Goal: Task Accomplishment & Management: Complete application form

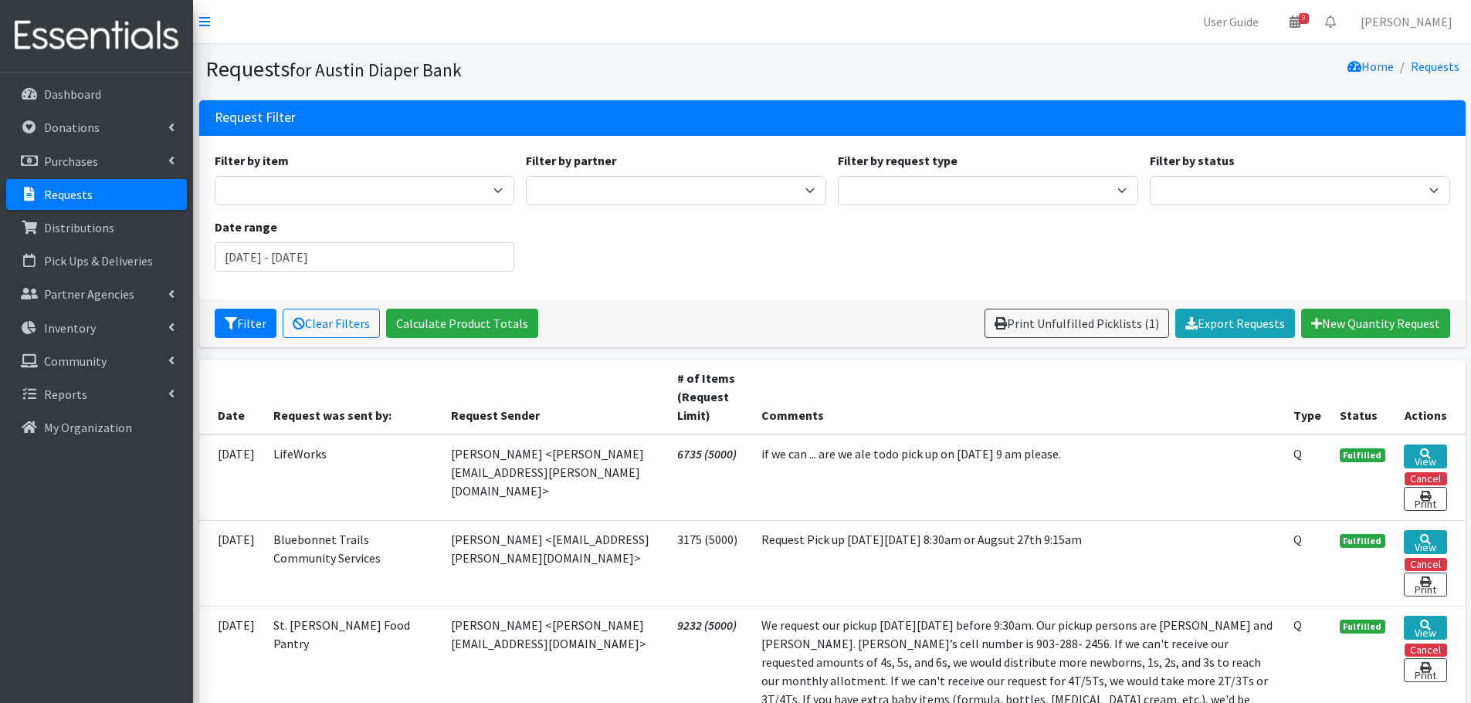
click at [63, 193] on p "Requests" at bounding box center [68, 194] width 49 height 15
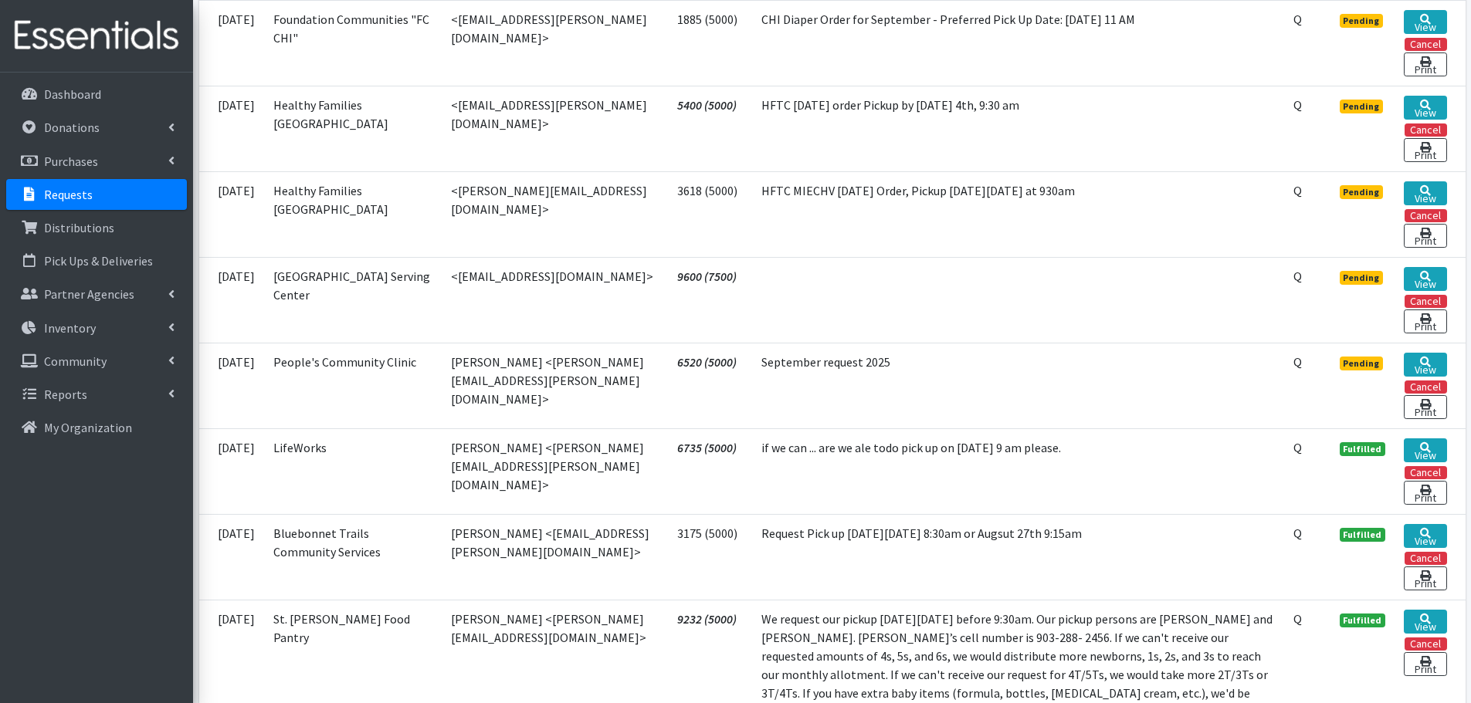
scroll to position [540, 0]
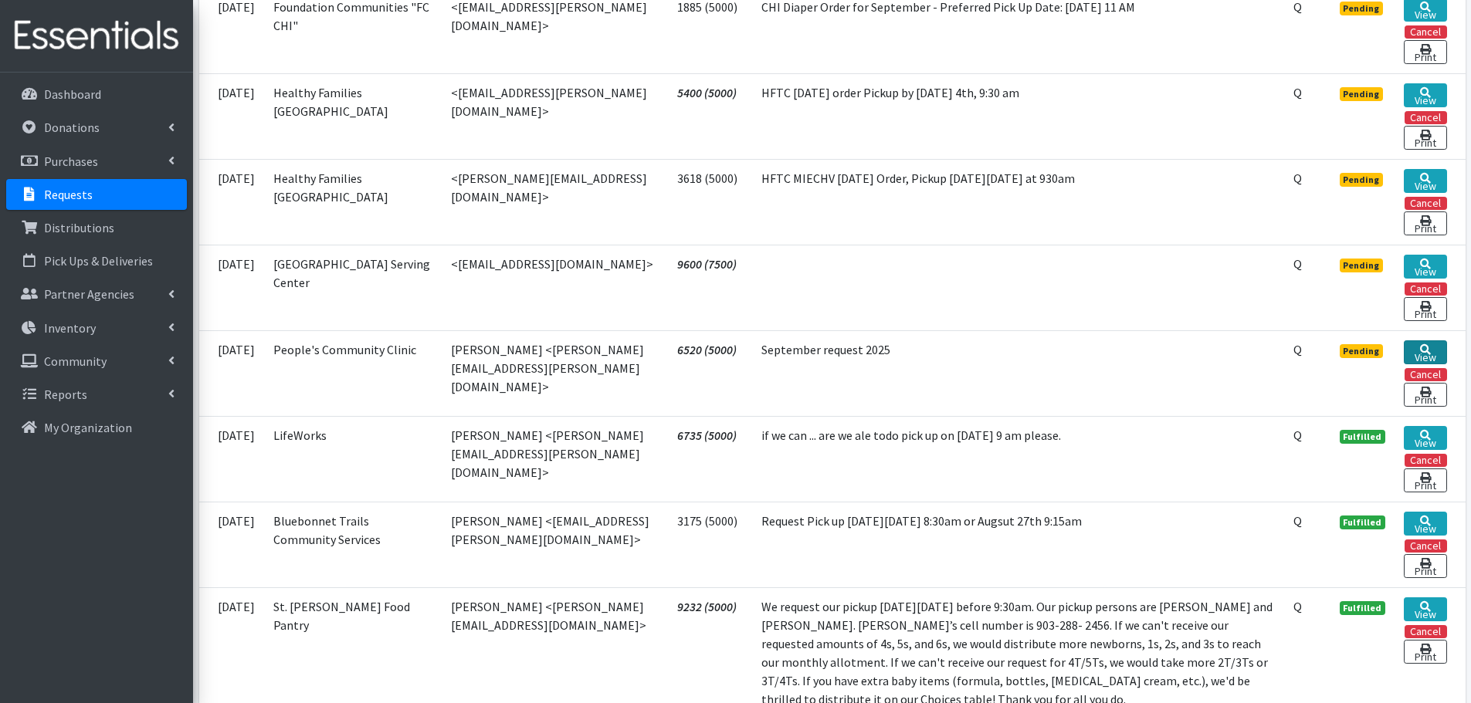
click at [1425, 344] on icon at bounding box center [1425, 349] width 11 height 11
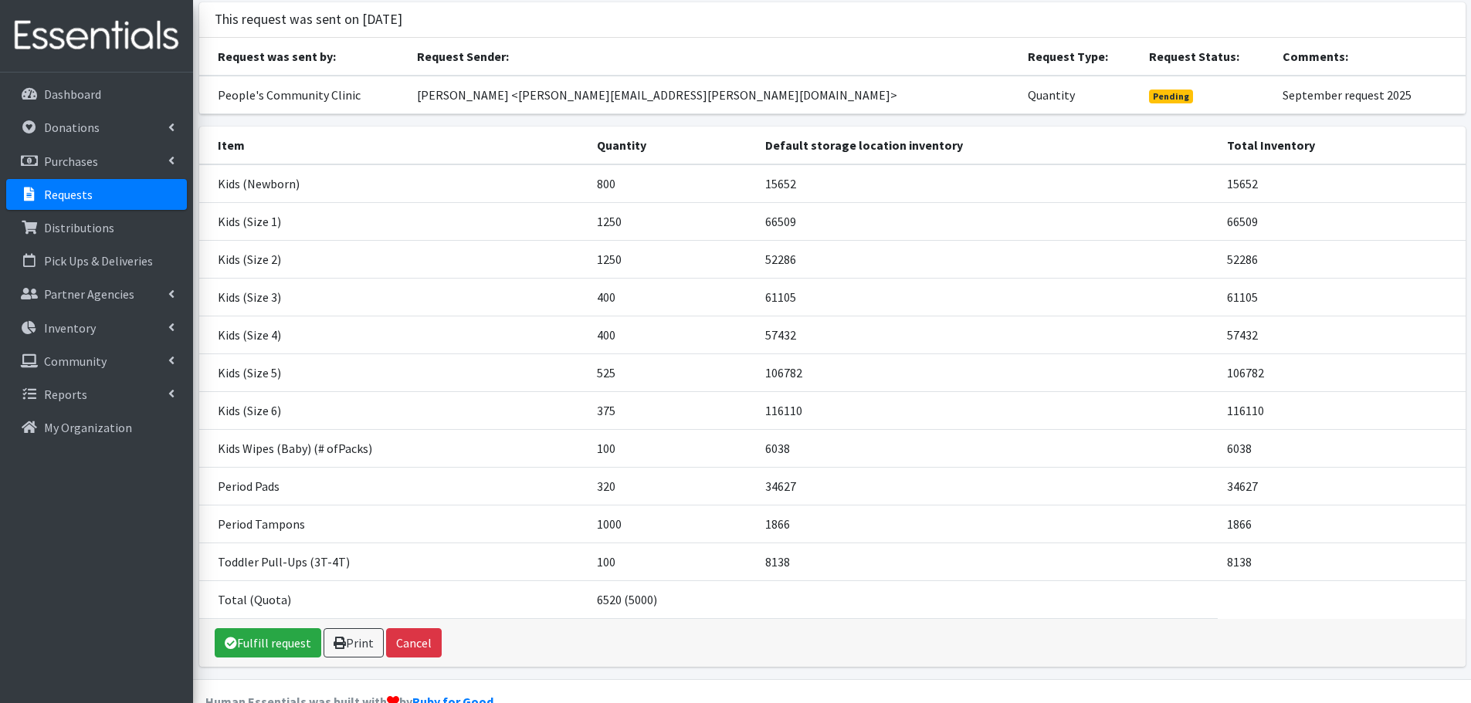
scroll to position [132, 0]
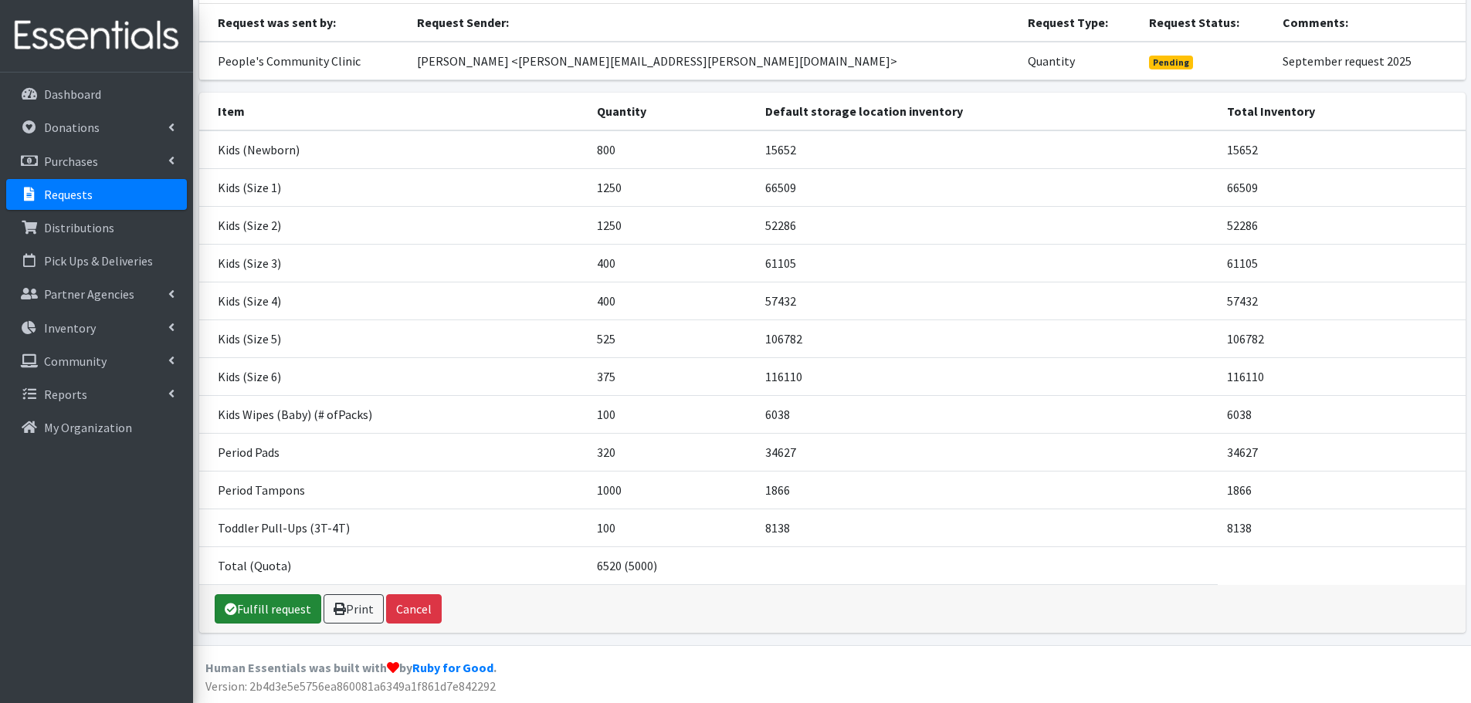
click at [252, 608] on link "Fulfill request" at bounding box center [268, 609] width 107 height 29
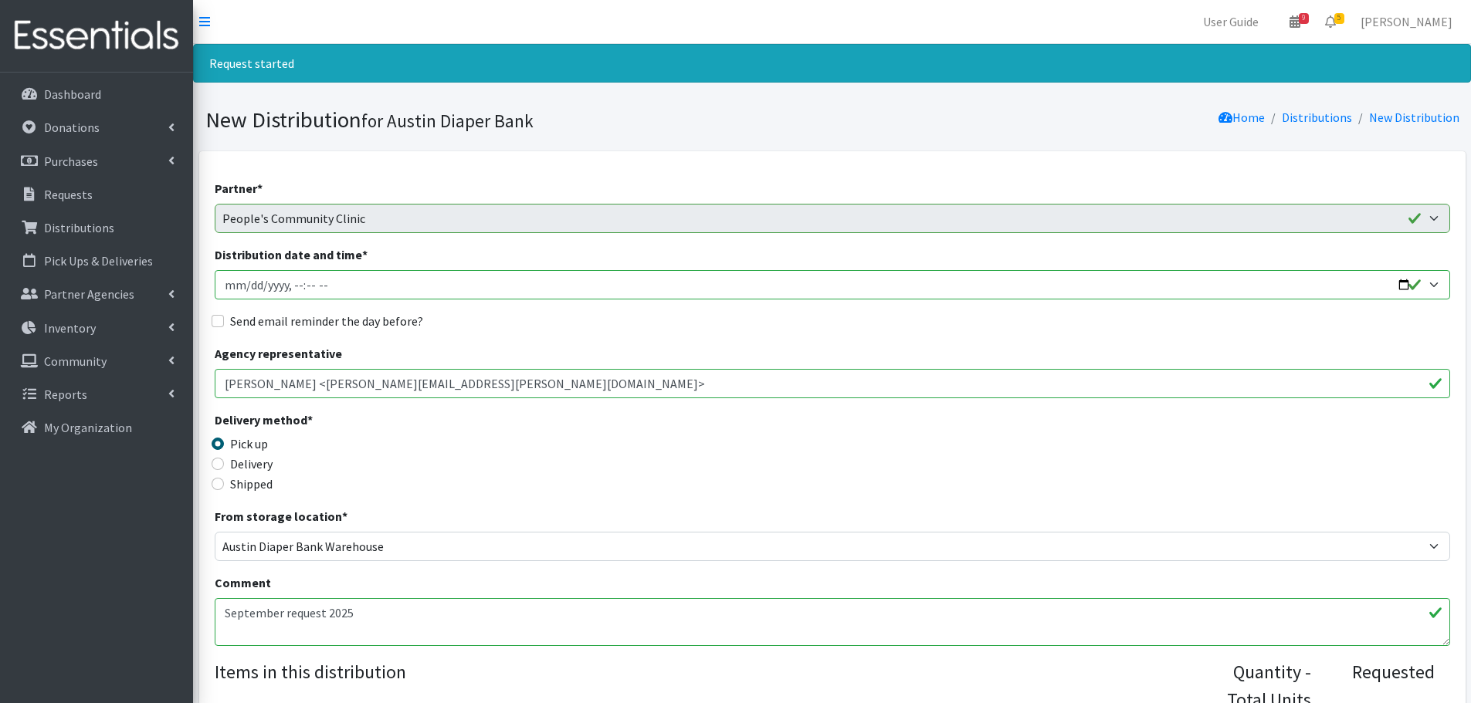
click at [1398, 284] on input "Distribution date and time *" at bounding box center [832, 284] width 1235 height 29
type input "2025-09-09T10:00"
click at [645, 452] on div "Delivery method * Pick up Delivery Shipped Shipping cost" at bounding box center [832, 459] width 1235 height 97
click at [220, 327] on input "Send email reminder the day before?" at bounding box center [218, 321] width 12 height 12
checkbox input "true"
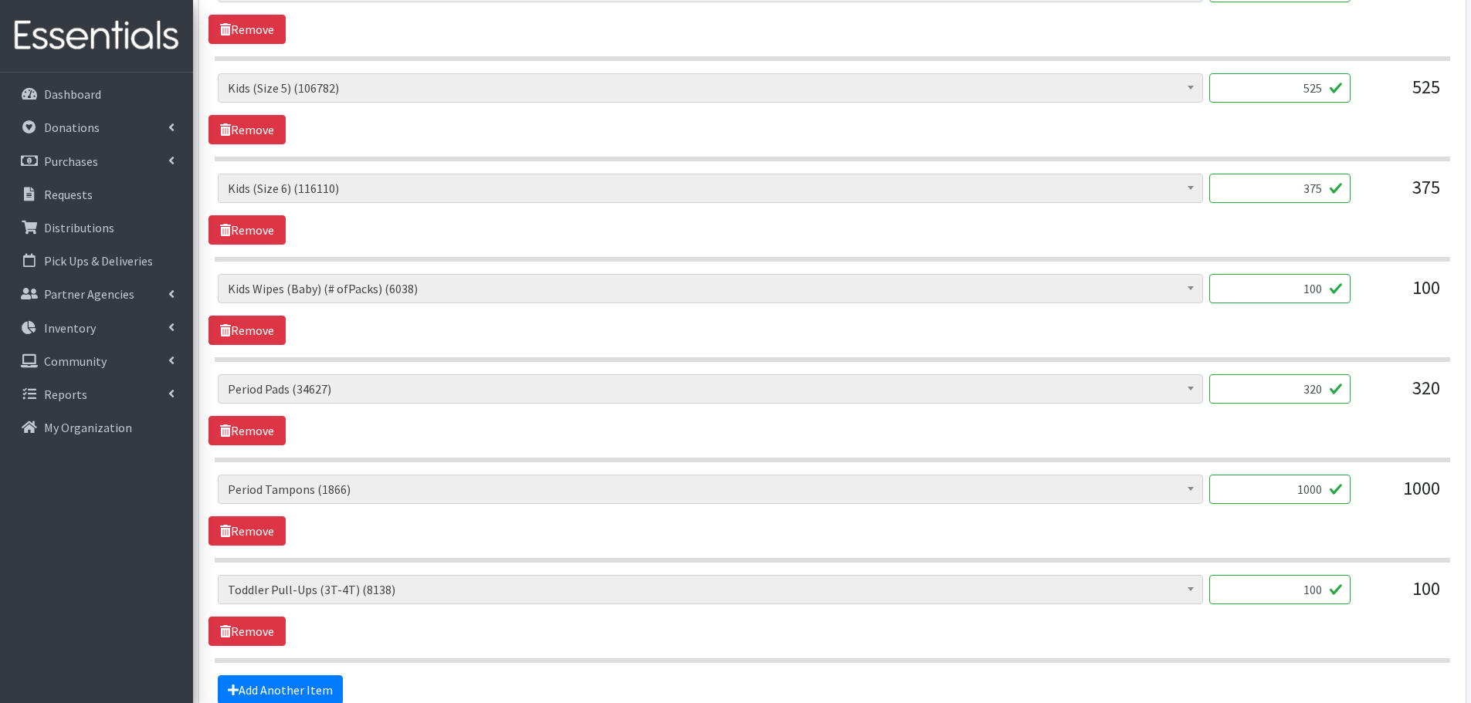
scroll to position [1154, 0]
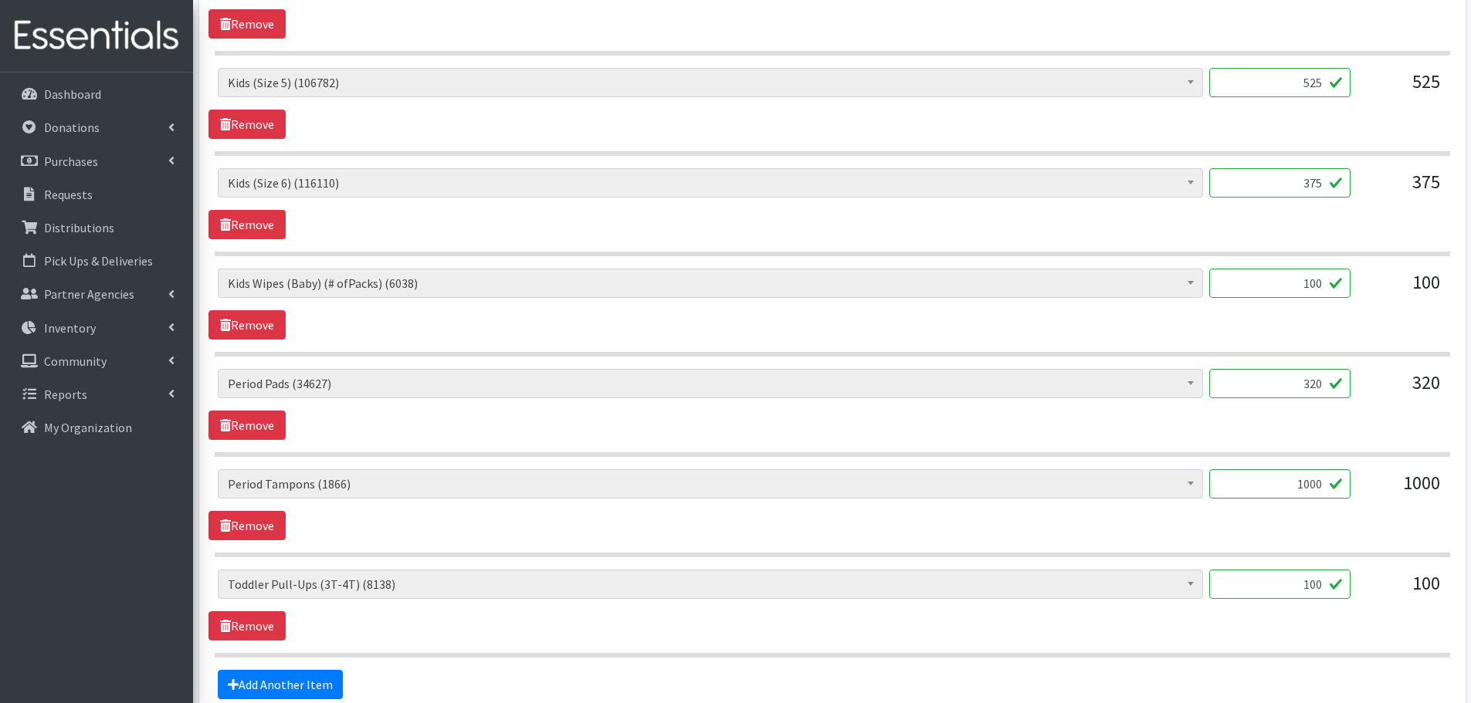
drag, startPoint x: 1294, startPoint y: 491, endPoint x: 1453, endPoint y: 527, distance: 163.1
click at [1453, 527] on div "Baby Formula (553) Kids (Newborn) (15652) Kids (Preemie) (459) Kids (Size 1) (6…" at bounding box center [831, 504] width 1247 height 71
type input "1"
click at [1362, 525] on div "Baby Formula (553) Kids (Newborn) (15652) Kids (Preemie) (459) Kids (Size 1) (6…" at bounding box center [831, 504] width 1247 height 71
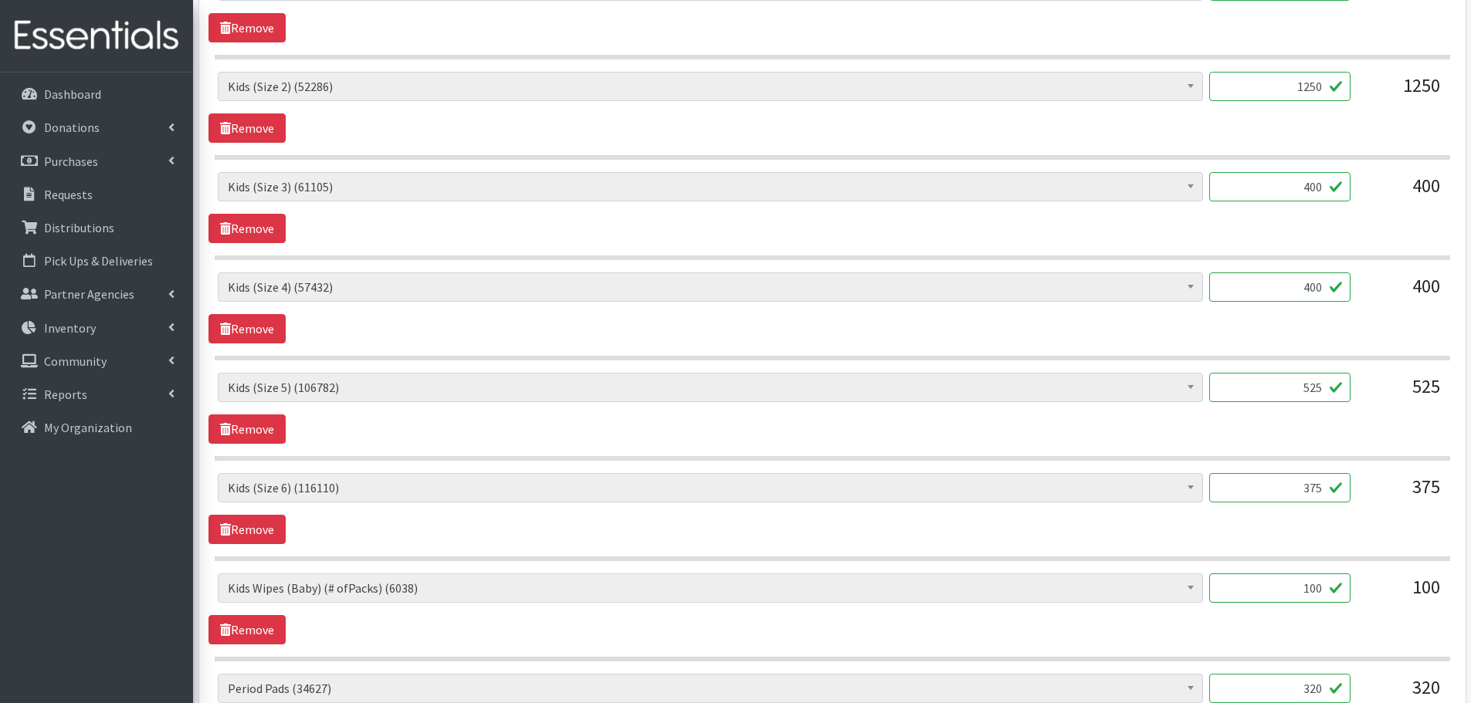
scroll to position [1309, 0]
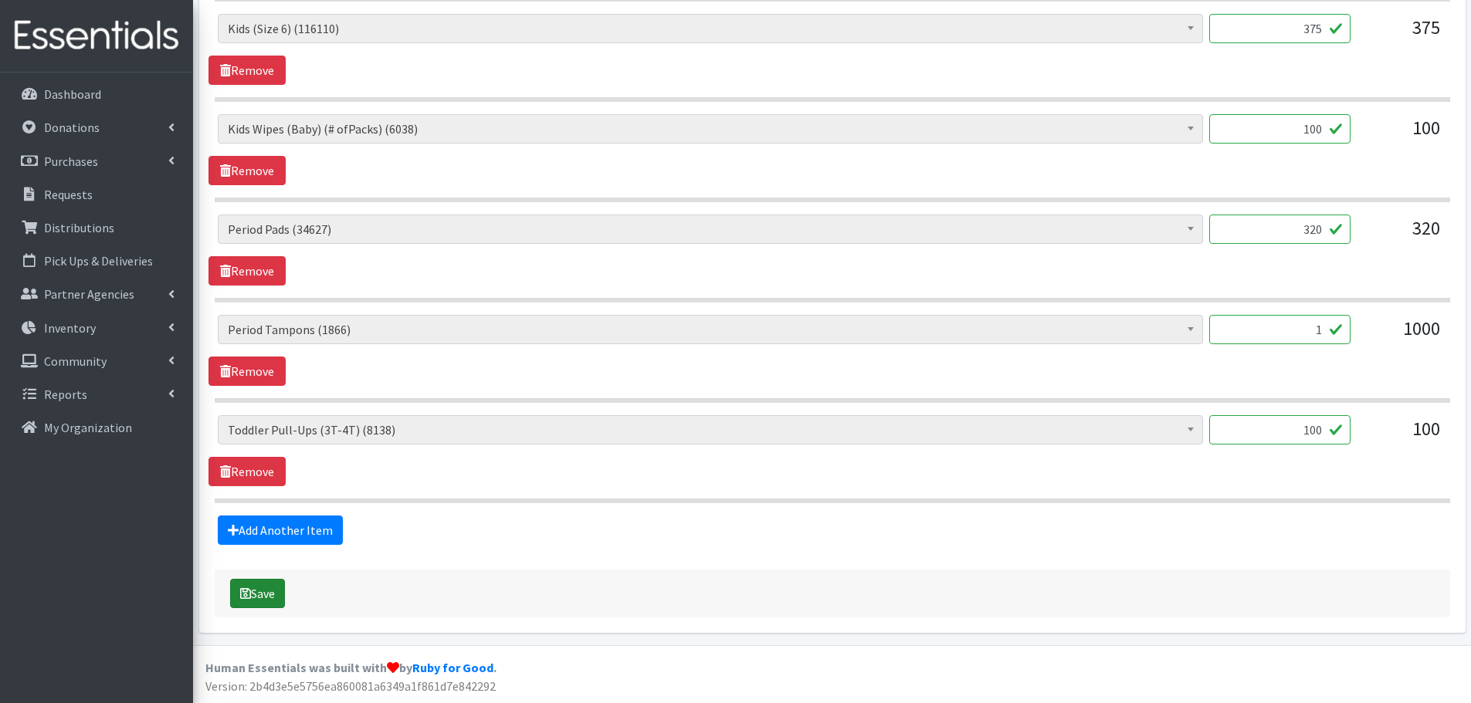
click at [254, 591] on button "Save" at bounding box center [257, 593] width 55 height 29
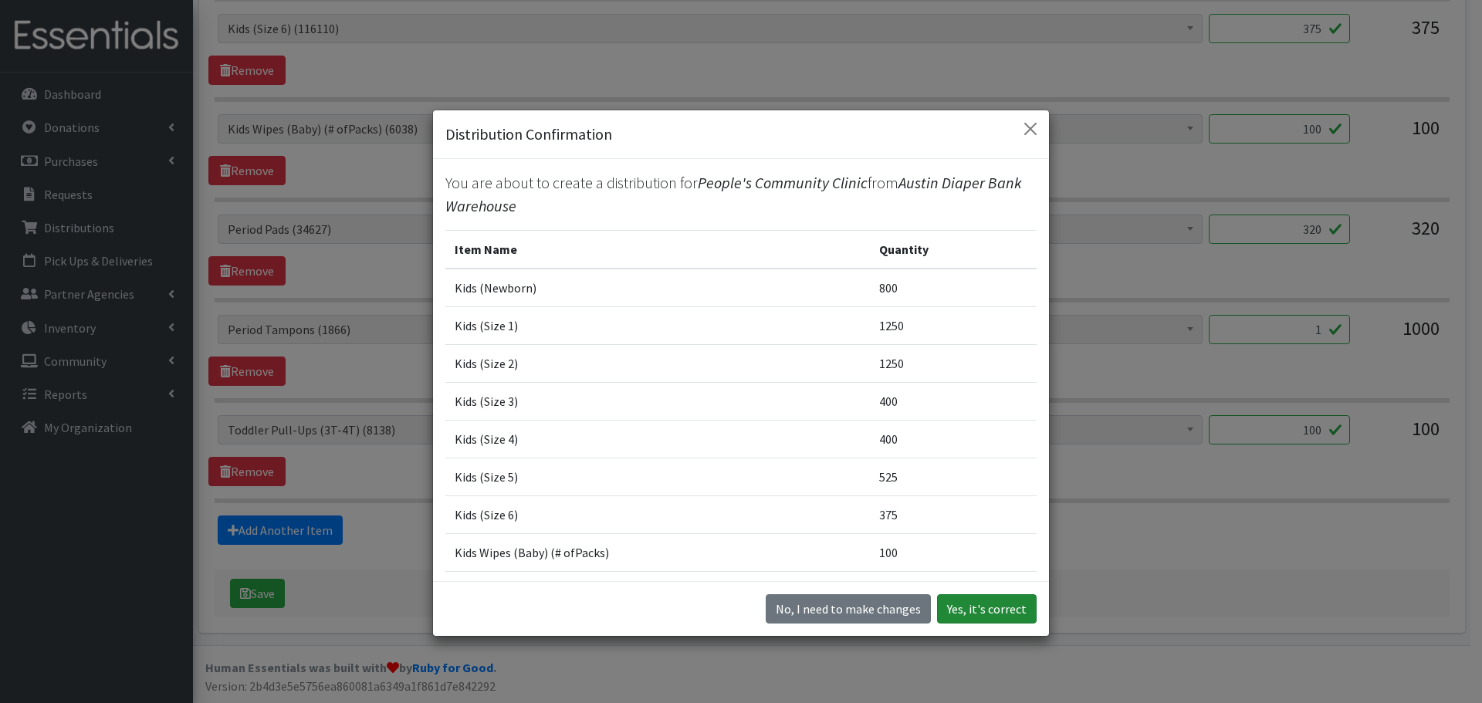
click at [993, 612] on button "Yes, it's correct" at bounding box center [987, 609] width 100 height 29
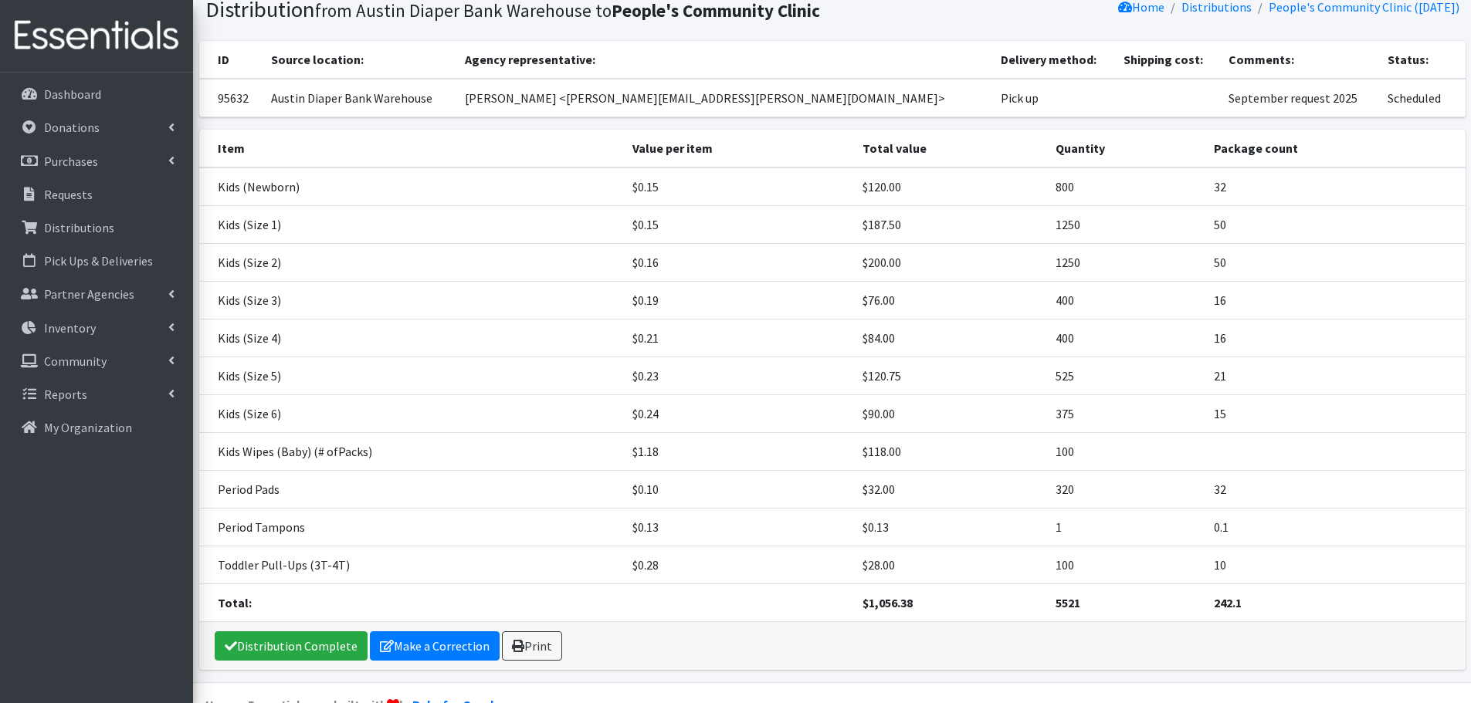
scroll to position [147, 0]
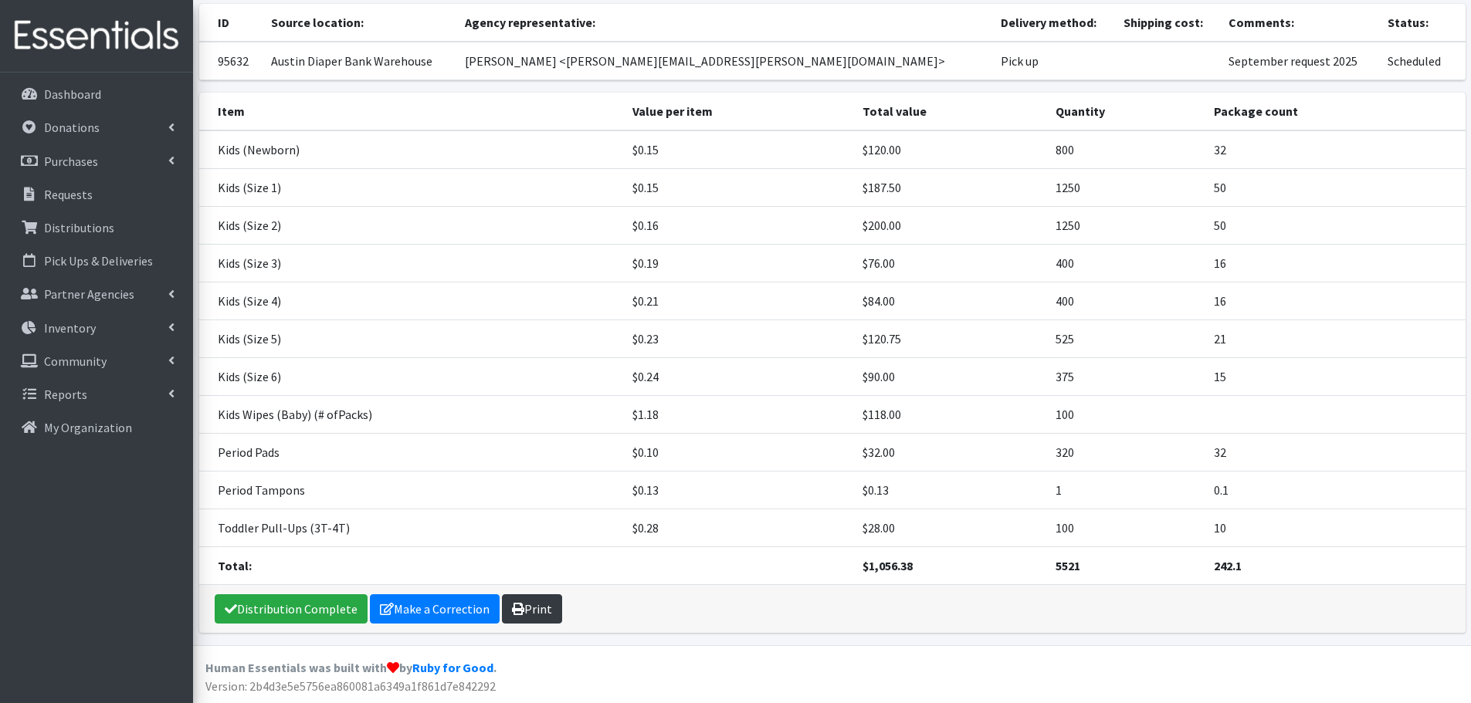
click at [547, 604] on link "Print" at bounding box center [532, 609] width 60 height 29
click at [96, 202] on link "Requests" at bounding box center [96, 194] width 181 height 31
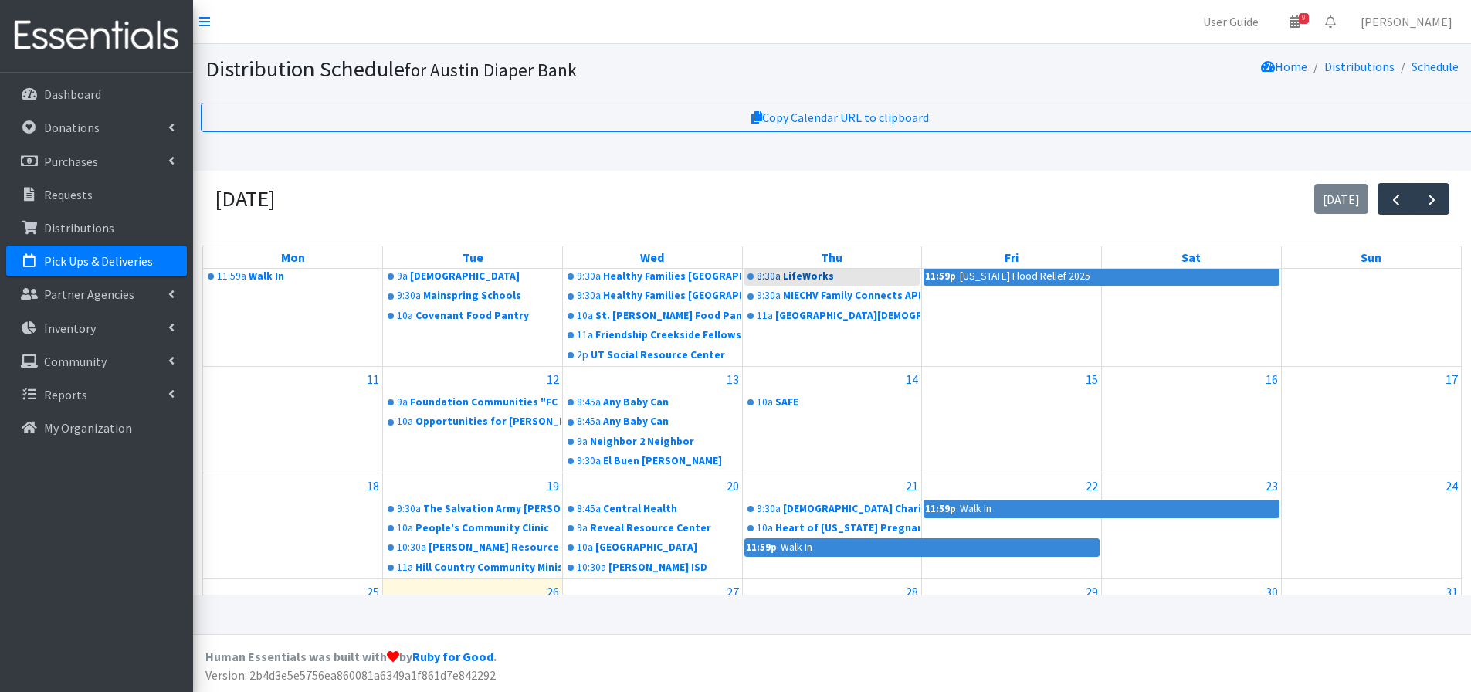
scroll to position [154, 0]
click at [1422, 199] on span "button" at bounding box center [1431, 200] width 19 height 19
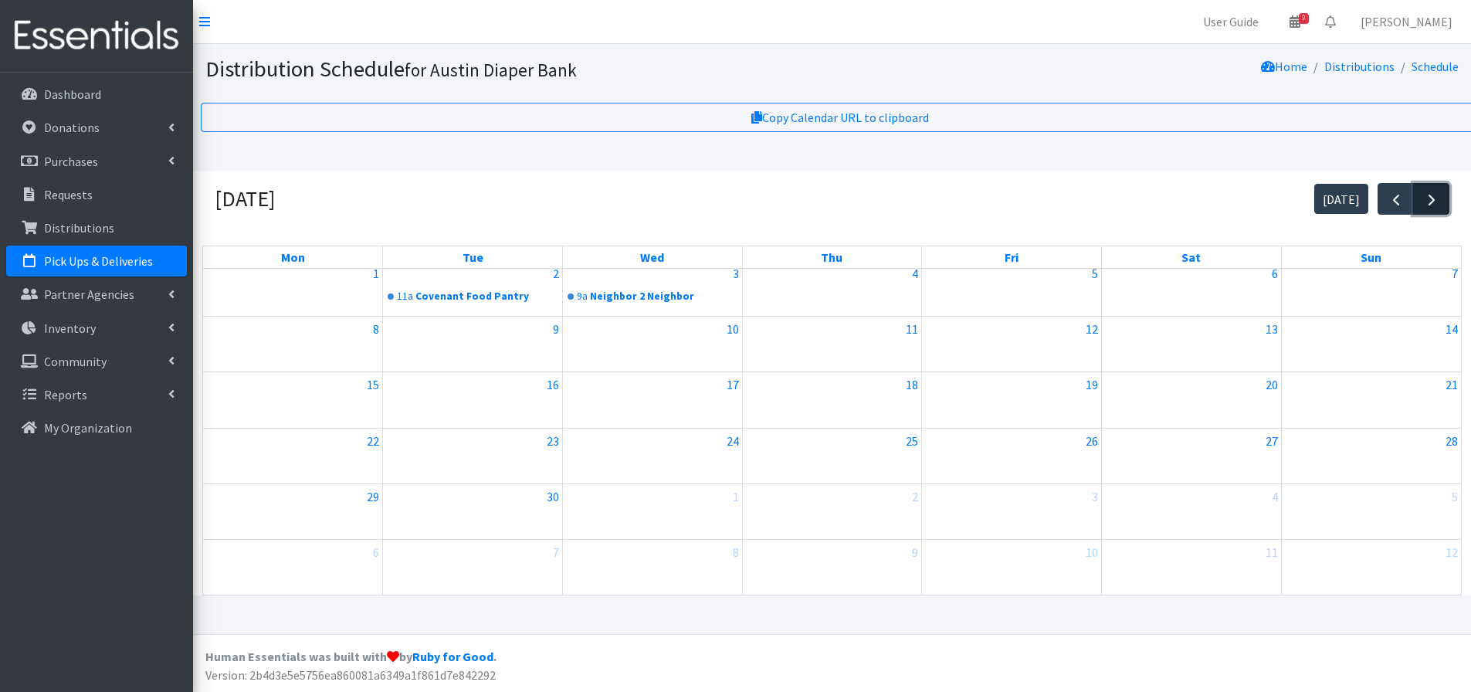
scroll to position [0, 0]
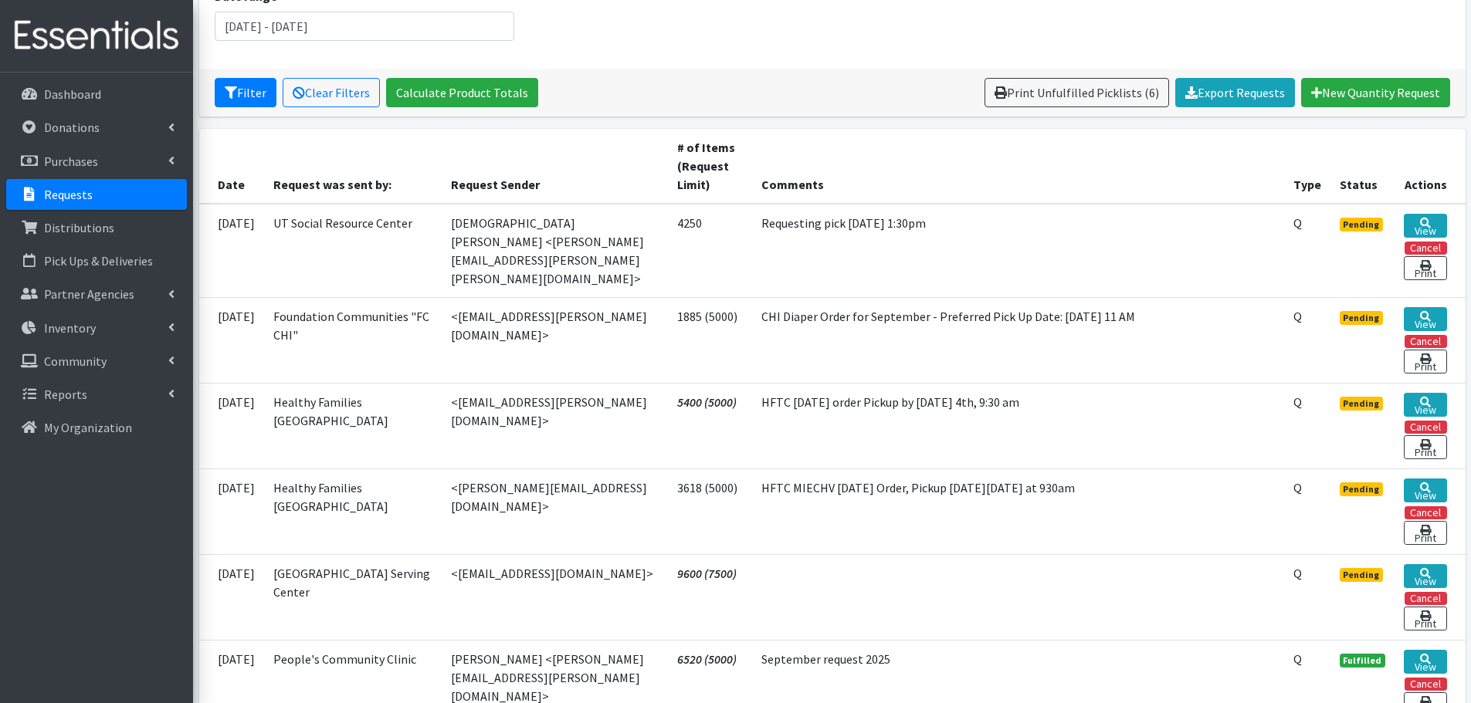
scroll to position [232, 0]
click at [1420, 568] on icon at bounding box center [1425, 573] width 11 height 11
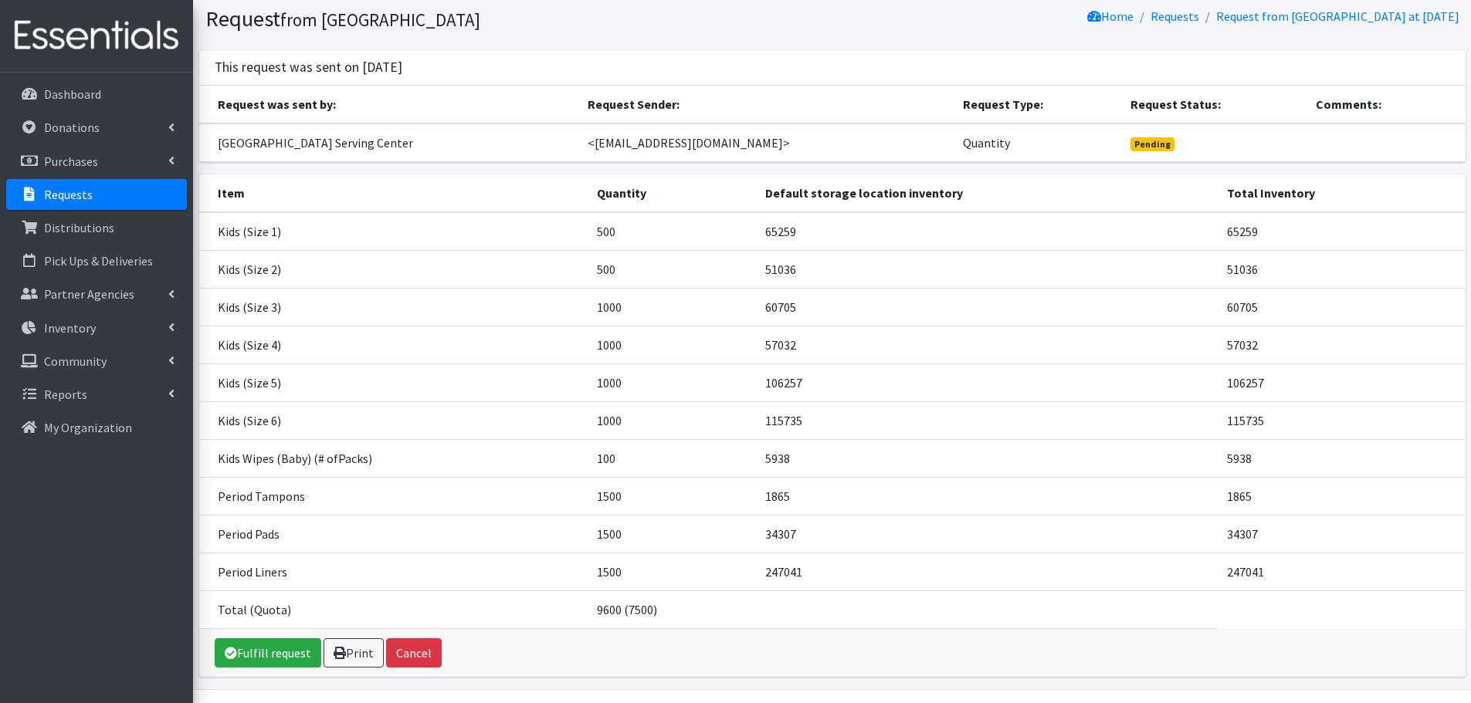
scroll to position [77, 0]
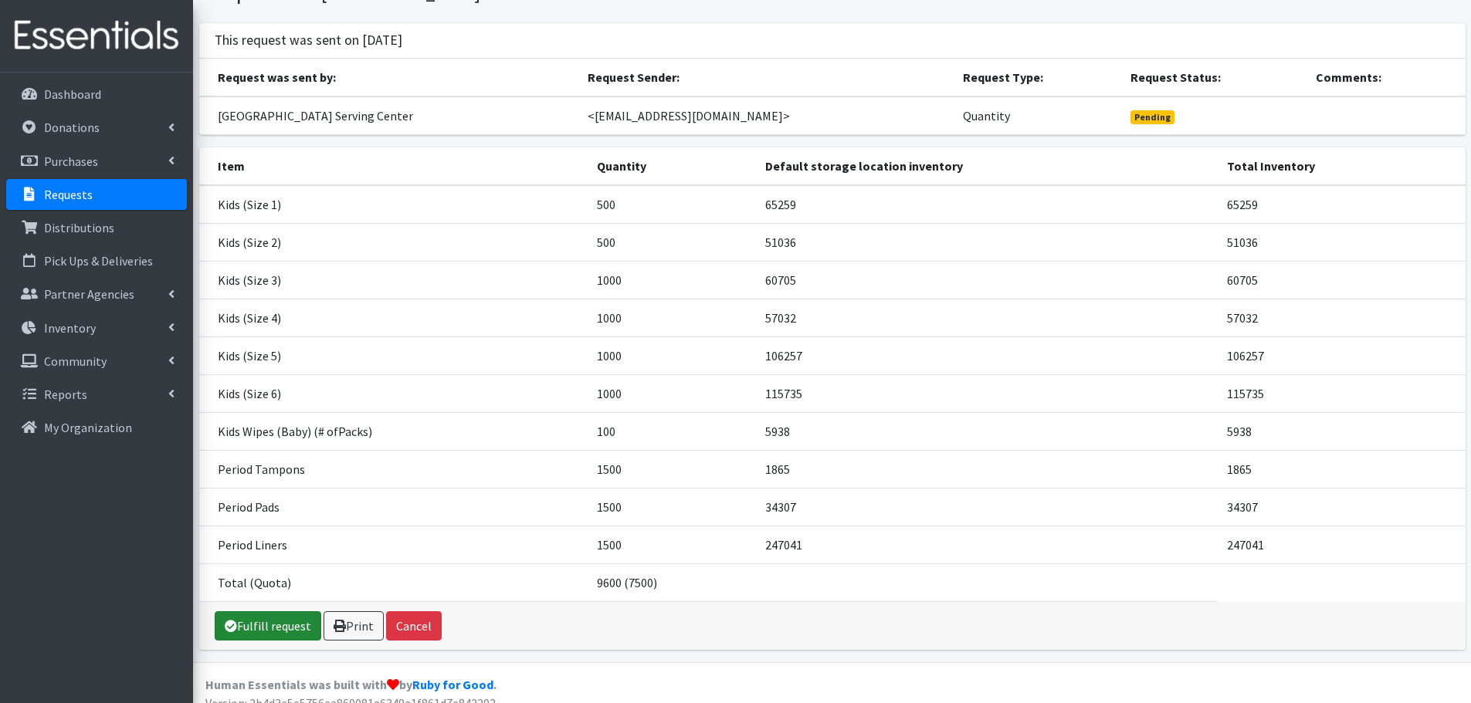
click at [293, 632] on link "Fulfill request" at bounding box center [268, 626] width 107 height 29
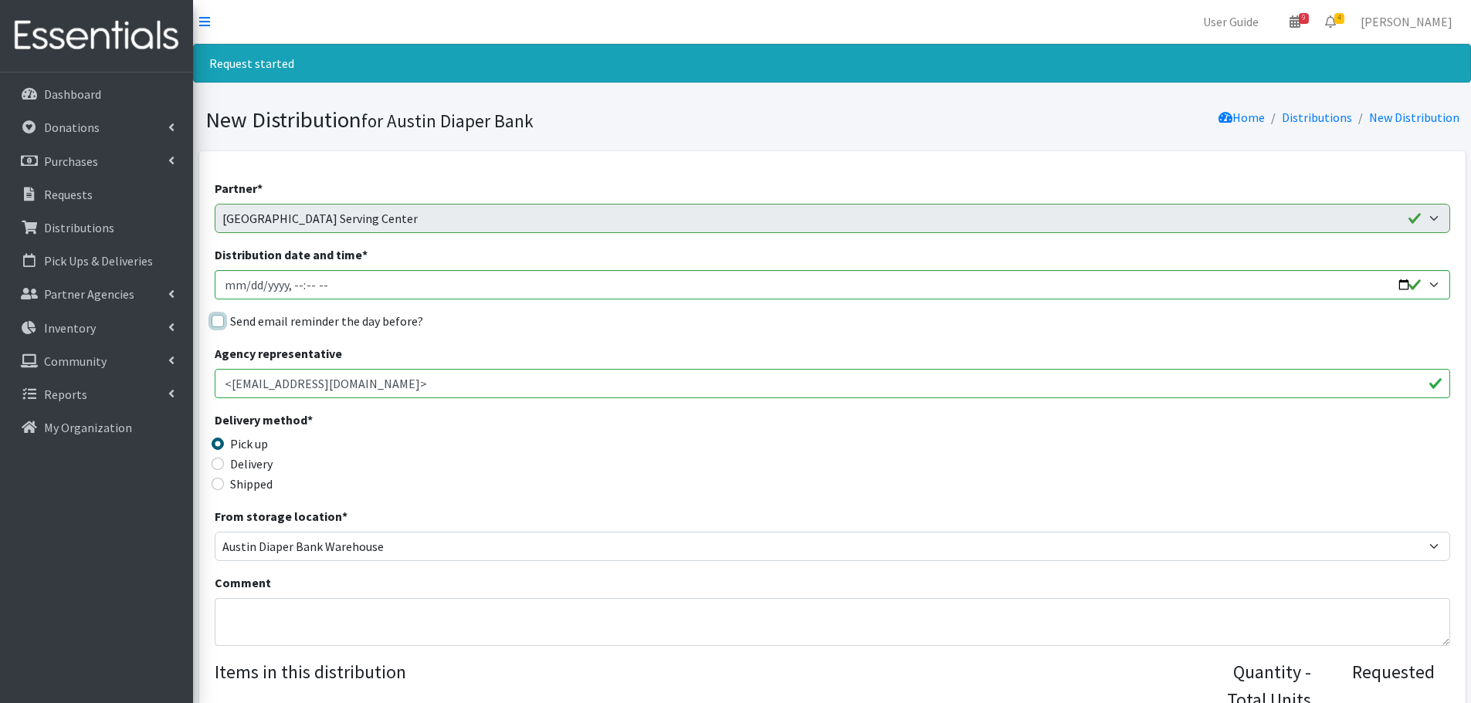
click at [217, 318] on input "Send email reminder the day before?" at bounding box center [218, 321] width 12 height 12
checkbox input "true"
click at [1436, 285] on input "Distribution date and time *" at bounding box center [832, 284] width 1235 height 29
click at [1433, 283] on input "Distribution date and time *" at bounding box center [832, 284] width 1235 height 29
click at [405, 289] on input "Distribution date and time *" at bounding box center [832, 284] width 1235 height 29
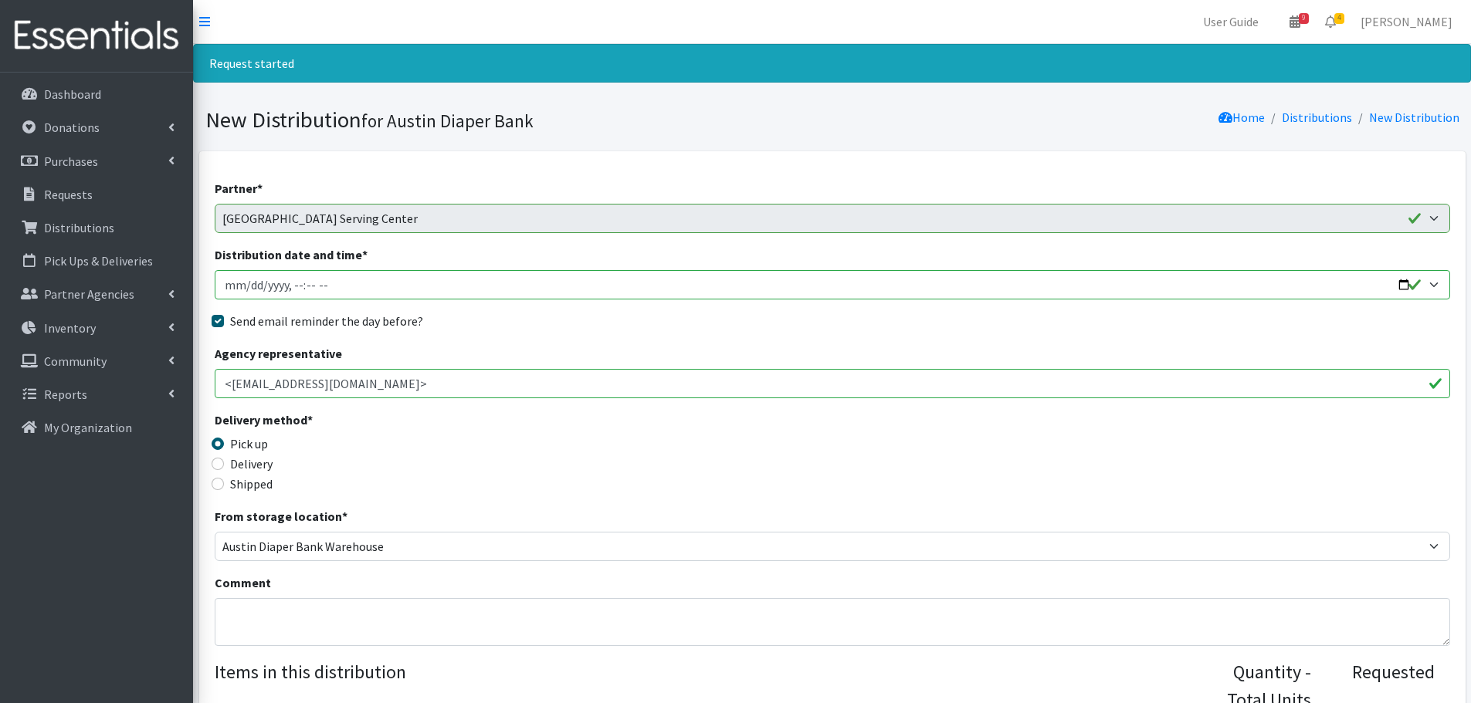
click at [363, 274] on input "Distribution date and time *" at bounding box center [832, 284] width 1235 height 29
click at [1401, 285] on input "Distribution date and time *" at bounding box center [832, 284] width 1235 height 29
click at [289, 282] on input "Distribution date and time *" at bounding box center [832, 284] width 1235 height 29
type input "2025-09-09T10:30"
click at [714, 428] on div "Delivery method * Pick up Delivery Shipped Shipping cost" at bounding box center [832, 459] width 1235 height 97
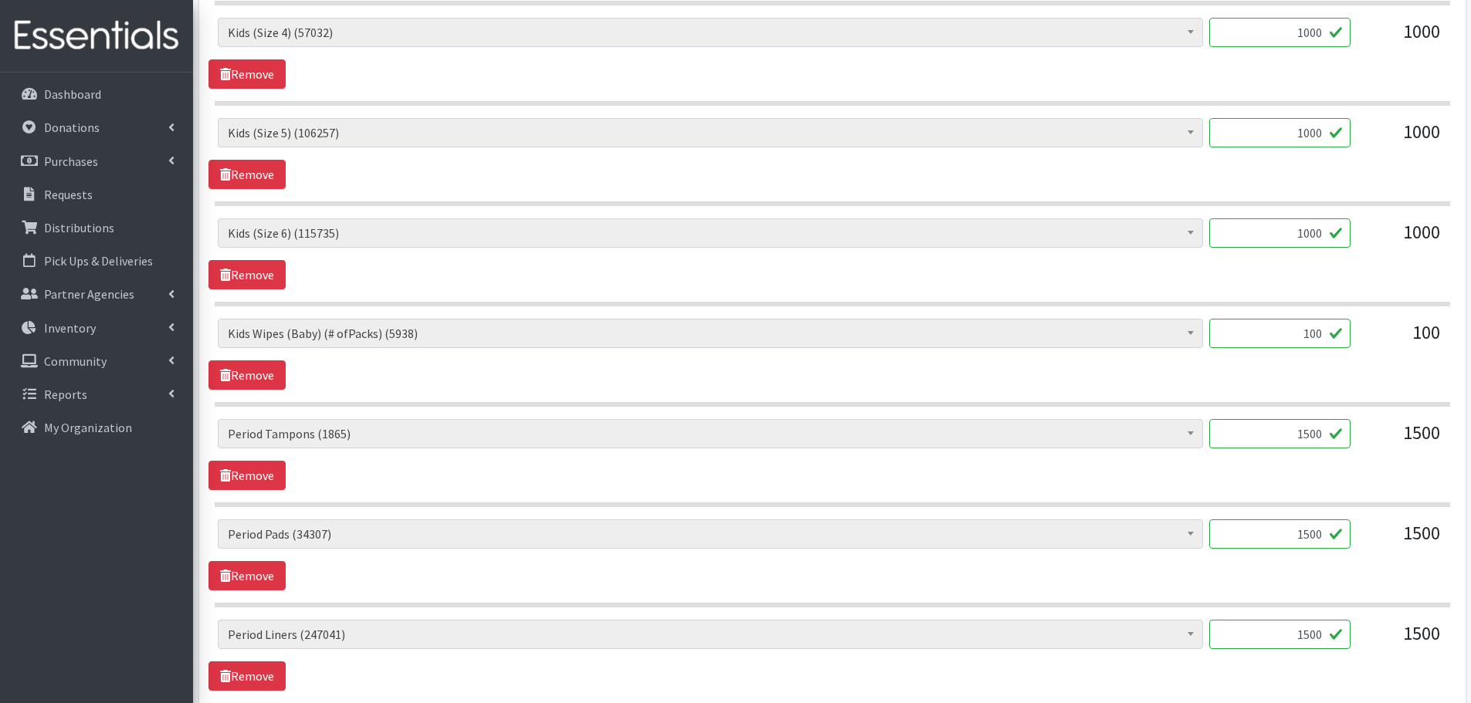
scroll to position [1208, 0]
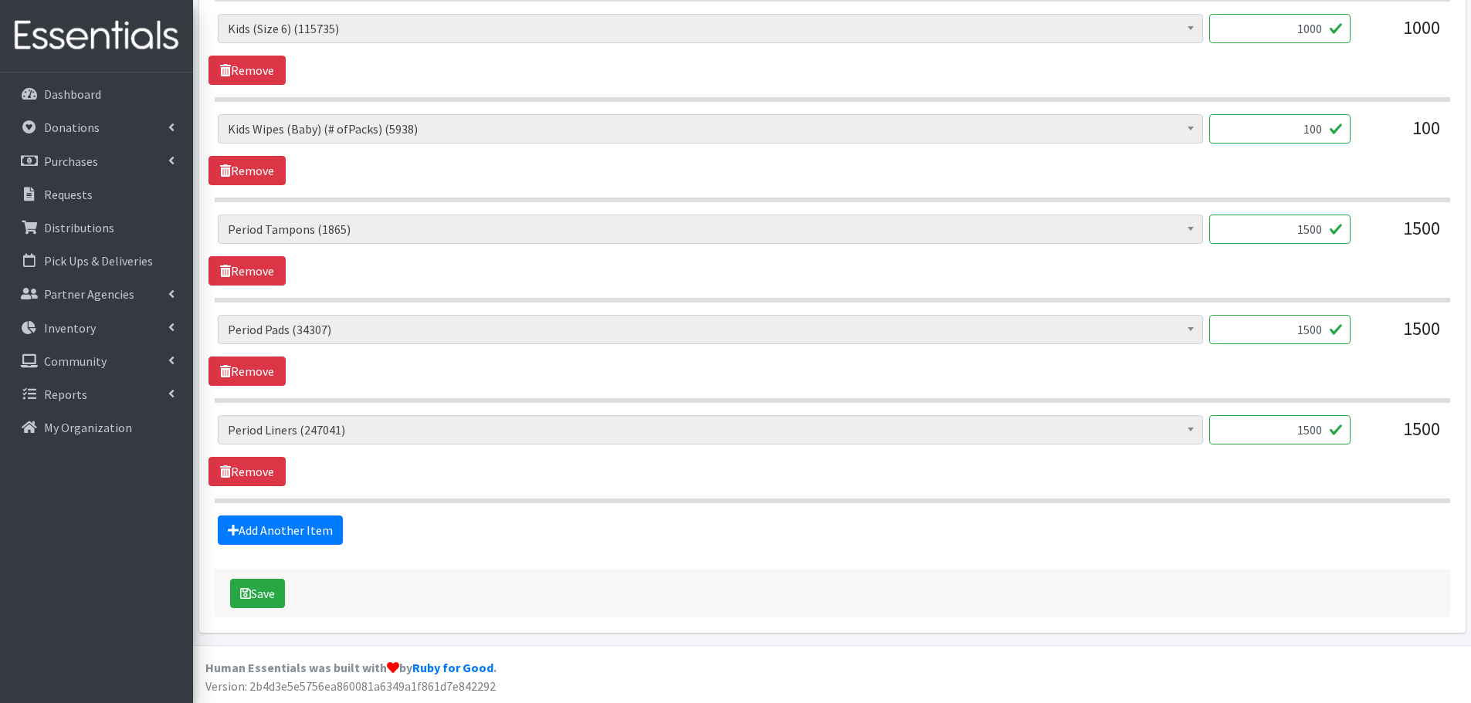
drag, startPoint x: 1296, startPoint y: 236, endPoint x: 1384, endPoint y: 251, distance: 89.2
click at [1384, 251] on div "Baby Formula (553) Kids (Newborn) (14852) Kids (Preemie) (459) Kids (Size 1) (6…" at bounding box center [832, 236] width 1228 height 42
type input "1"
click at [1384, 251] on div "1500" at bounding box center [1401, 236] width 77 height 42
click at [273, 599] on button "Save" at bounding box center [257, 593] width 55 height 29
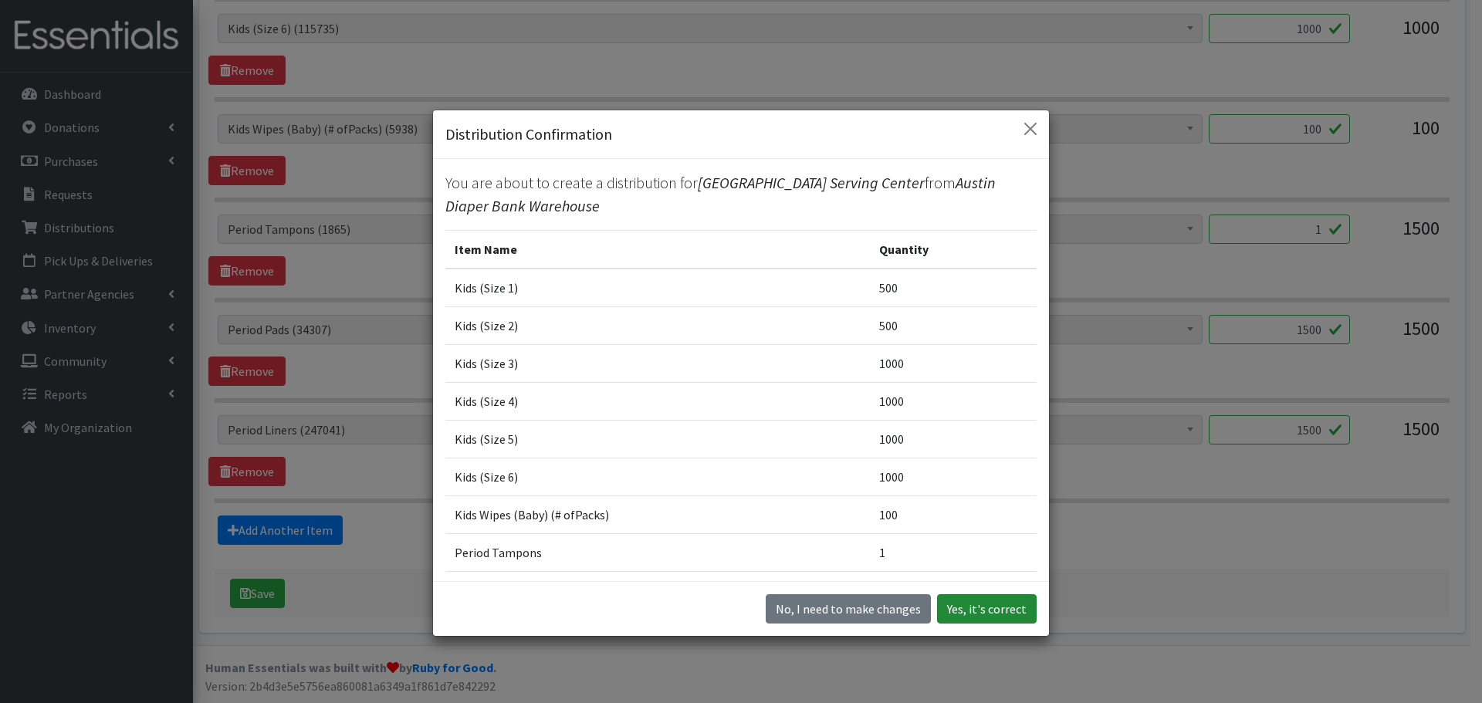
click at [995, 604] on button "Yes, it's correct" at bounding box center [987, 609] width 100 height 29
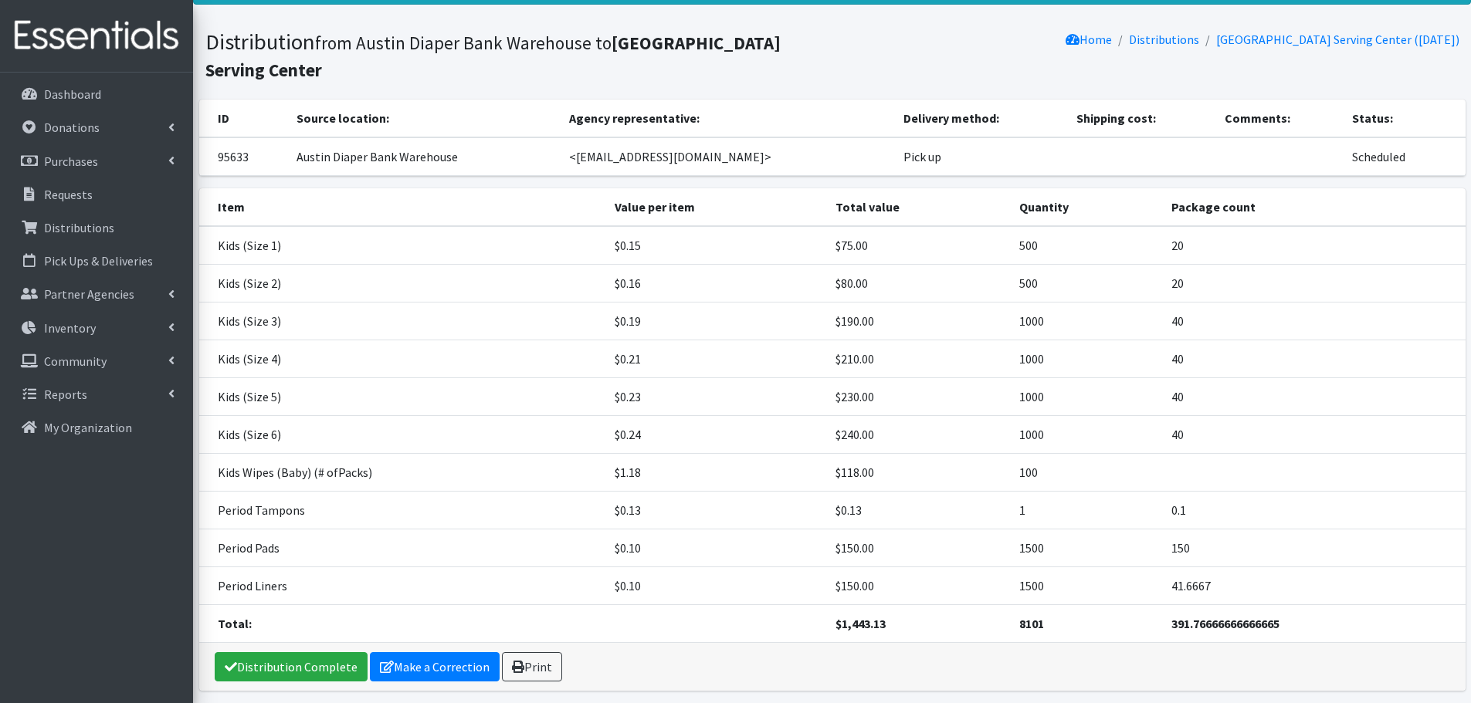
scroll to position [136, 0]
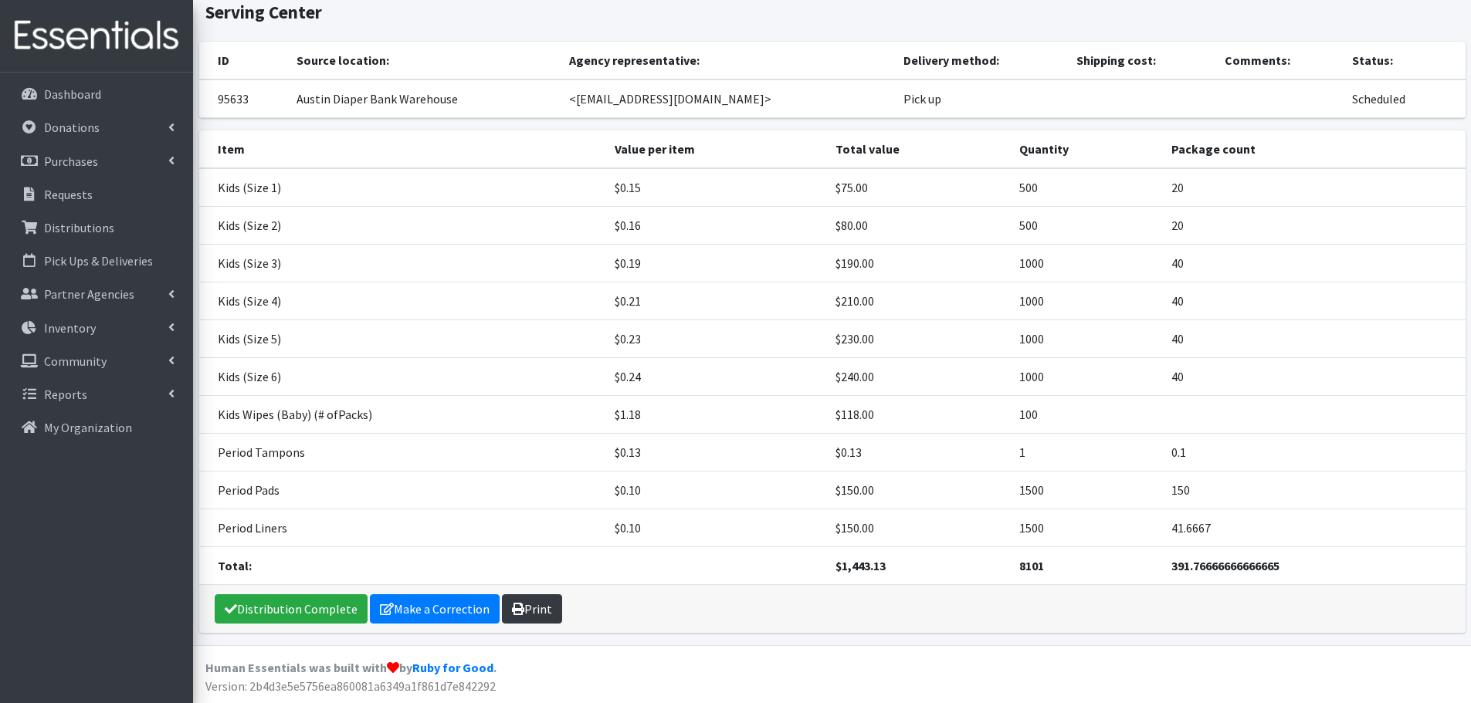
click at [537, 610] on link "Print" at bounding box center [532, 609] width 60 height 29
click at [87, 204] on link "Requests" at bounding box center [96, 194] width 181 height 31
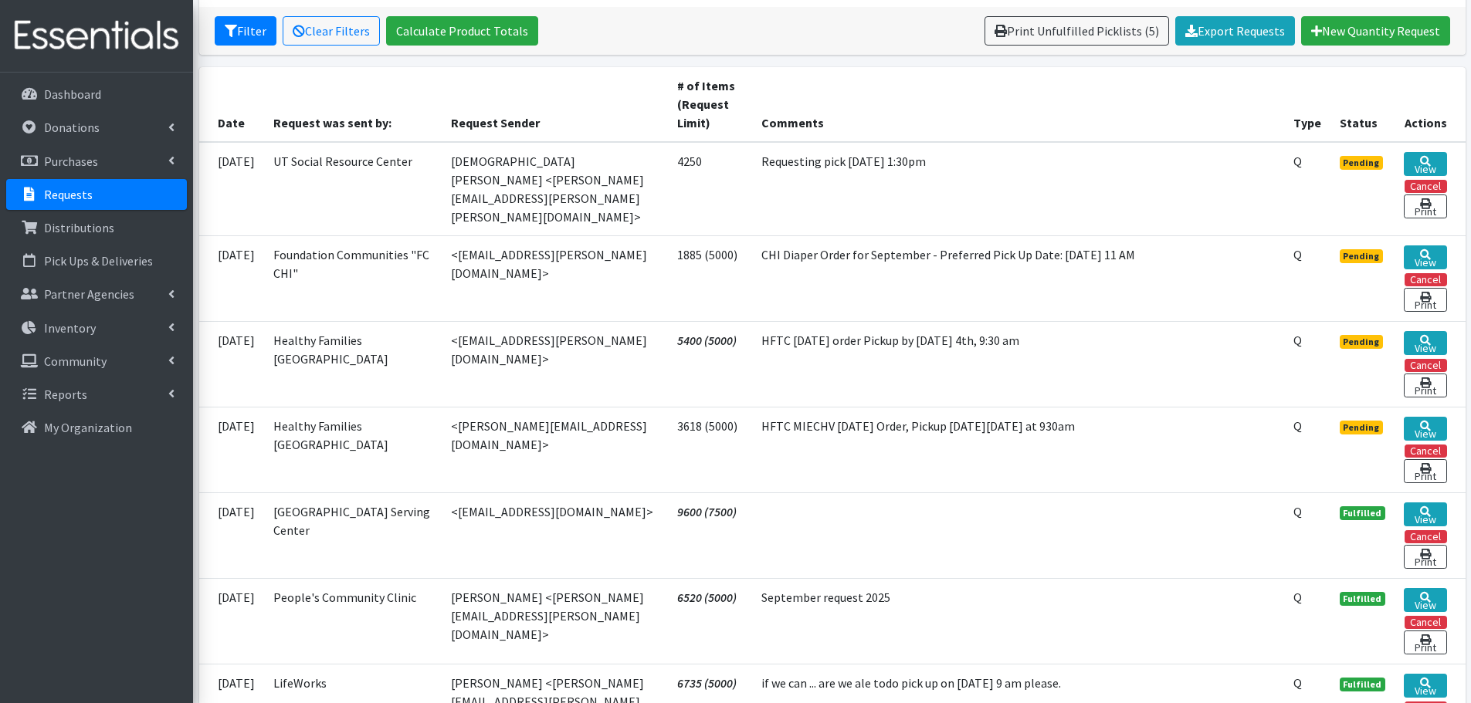
scroll to position [309, 0]
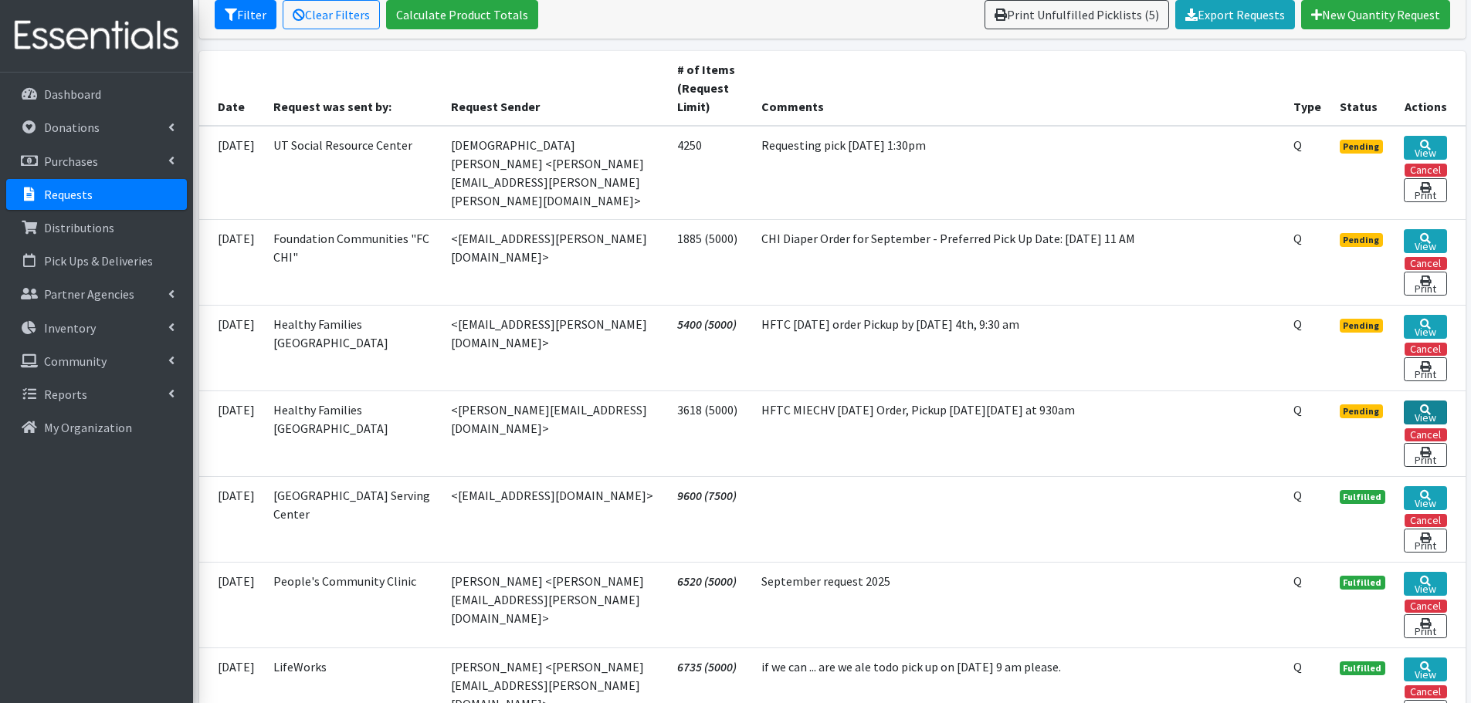
click at [1420, 405] on icon at bounding box center [1425, 410] width 11 height 11
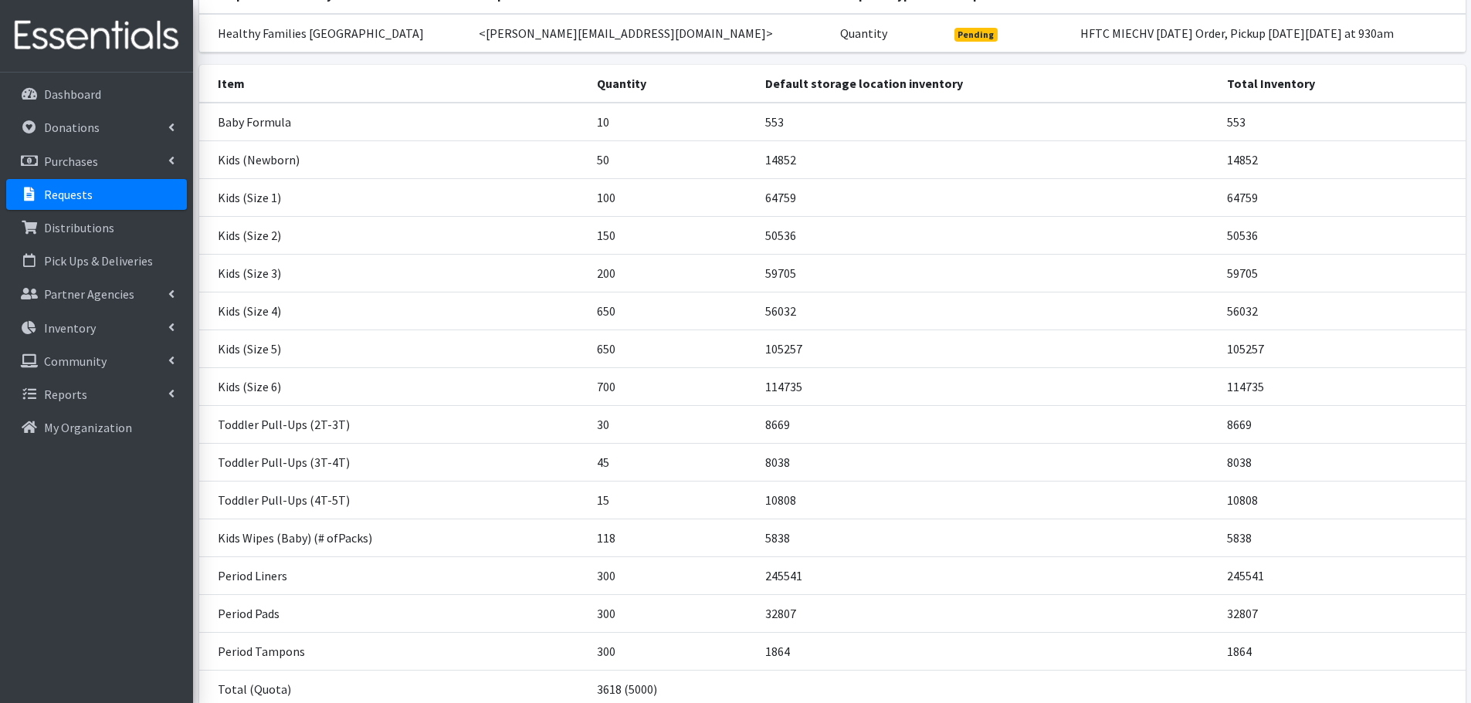
scroll to position [283, 0]
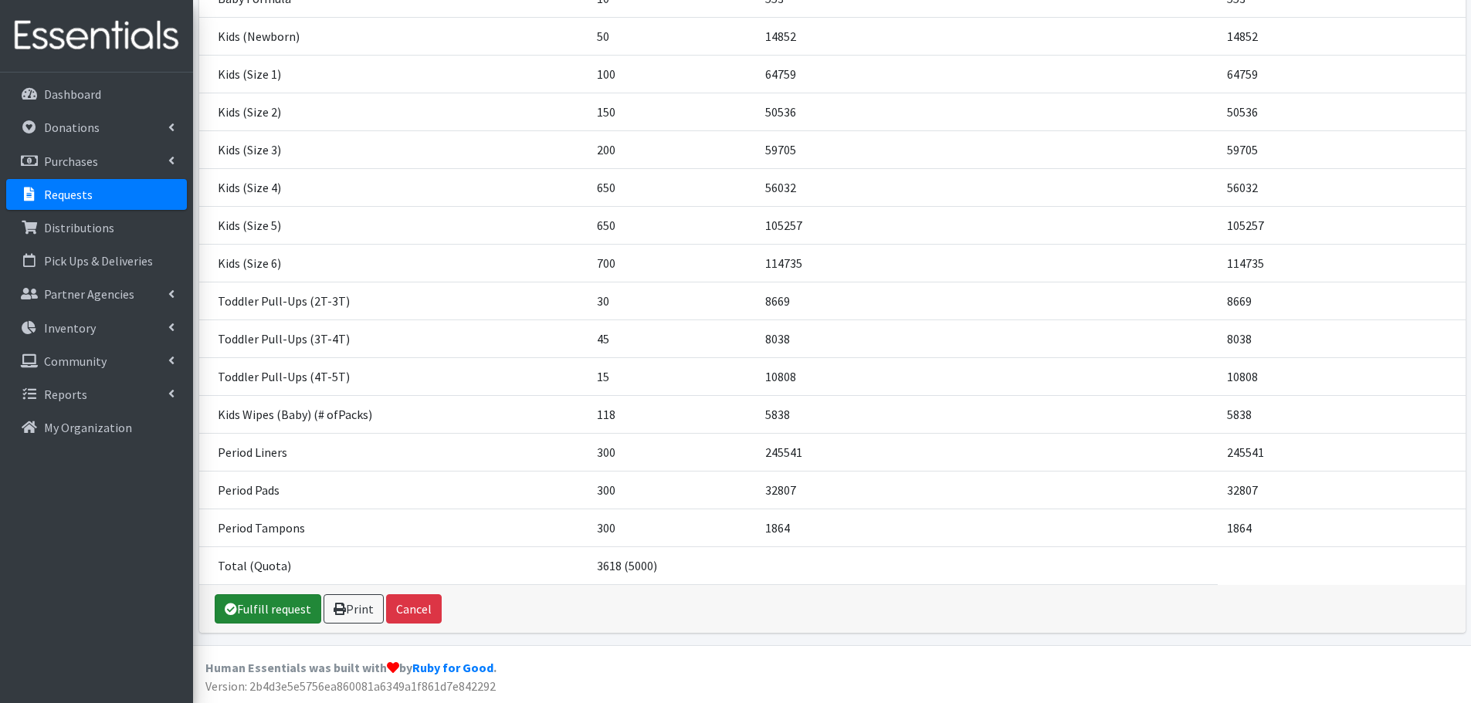
click at [271, 602] on link "Fulfill request" at bounding box center [268, 609] width 107 height 29
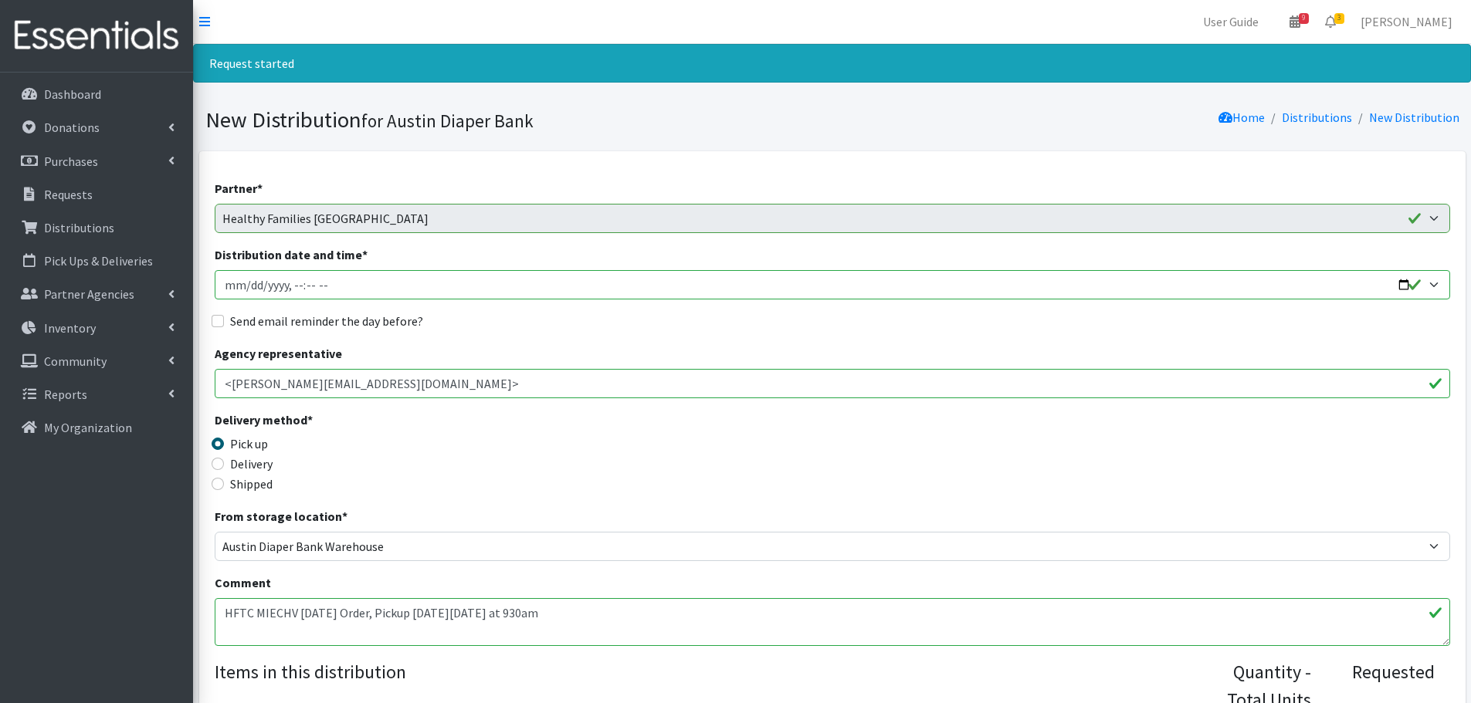
click at [1404, 283] on input "Distribution date and time *" at bounding box center [832, 284] width 1235 height 29
type input "[DATE]T09:30"
click at [634, 438] on div "Delivery method * Pick up Delivery Shipped Shipping cost" at bounding box center [832, 459] width 1235 height 97
click at [219, 320] on input "Send email reminder the day before?" at bounding box center [218, 321] width 12 height 12
checkbox input "true"
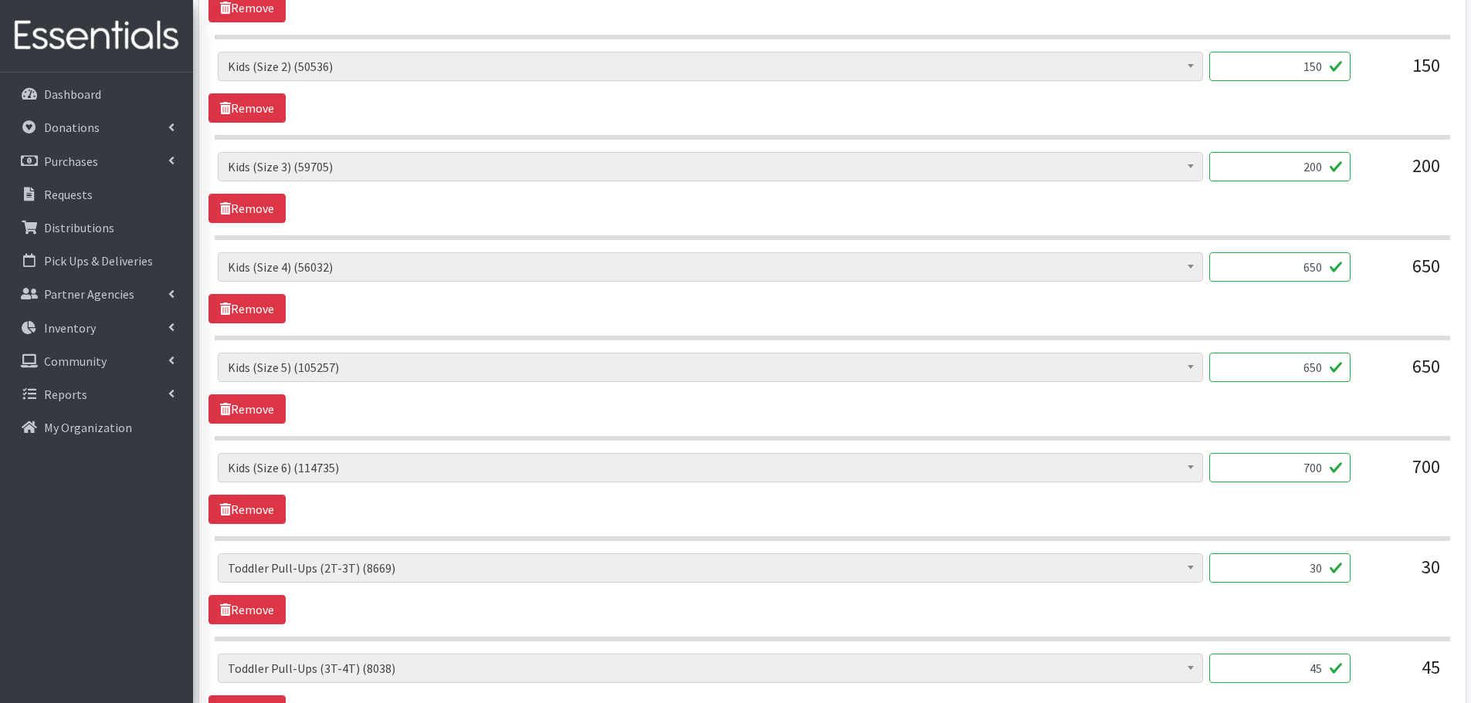
scroll to position [1158, 0]
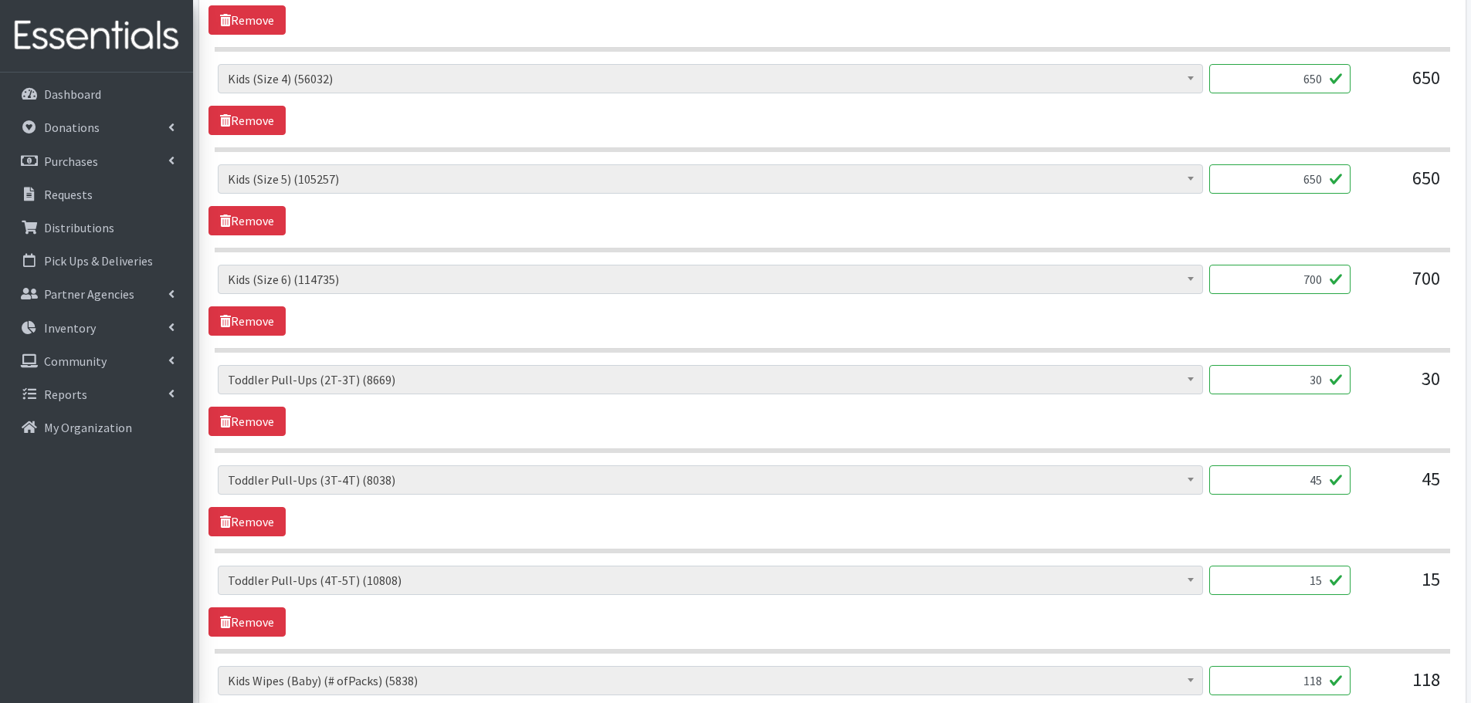
drag, startPoint x: 1296, startPoint y: 482, endPoint x: 1407, endPoint y: 483, distance: 111.2
click at [1407, 483] on div "Baby Formula (553) Kids (Newborn) (14852) Kids (Preemie) (459) Kids (Size 1) (6…" at bounding box center [832, 487] width 1228 height 42
type input "50"
drag, startPoint x: 1306, startPoint y: 582, endPoint x: 1379, endPoint y: 590, distance: 73.8
click at [1379, 590] on div "Baby Formula (553) Kids (Newborn) (14852) Kids (Preemie) (459) Kids (Size 1) (6…" at bounding box center [832, 587] width 1228 height 42
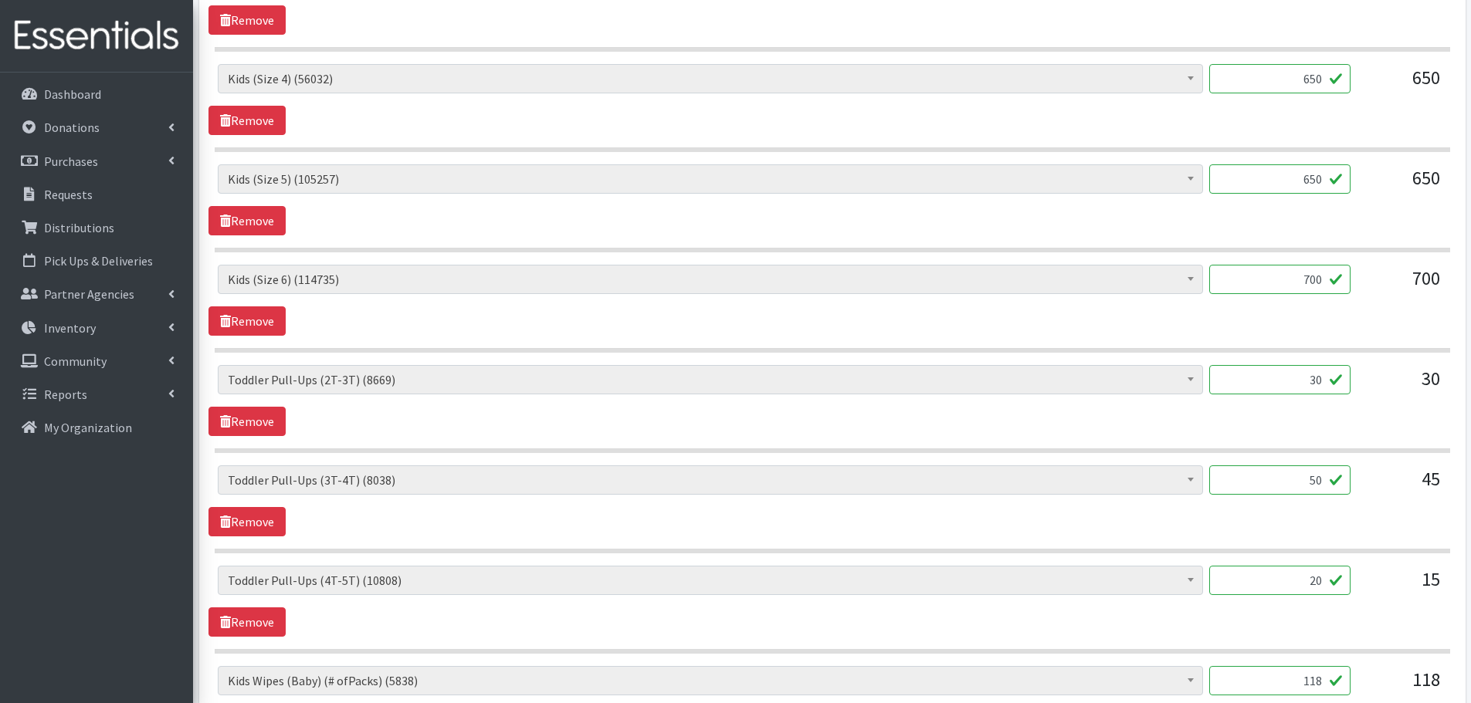
type input "20"
click at [1379, 590] on div "15" at bounding box center [1401, 587] width 77 height 42
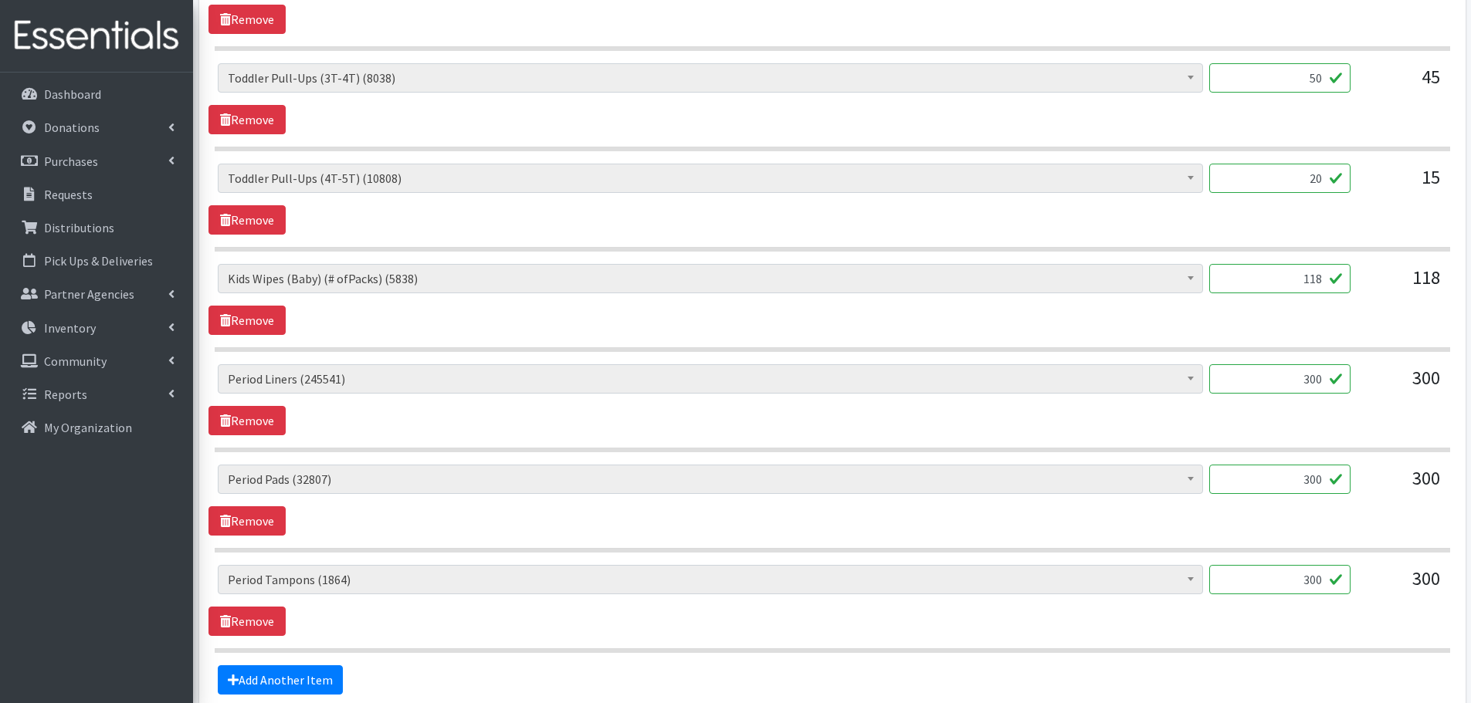
scroll to position [1699, 0]
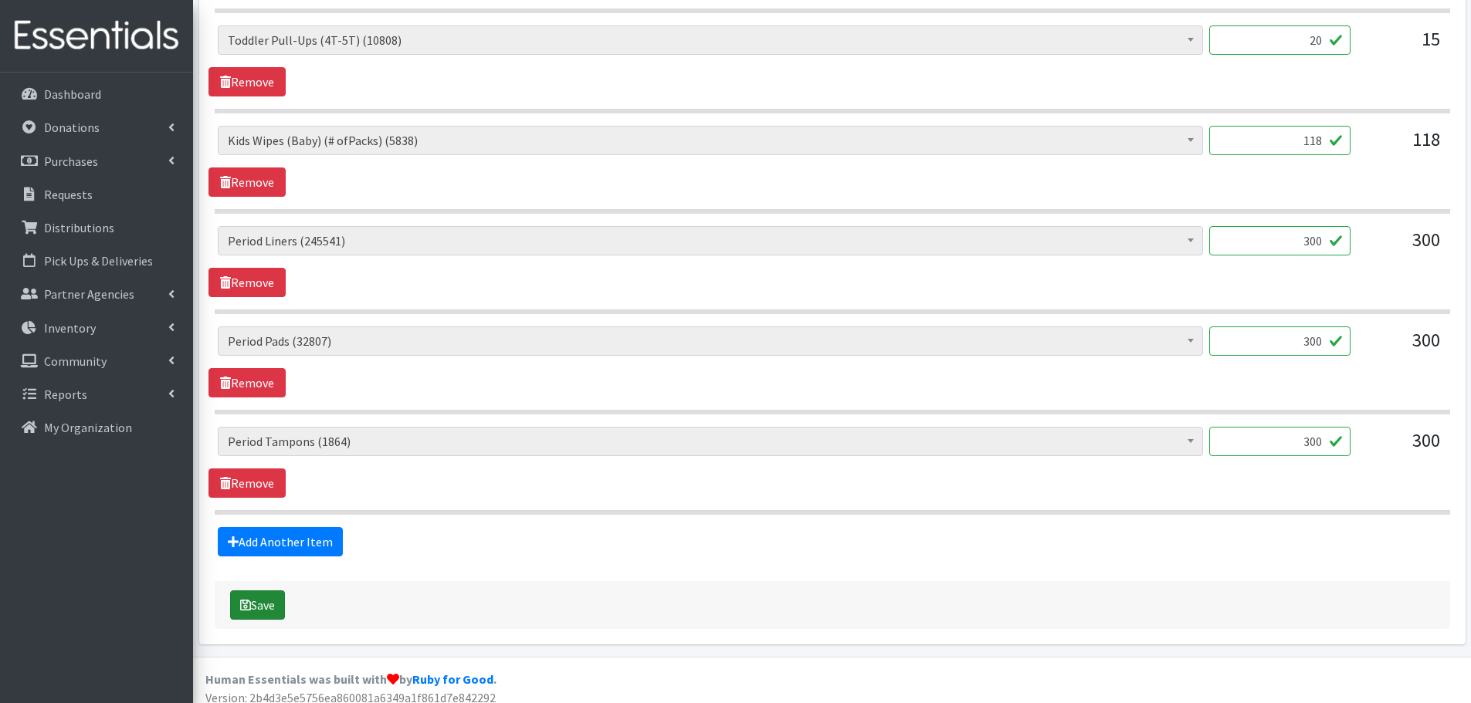
click at [269, 601] on button "Save" at bounding box center [257, 605] width 55 height 29
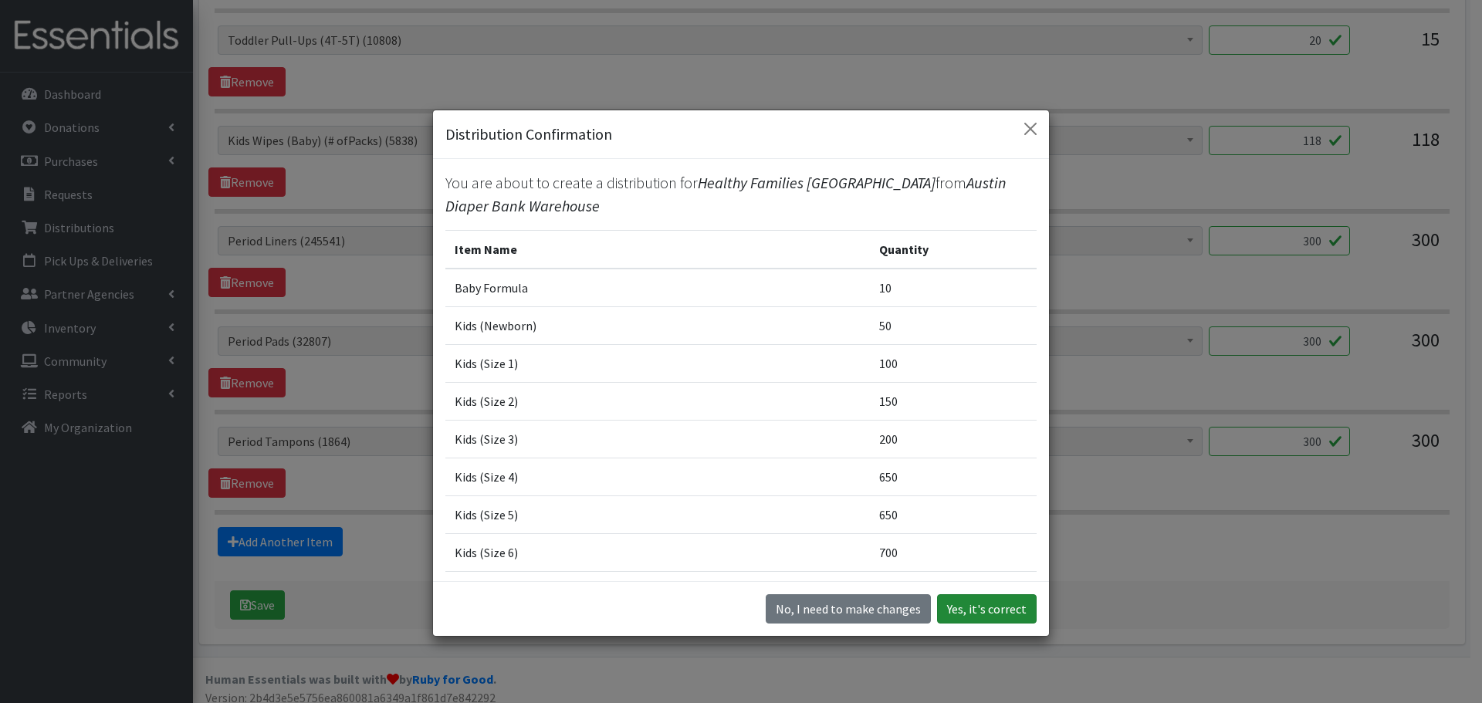
click at [996, 605] on button "Yes, it's correct" at bounding box center [987, 609] width 100 height 29
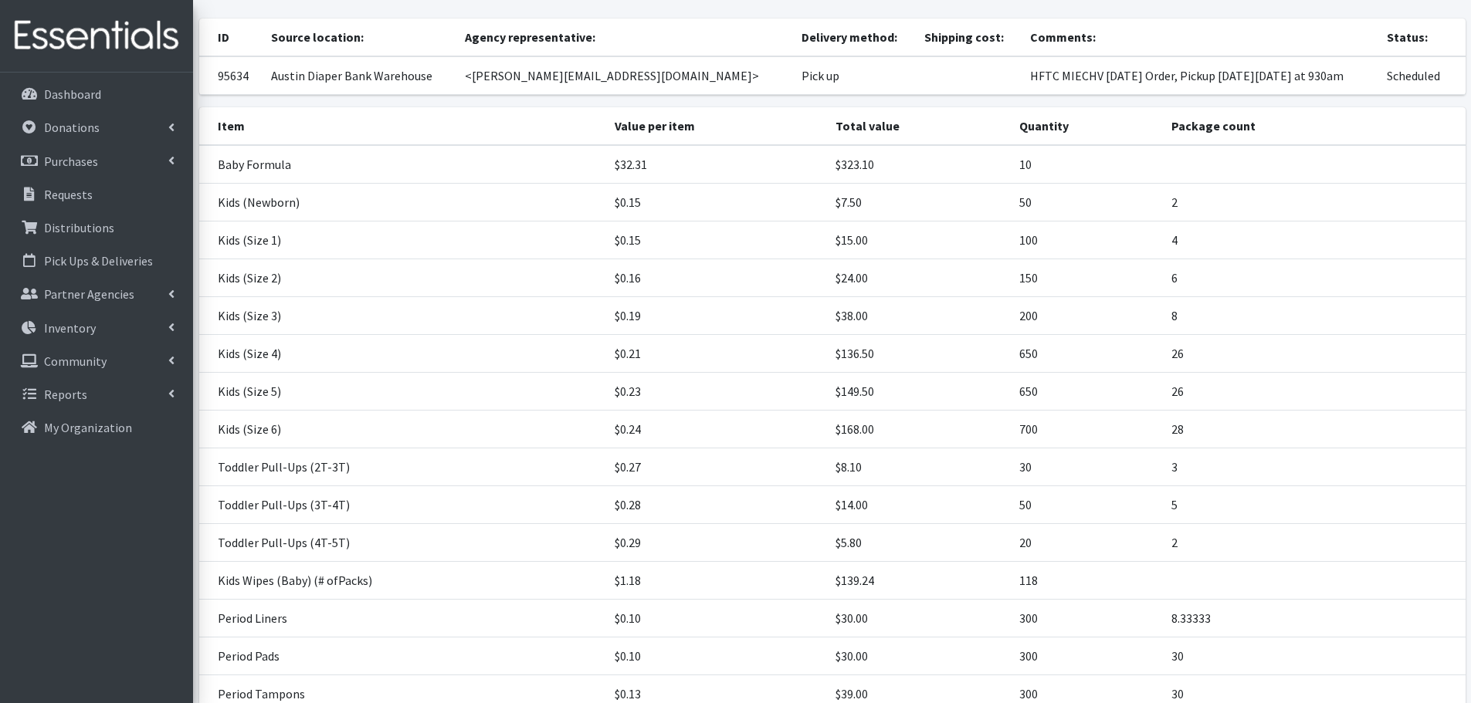
scroll to position [325, 0]
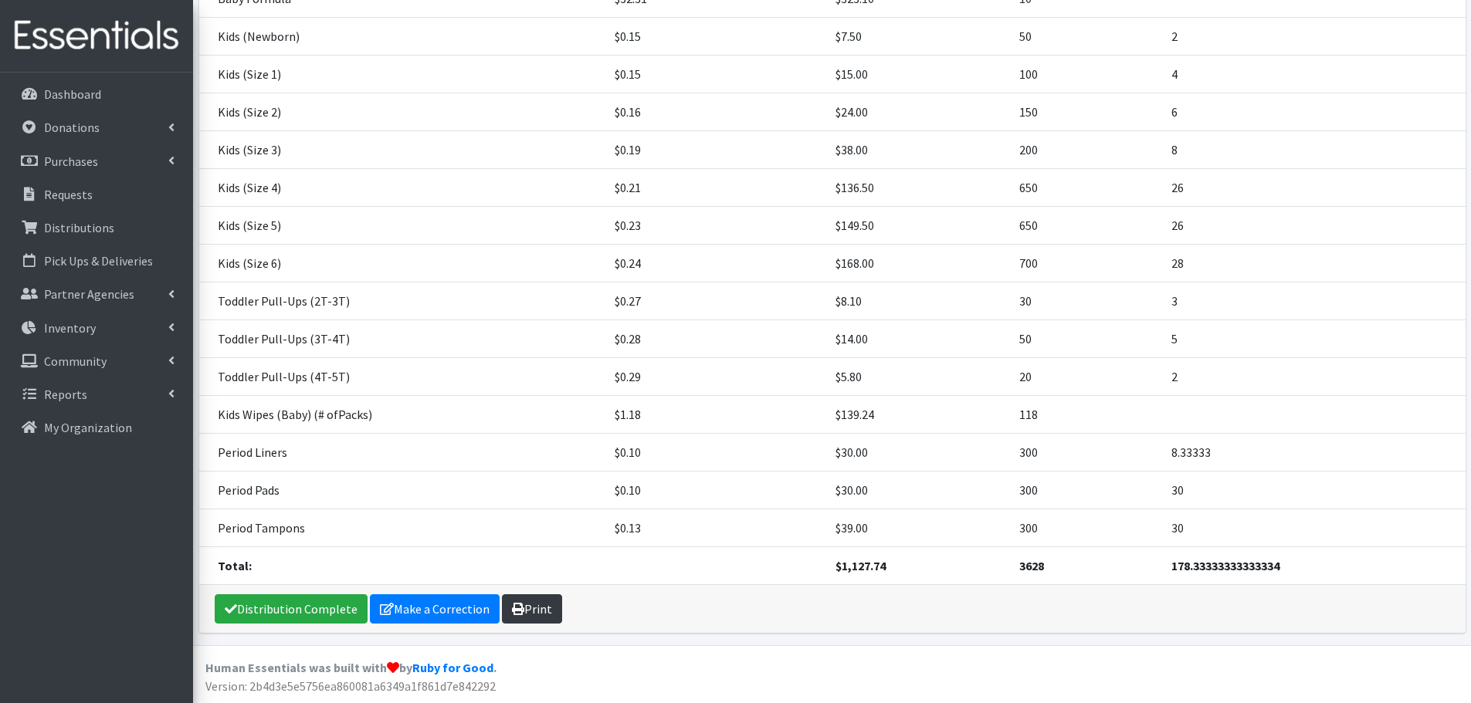
click at [519, 607] on icon at bounding box center [518, 609] width 12 height 12
click at [63, 194] on p "Requests" at bounding box center [68, 194] width 49 height 15
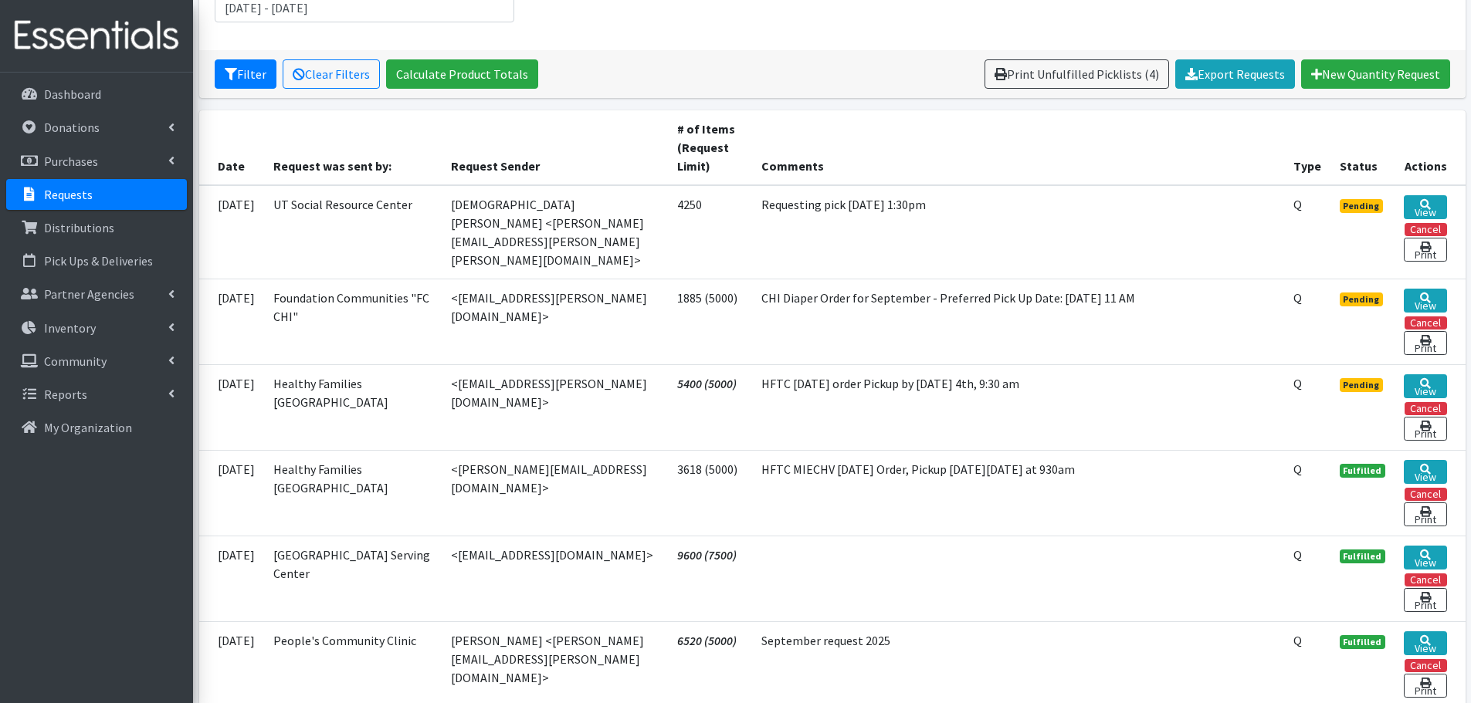
scroll to position [309, 0]
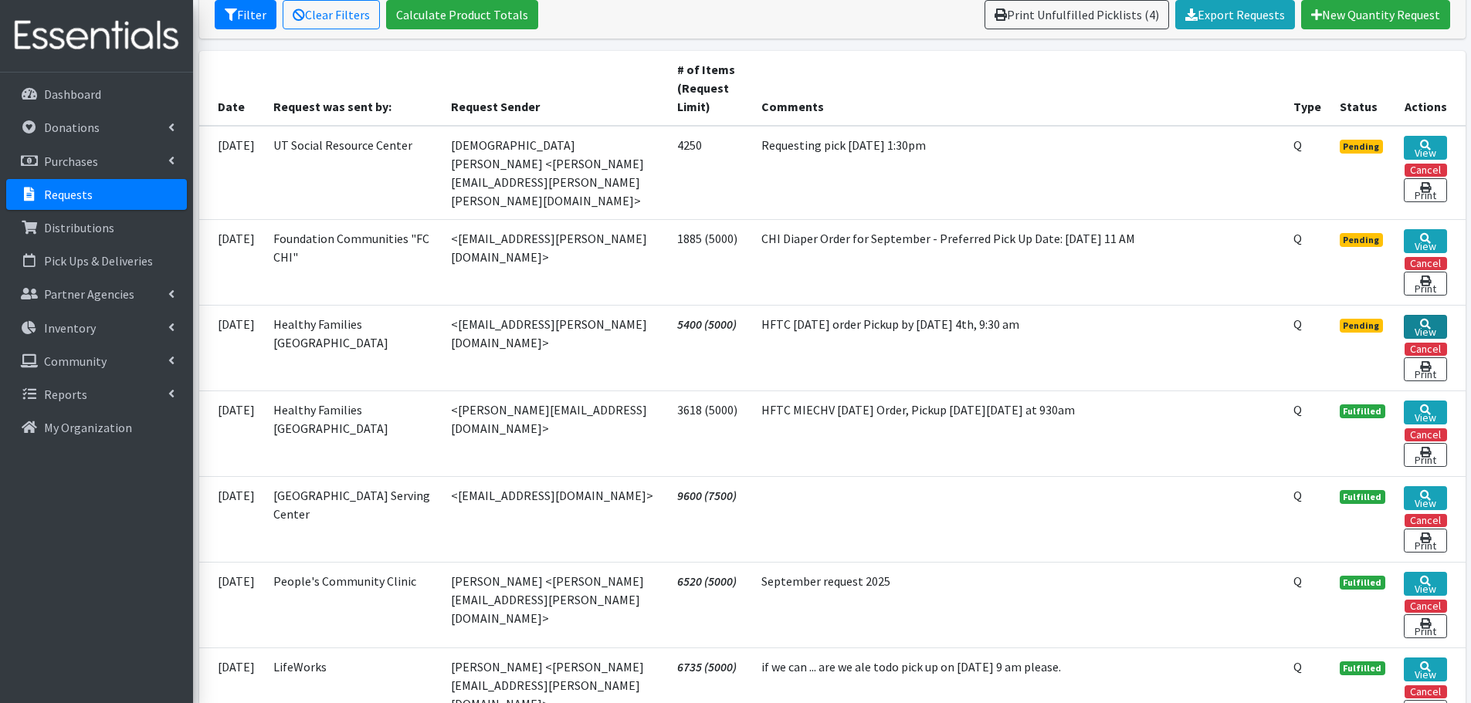
click at [1438, 315] on link "View" at bounding box center [1425, 327] width 42 height 24
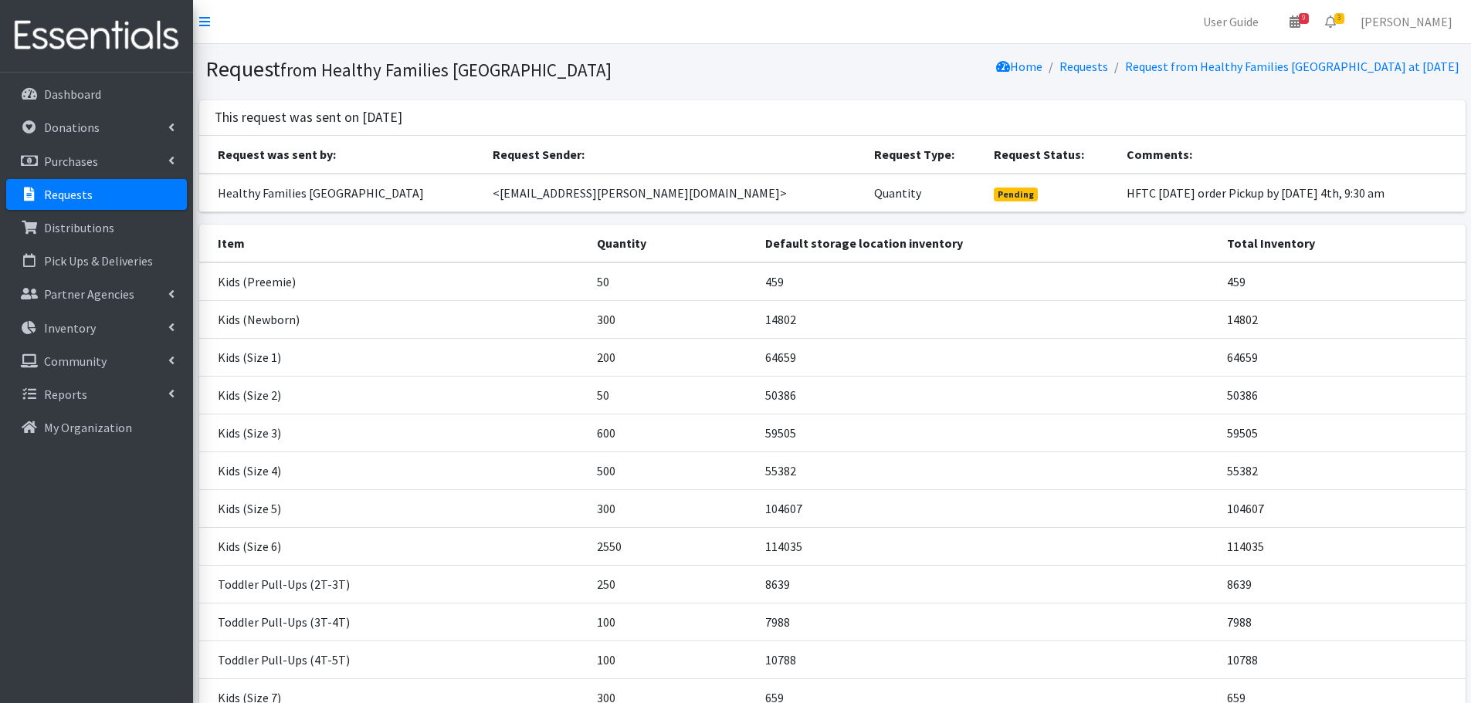
scroll to position [208, 0]
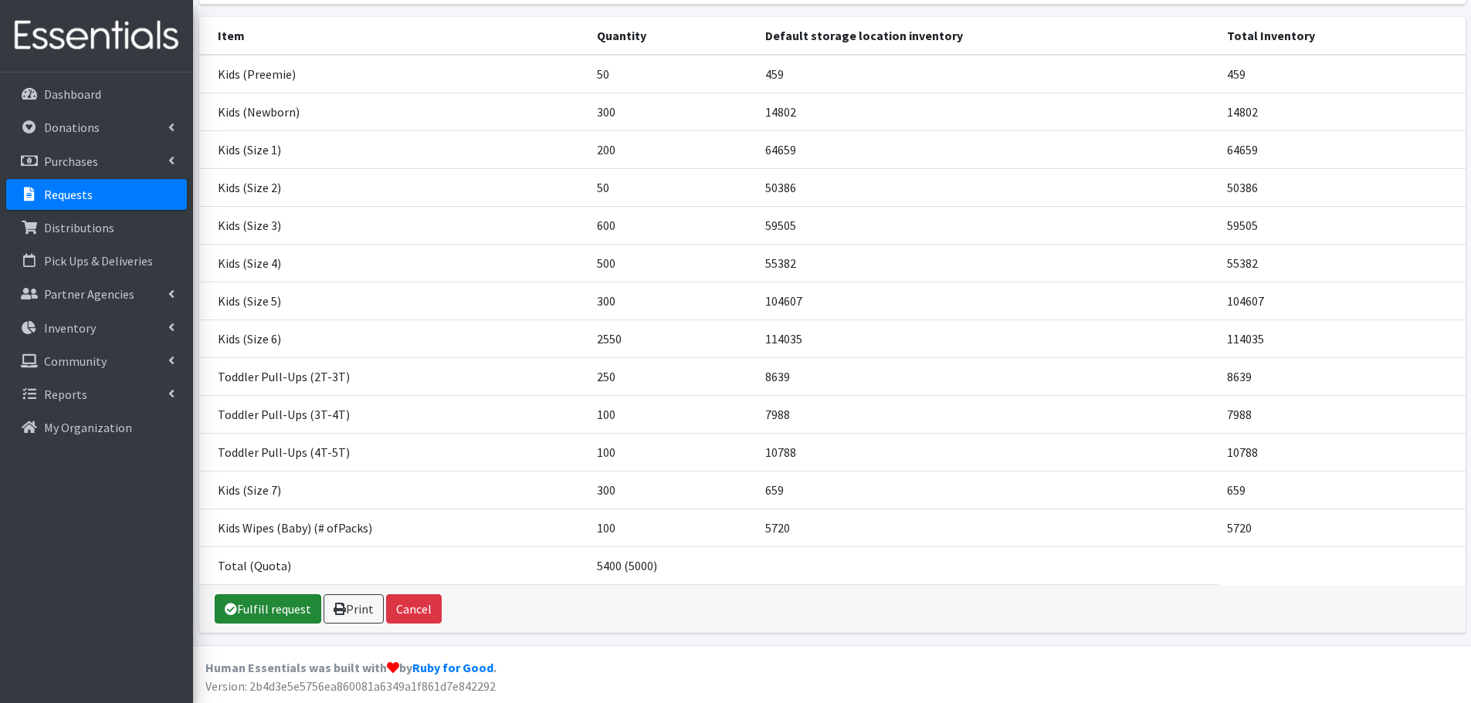
click at [275, 609] on link "Fulfill request" at bounding box center [268, 609] width 107 height 29
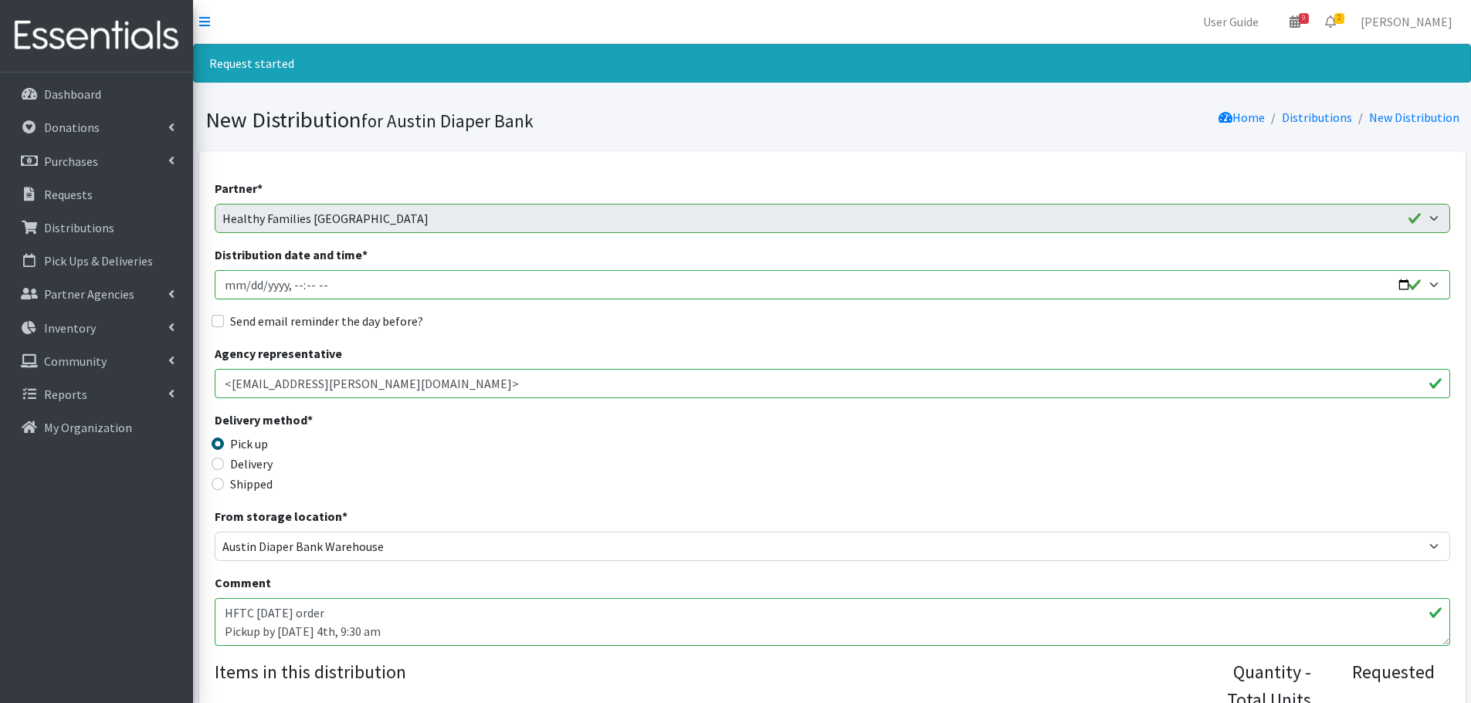
click at [1403, 283] on input "Distribution date and time *" at bounding box center [832, 284] width 1235 height 29
type input "2025-09-04T09:30"
click at [668, 463] on div "Delivery method * Pick up Delivery Shipped Shipping cost" at bounding box center [832, 459] width 1235 height 97
click at [213, 321] on input "Send email reminder the day before?" at bounding box center [218, 321] width 12 height 12
checkbox input "true"
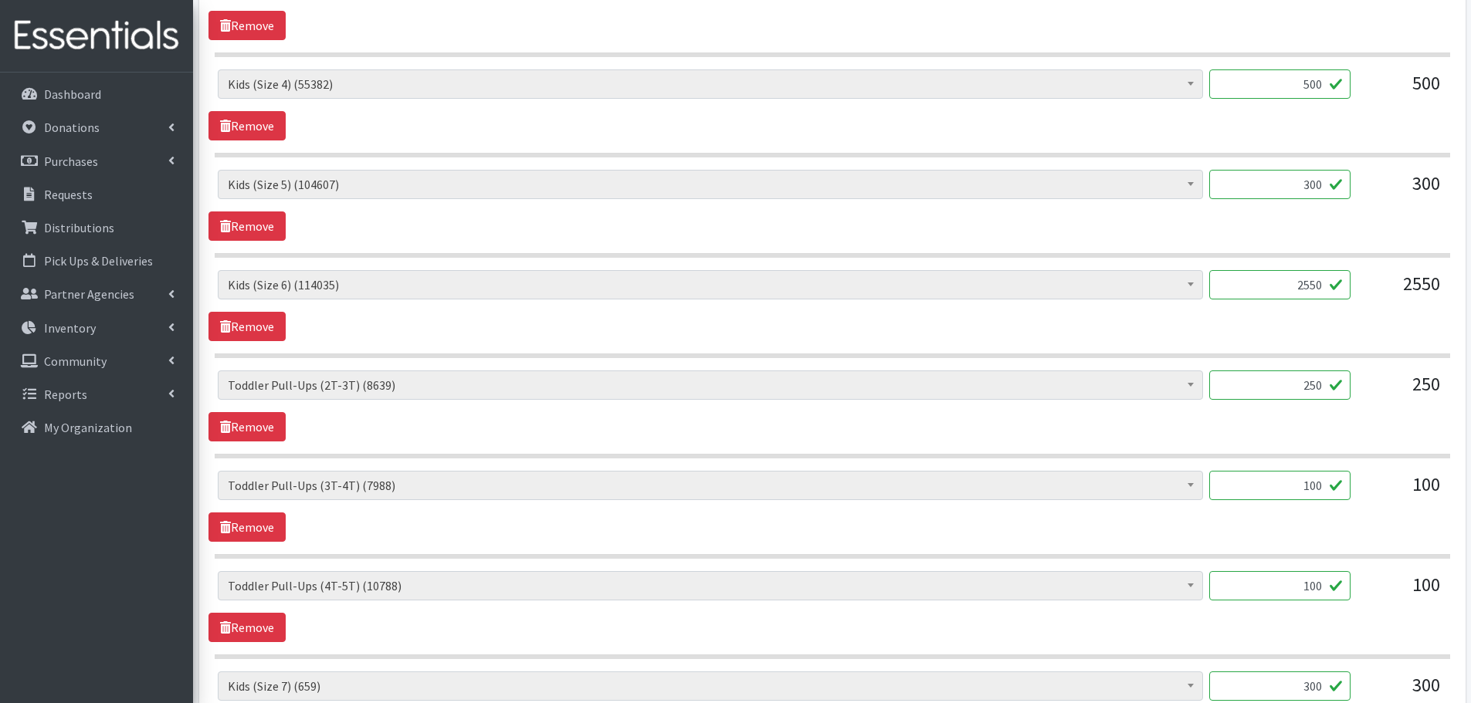
scroll to position [1158, 0]
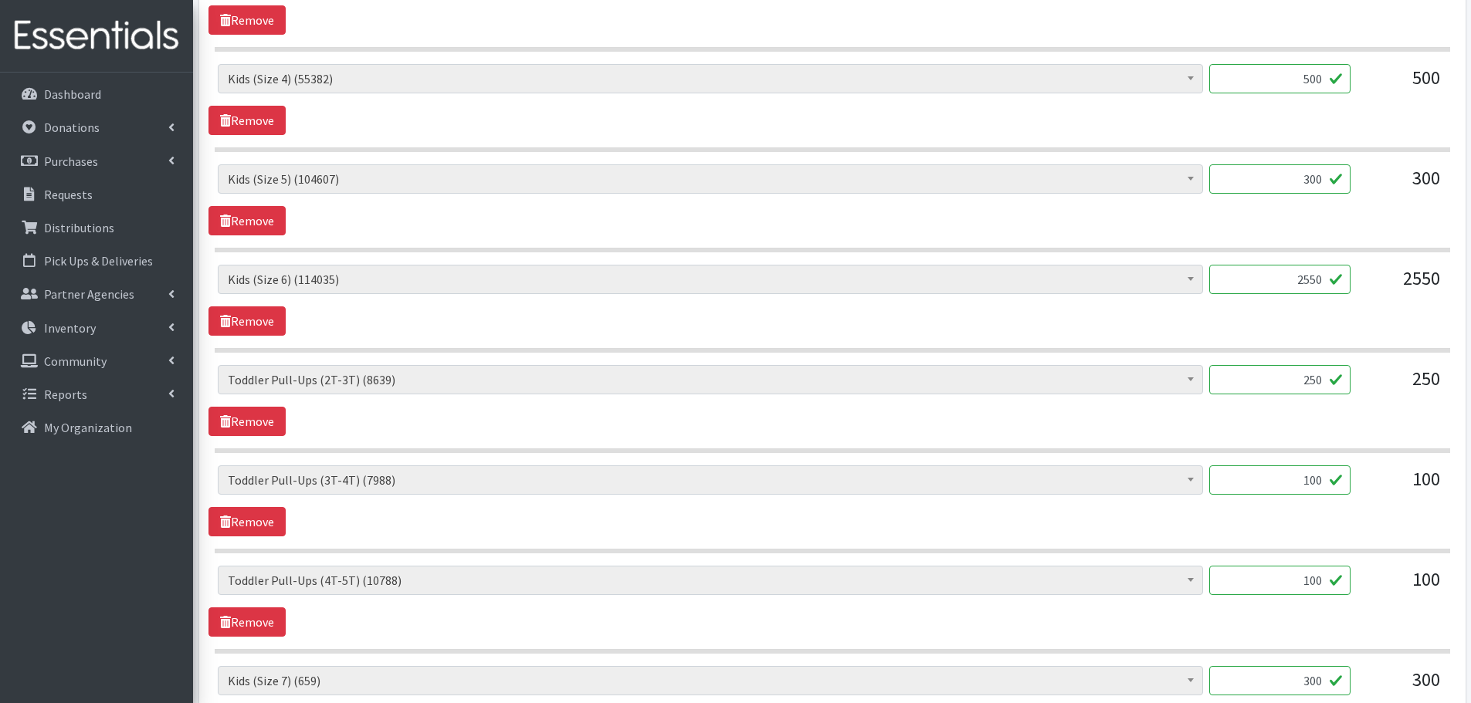
drag, startPoint x: 1283, startPoint y: 281, endPoint x: 1404, endPoint y: 275, distance: 121.4
click at [1404, 275] on div "Baby Formula (543) Kids (Newborn) (14802) Kids (Preemie) (459) Kids (Size 1) (6…" at bounding box center [832, 286] width 1228 height 42
type input "1000"
click at [1344, 331] on div "Baby Formula (543) Kids (Newborn) (14802) Kids (Preemie) (459) Kids (Size 1) (6…" at bounding box center [831, 300] width 1247 height 71
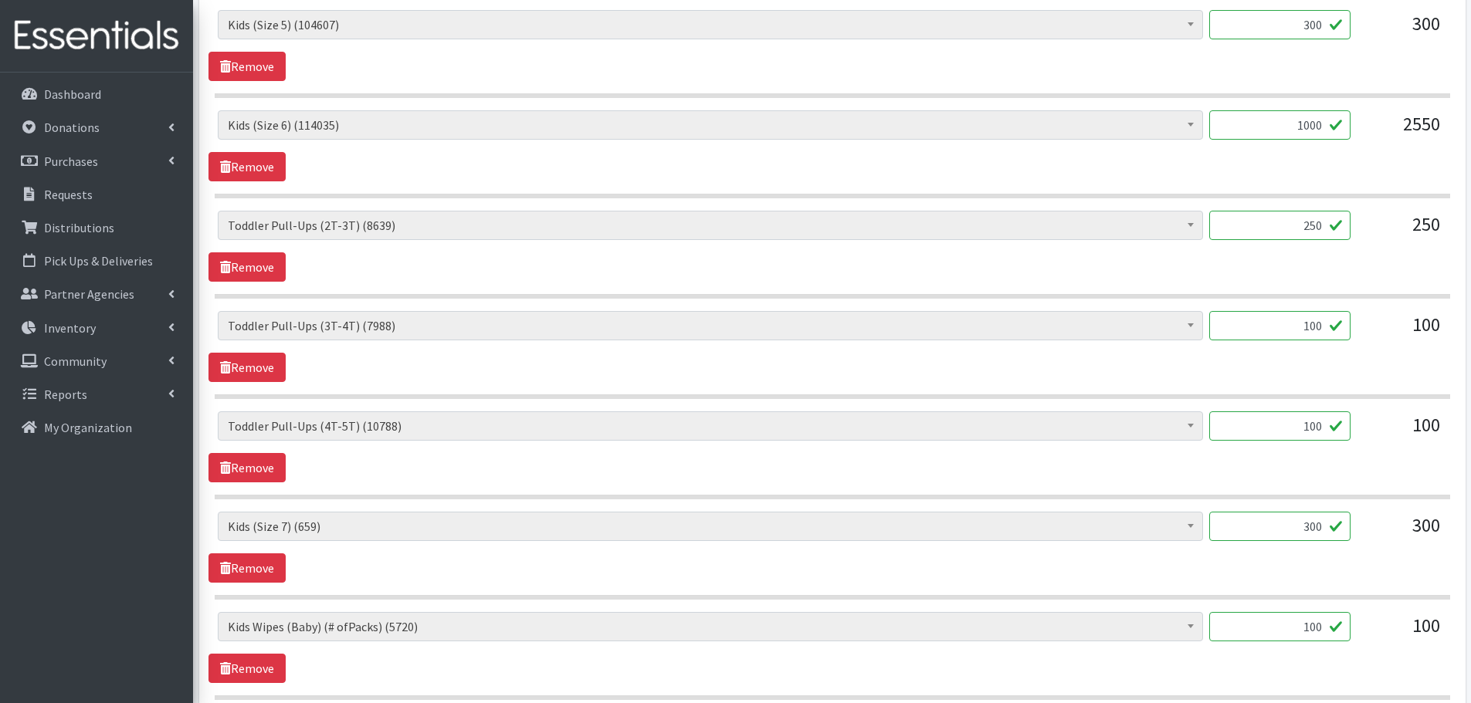
drag, startPoint x: 1281, startPoint y: 216, endPoint x: 1424, endPoint y: 238, distance: 144.5
click at [1424, 238] on div "Baby Formula (543) Kids (Newborn) (14802) Kids (Preemie) (459) Kids (Size 1) (6…" at bounding box center [832, 232] width 1228 height 42
type input "100"
click at [1412, 269] on div "Baby Formula (543) Kids (Newborn) (14802) Kids (Preemie) (459) Kids (Size 1) (6…" at bounding box center [831, 246] width 1247 height 71
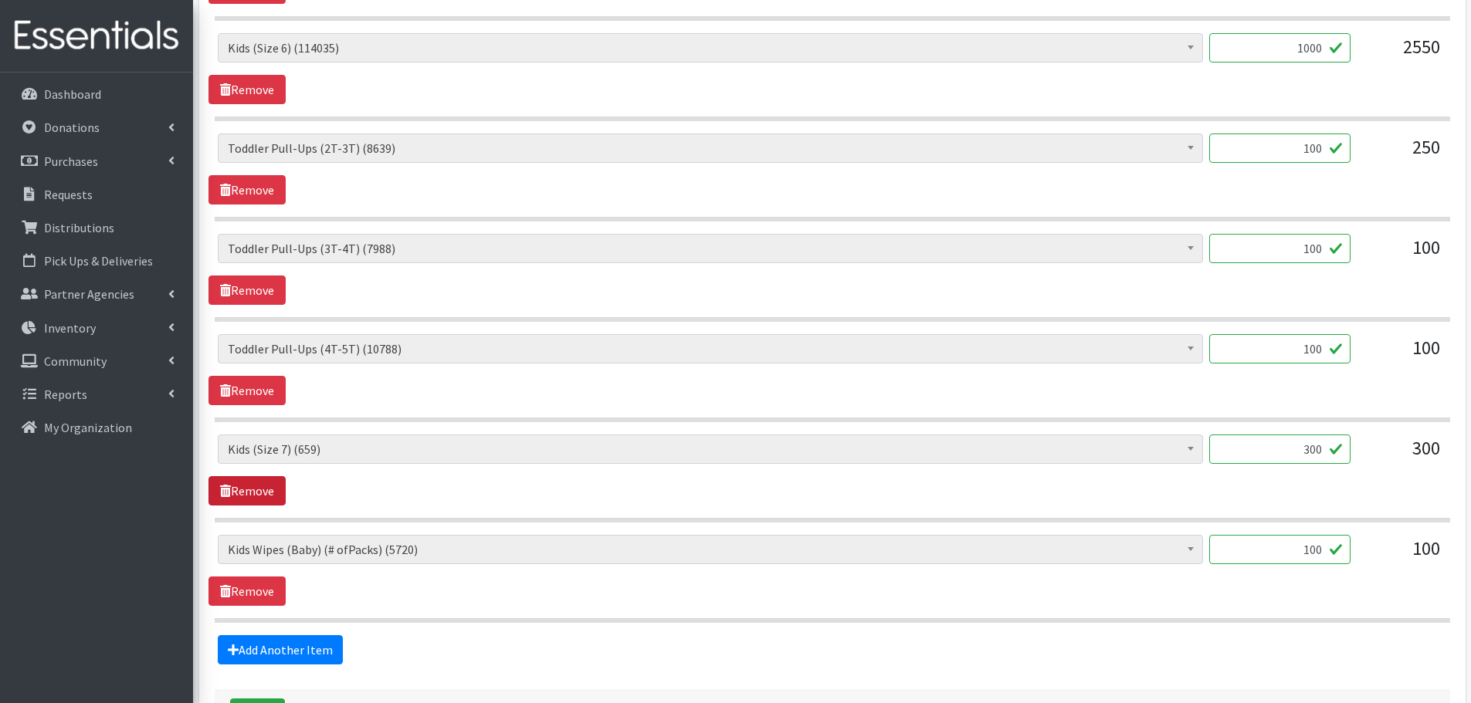
click at [232, 496] on link "Remove" at bounding box center [246, 490] width 77 height 29
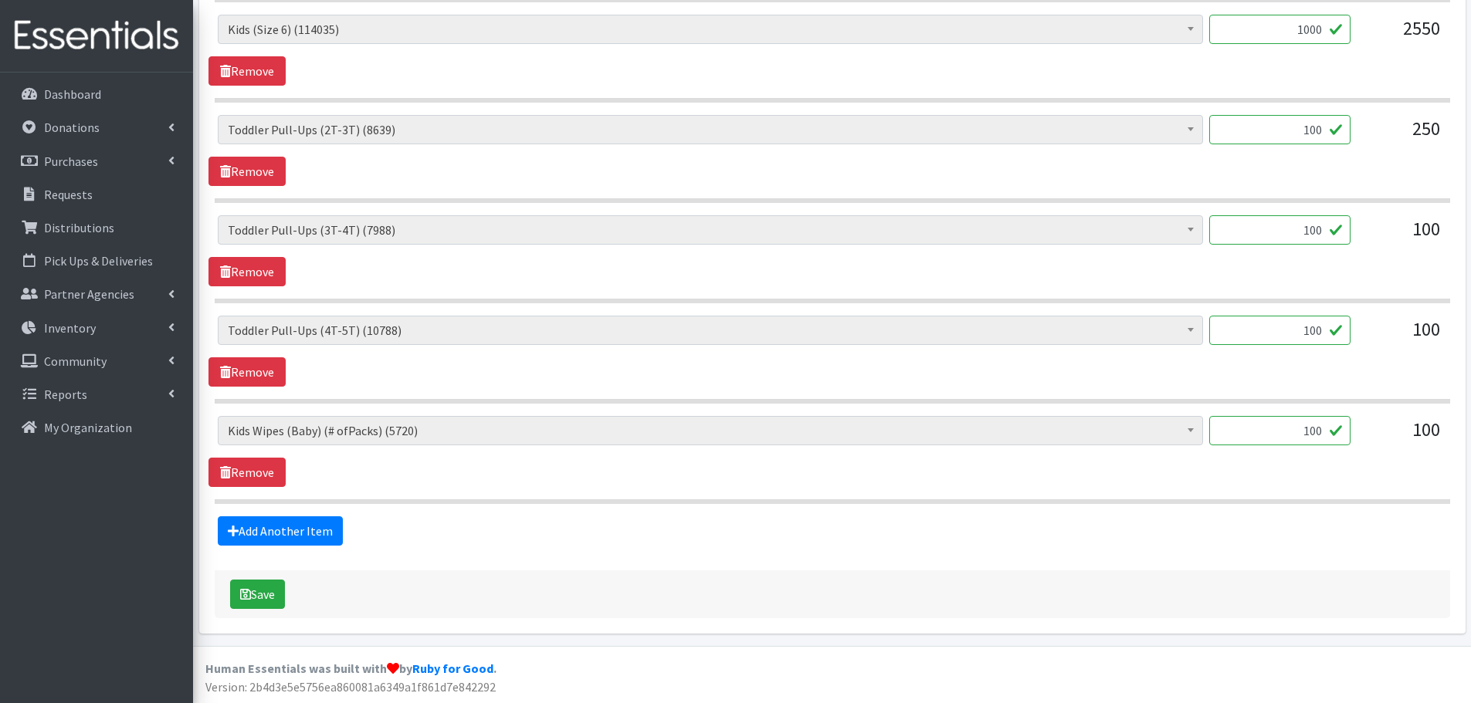
scroll to position [1409, 0]
drag, startPoint x: 1289, startPoint y: 424, endPoint x: 1361, endPoint y: 438, distance: 73.1
click at [1361, 438] on div "Baby Formula (543) Kids (Newborn) (14802) Kids (Preemie) (459) Kids (Size 1) (6…" at bounding box center [832, 436] width 1228 height 42
type input "1"
click at [1361, 438] on div "Baby Formula (543) Kids (Newborn) (14802) Kids (Preemie) (459) Kids (Size 1) (6…" at bounding box center [832, 436] width 1228 height 42
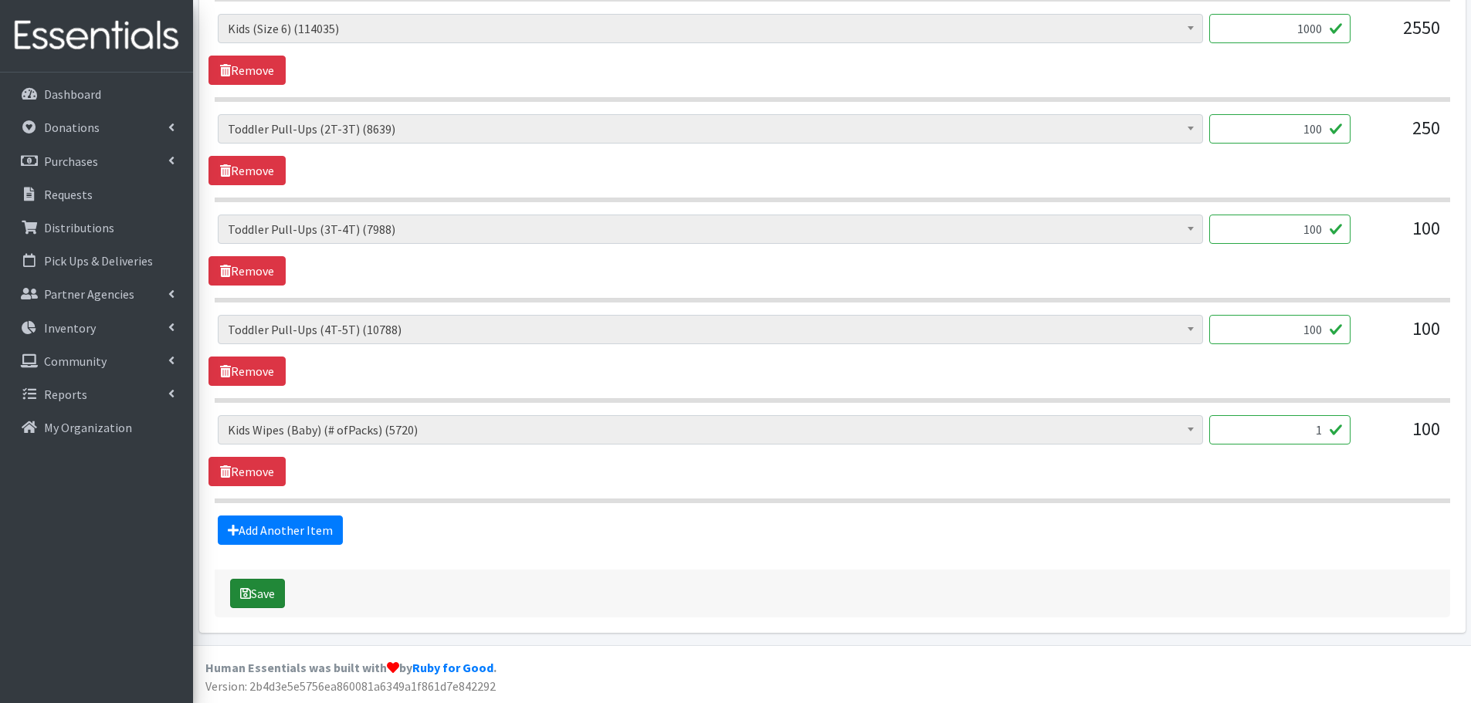
click at [263, 591] on button "Save" at bounding box center [257, 593] width 55 height 29
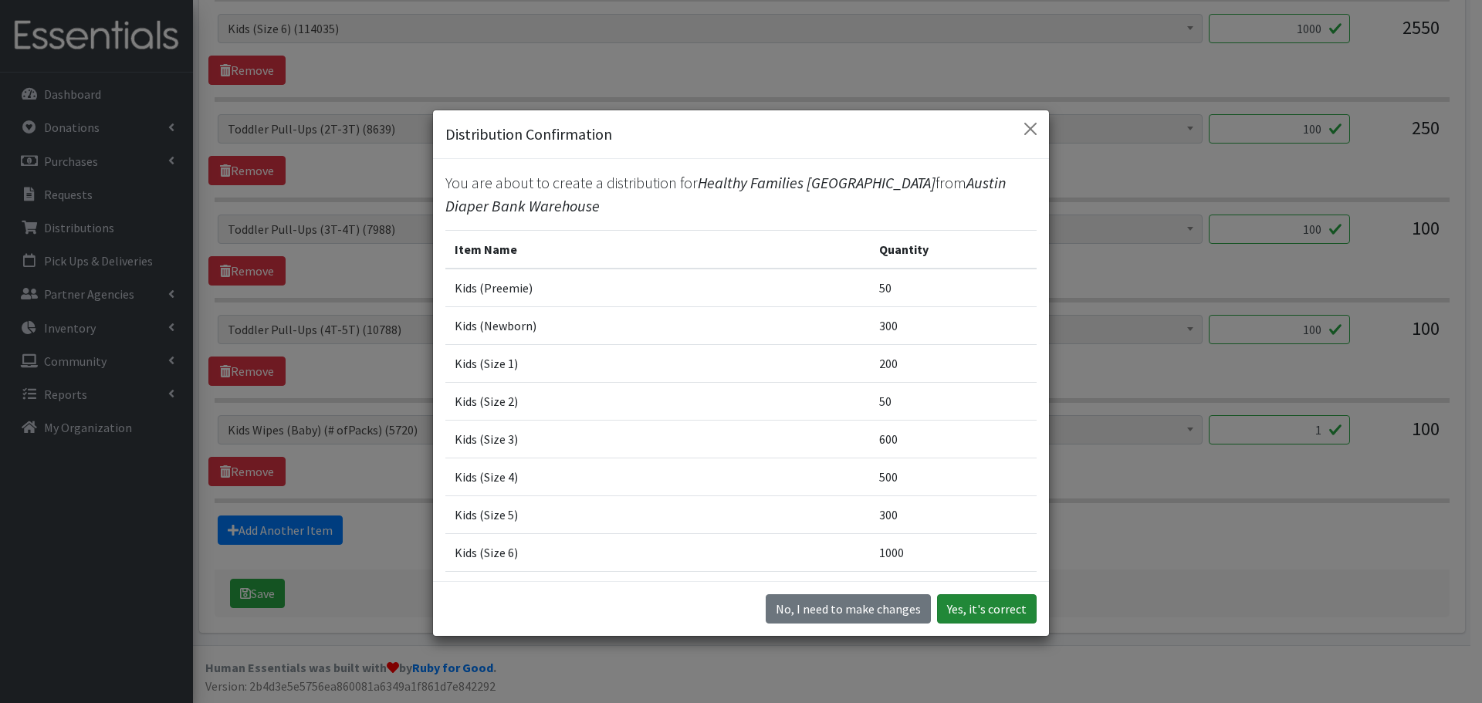
click at [980, 605] on button "Yes, it's correct" at bounding box center [987, 609] width 100 height 29
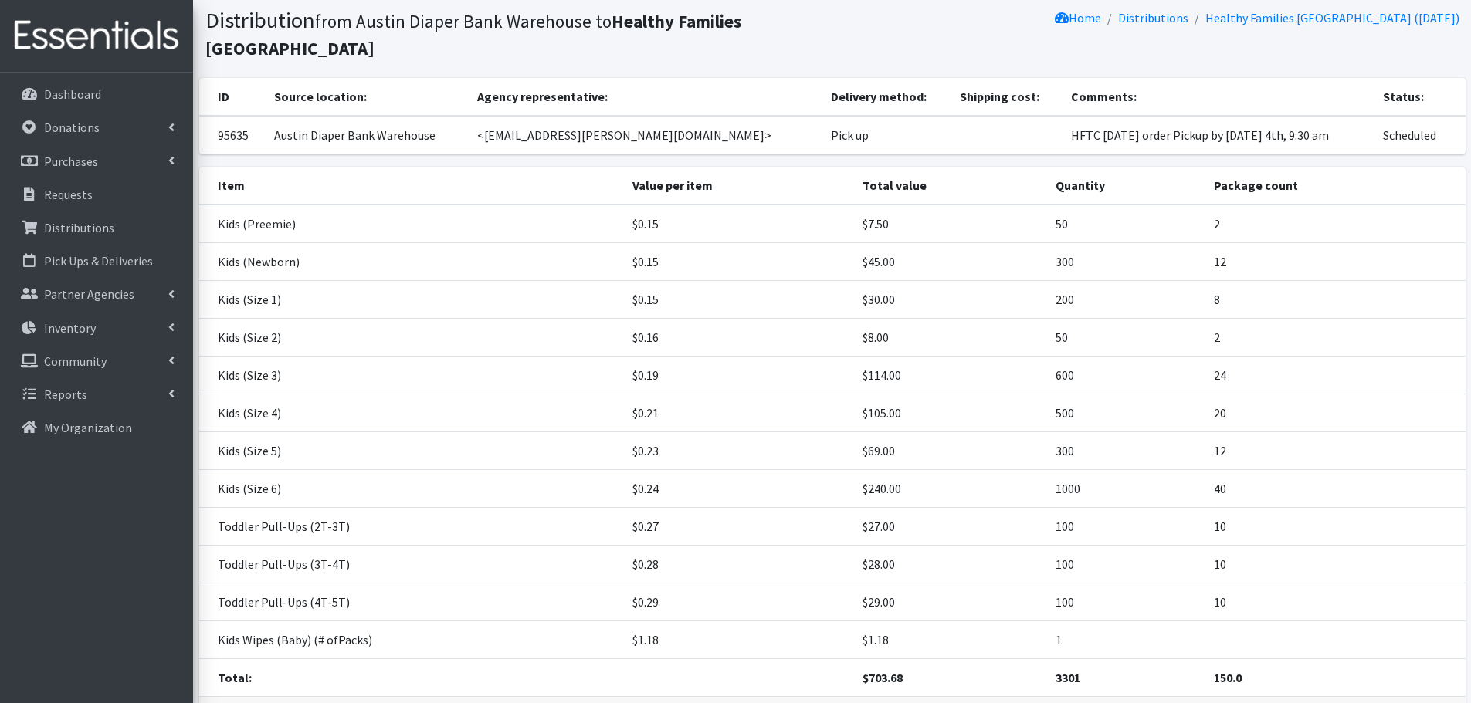
scroll to position [212, 0]
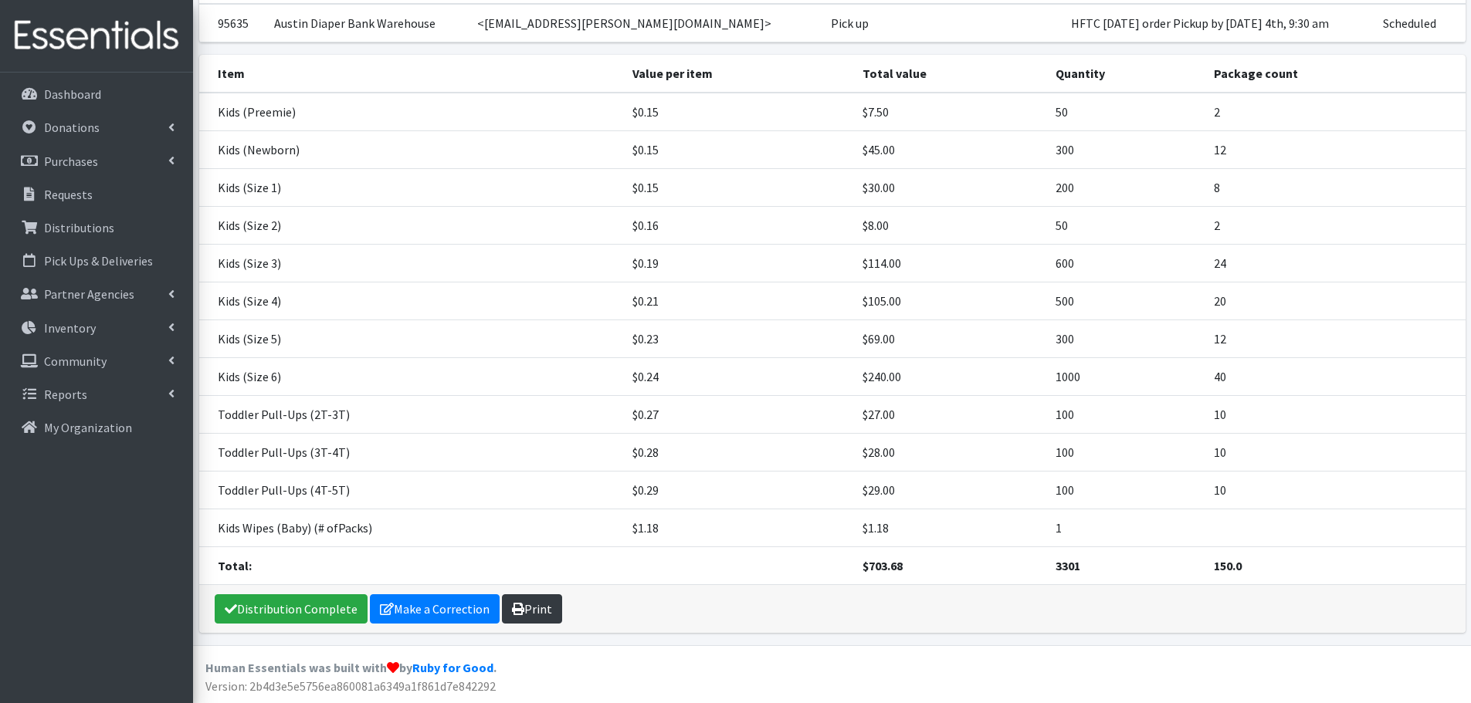
click at [530, 615] on link "Print" at bounding box center [532, 609] width 60 height 29
click at [53, 202] on link "Requests" at bounding box center [96, 194] width 181 height 31
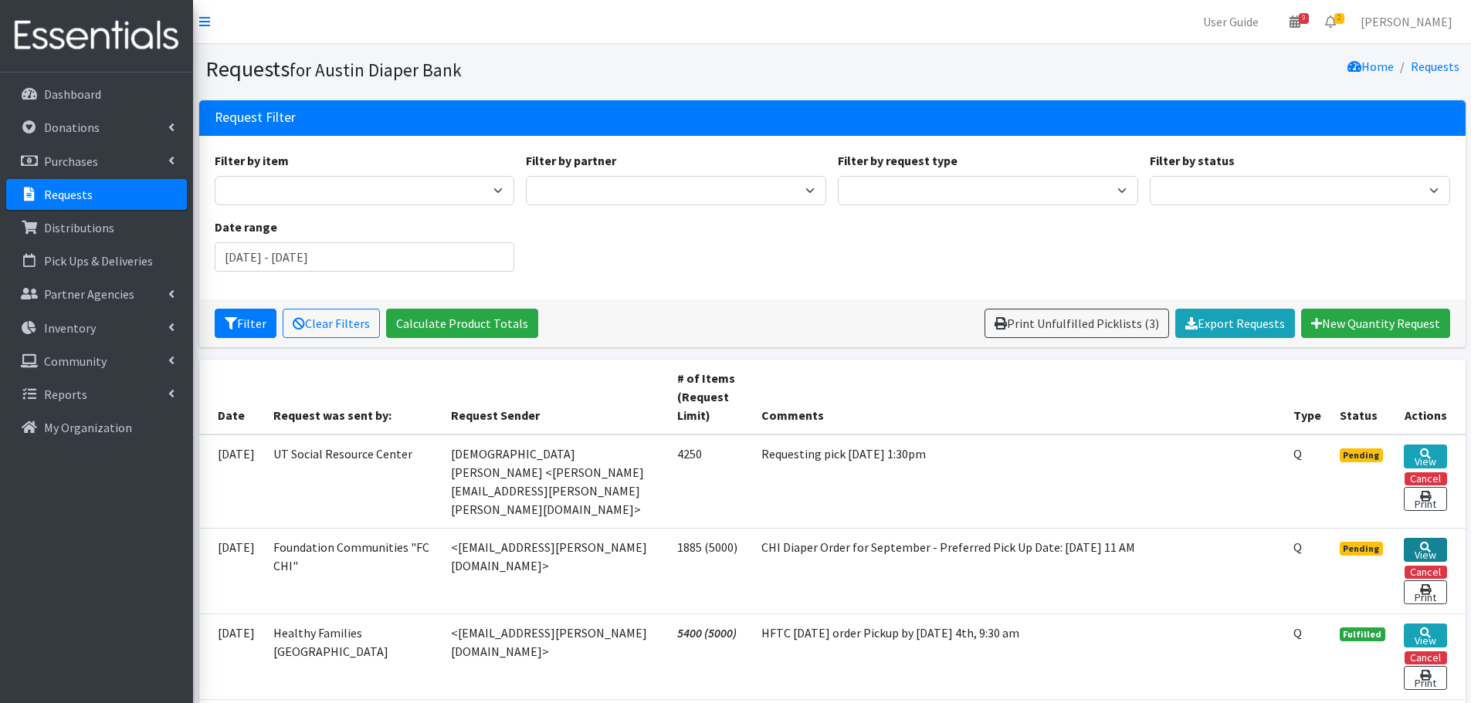
click at [1421, 543] on link "View" at bounding box center [1425, 550] width 42 height 24
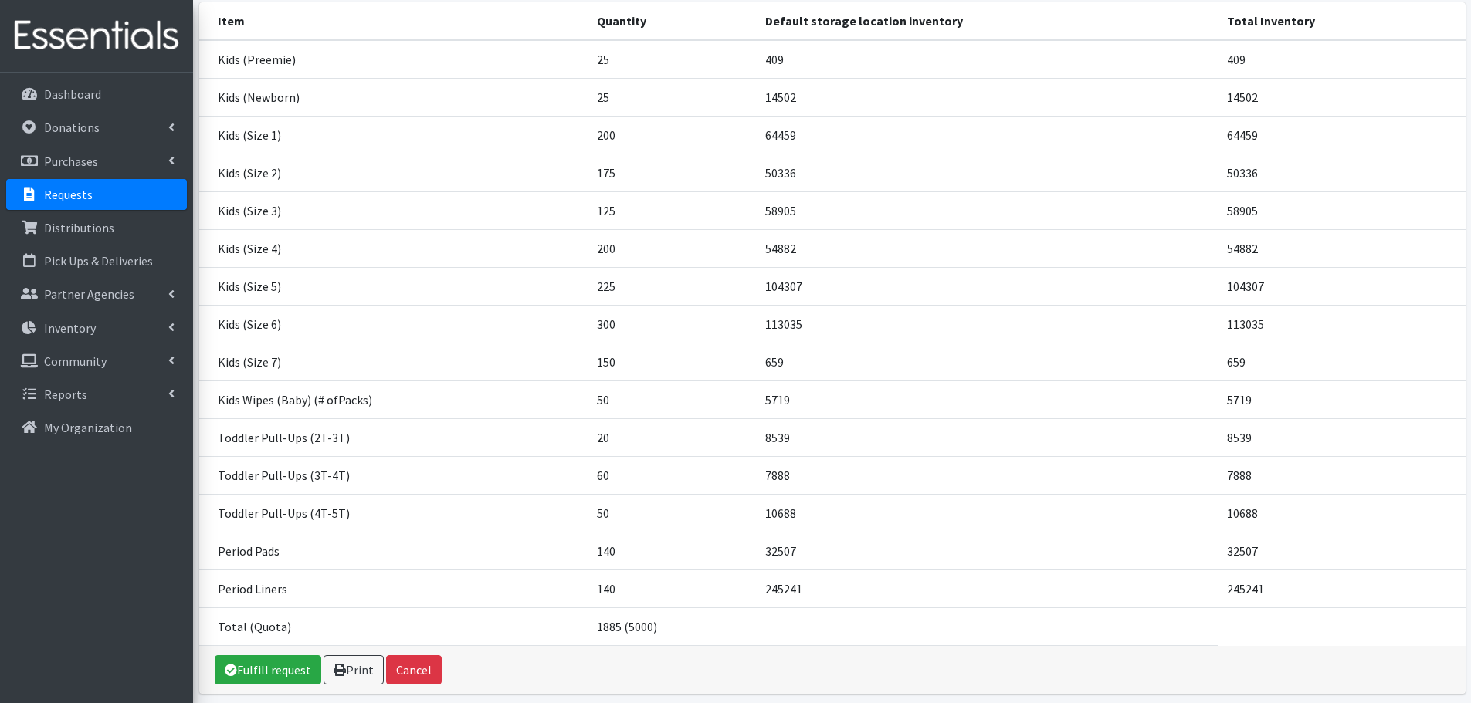
scroll to position [232, 0]
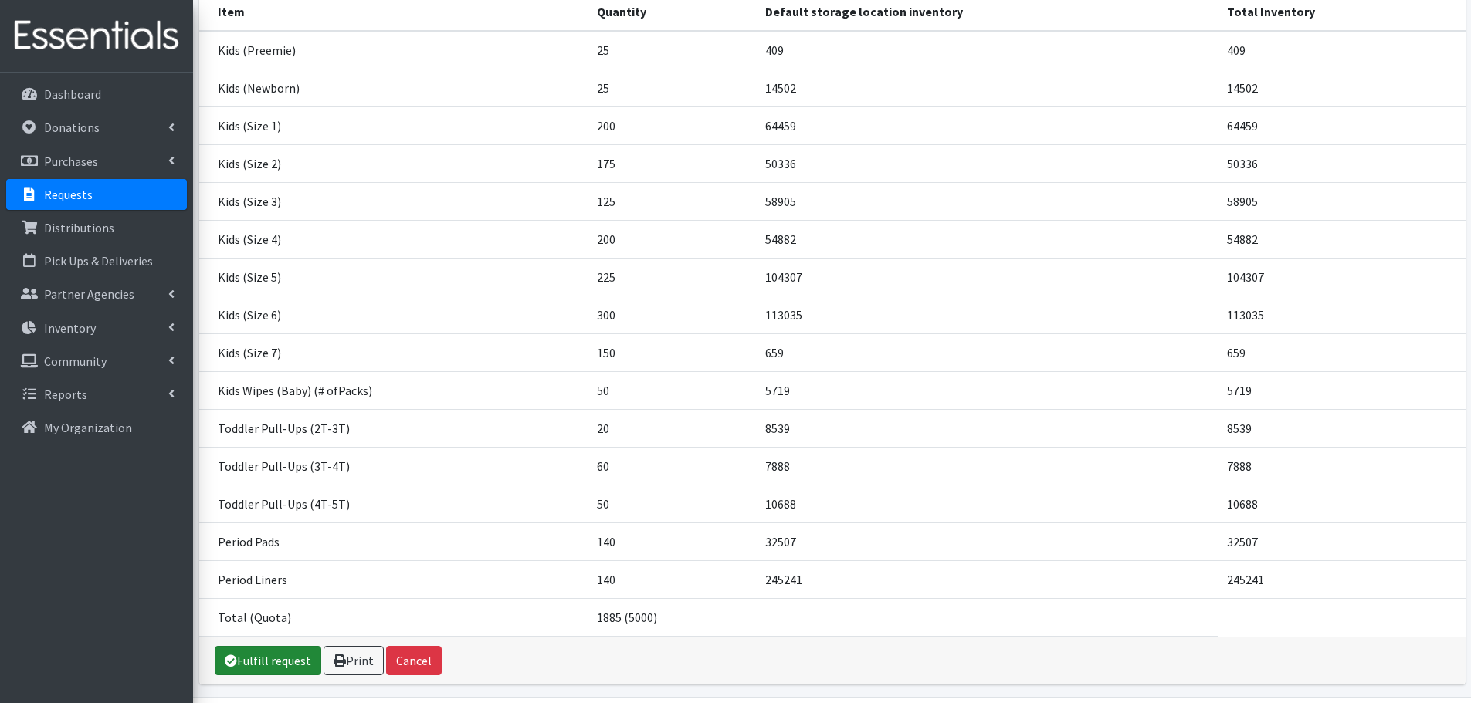
click at [262, 660] on link "Fulfill request" at bounding box center [268, 660] width 107 height 29
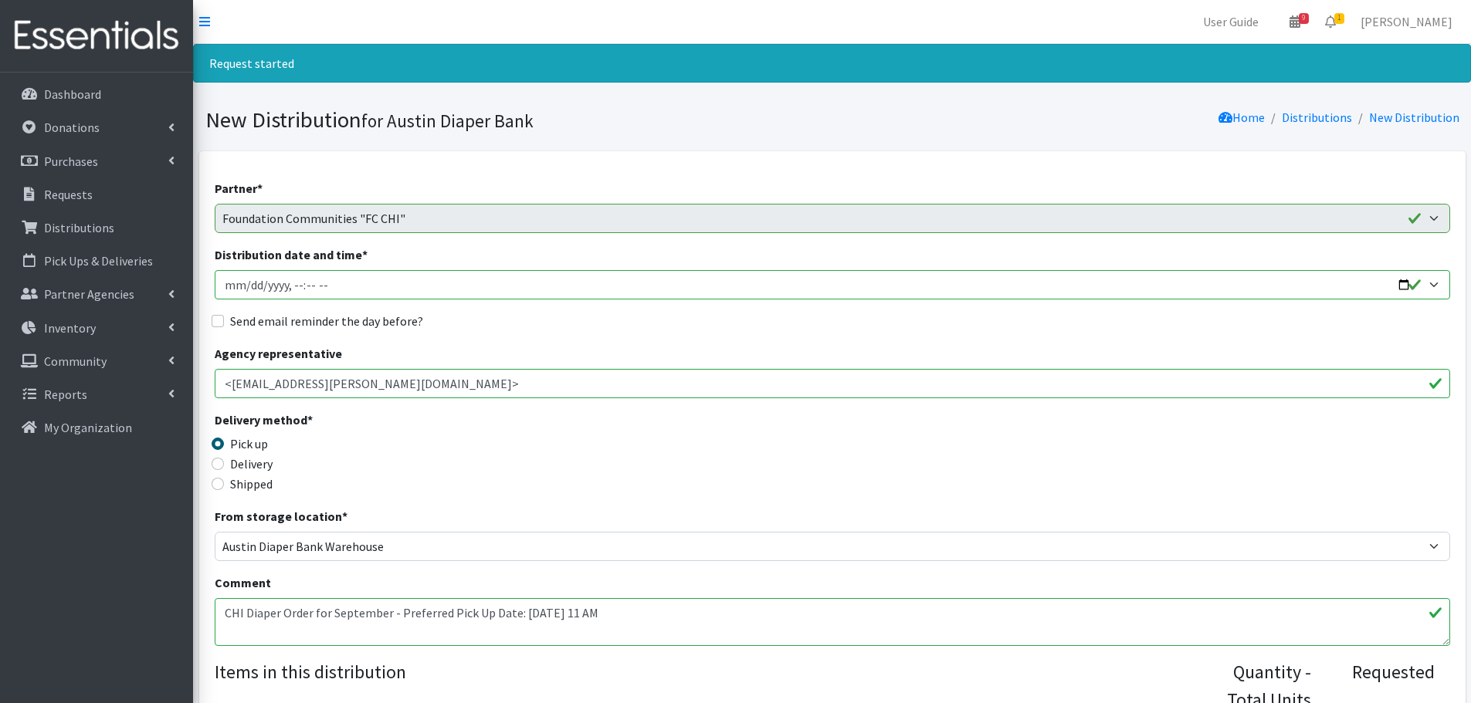
click at [1401, 287] on input "Distribution date and time *" at bounding box center [832, 284] width 1235 height 29
type input "2025-09-02T11:15"
click at [632, 467] on div "Delivery method * Pick up Delivery Shipped Shipping cost" at bounding box center [832, 459] width 1235 height 97
click at [214, 317] on input "Send email reminder the day before?" at bounding box center [218, 321] width 12 height 12
checkbox input "true"
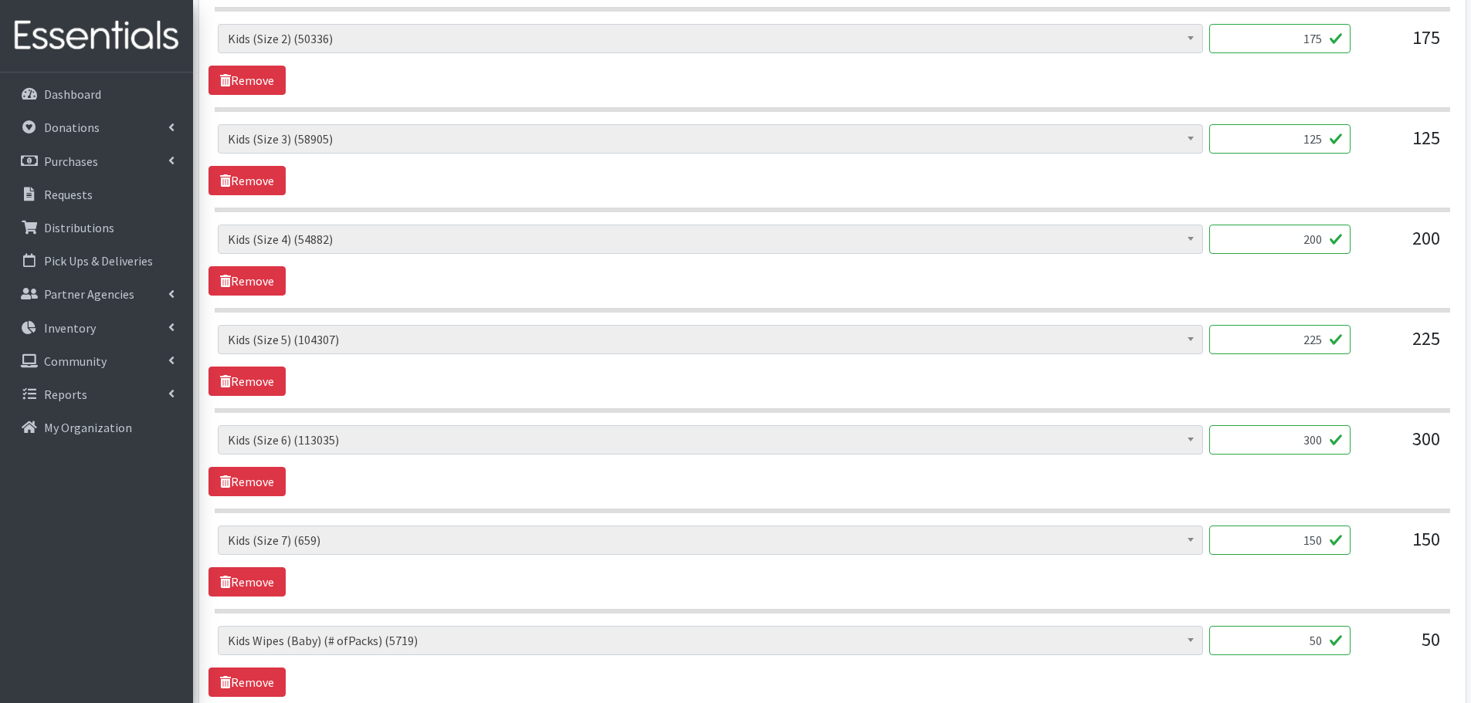
scroll to position [1004, 0]
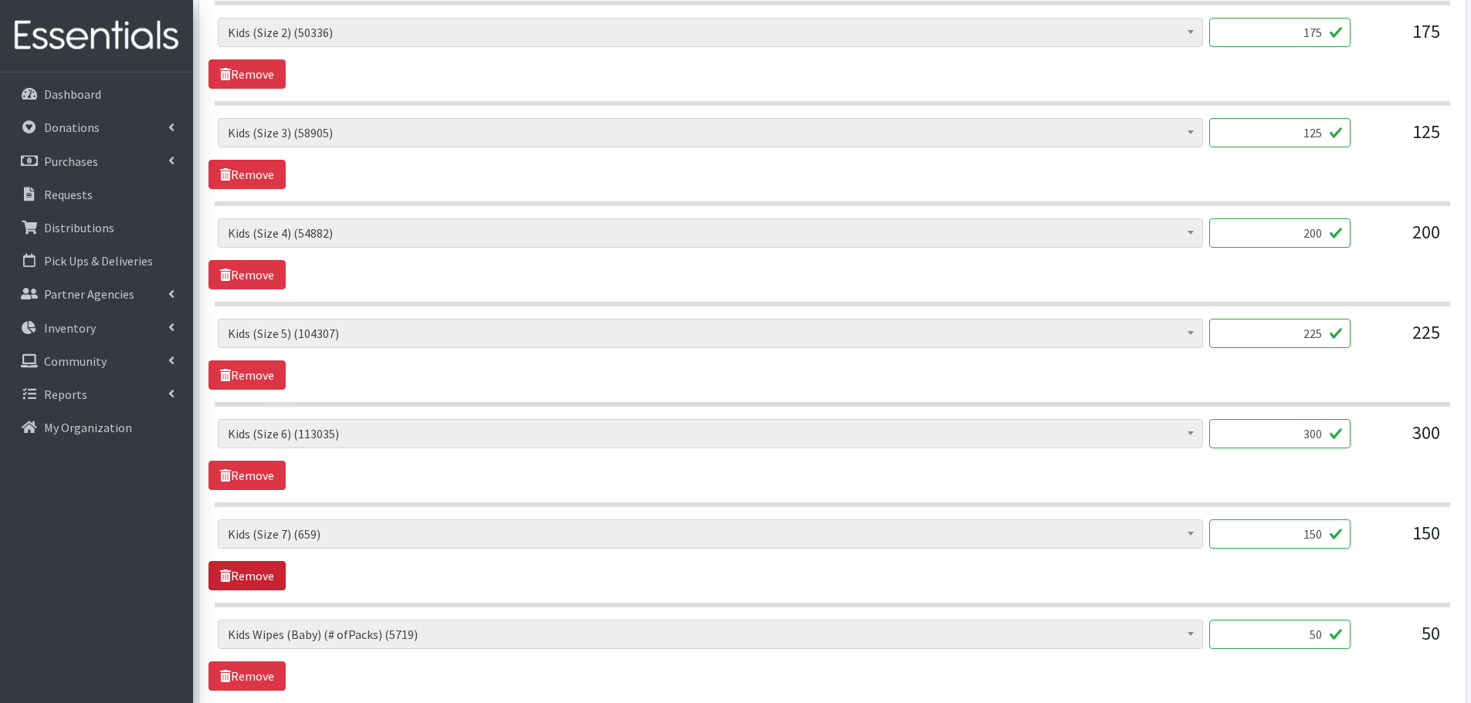
click at [265, 571] on link "Remove" at bounding box center [246, 575] width 77 height 29
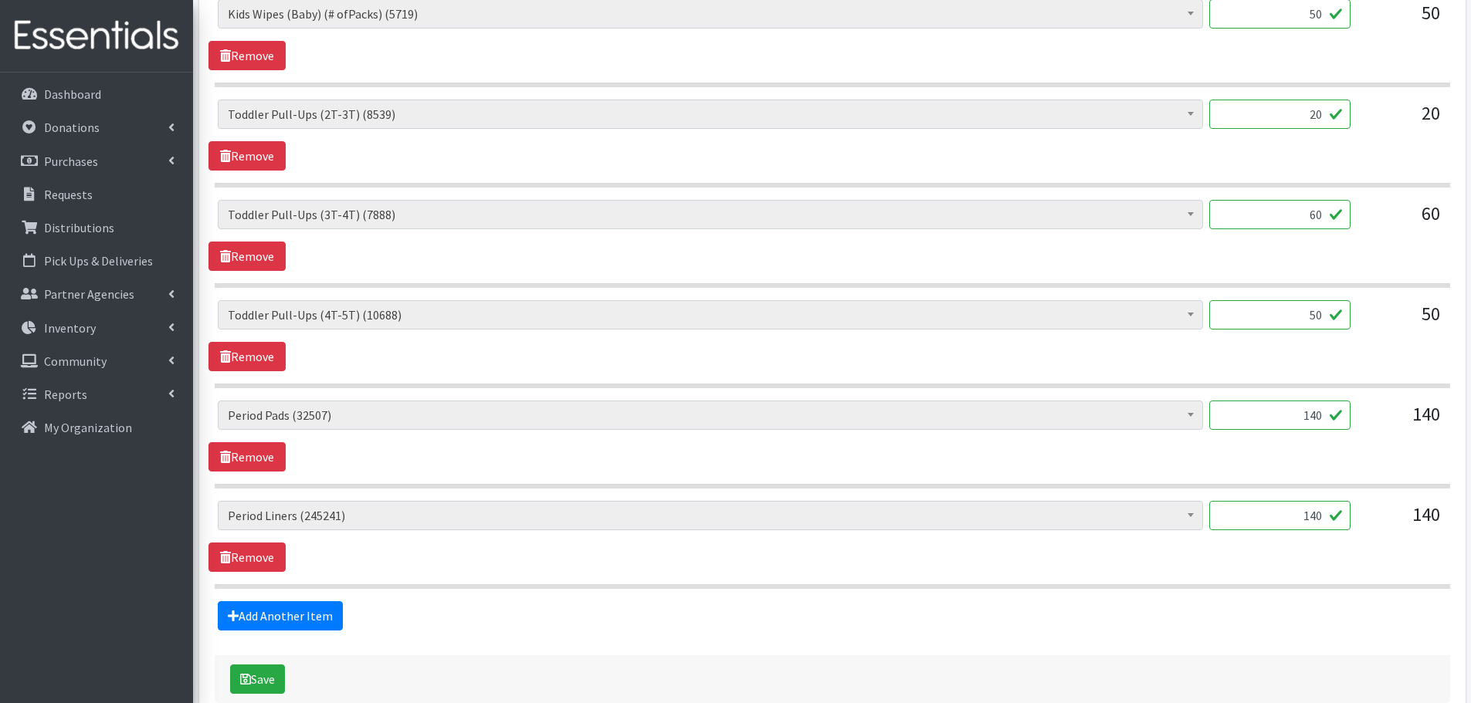
scroll to position [1610, 0]
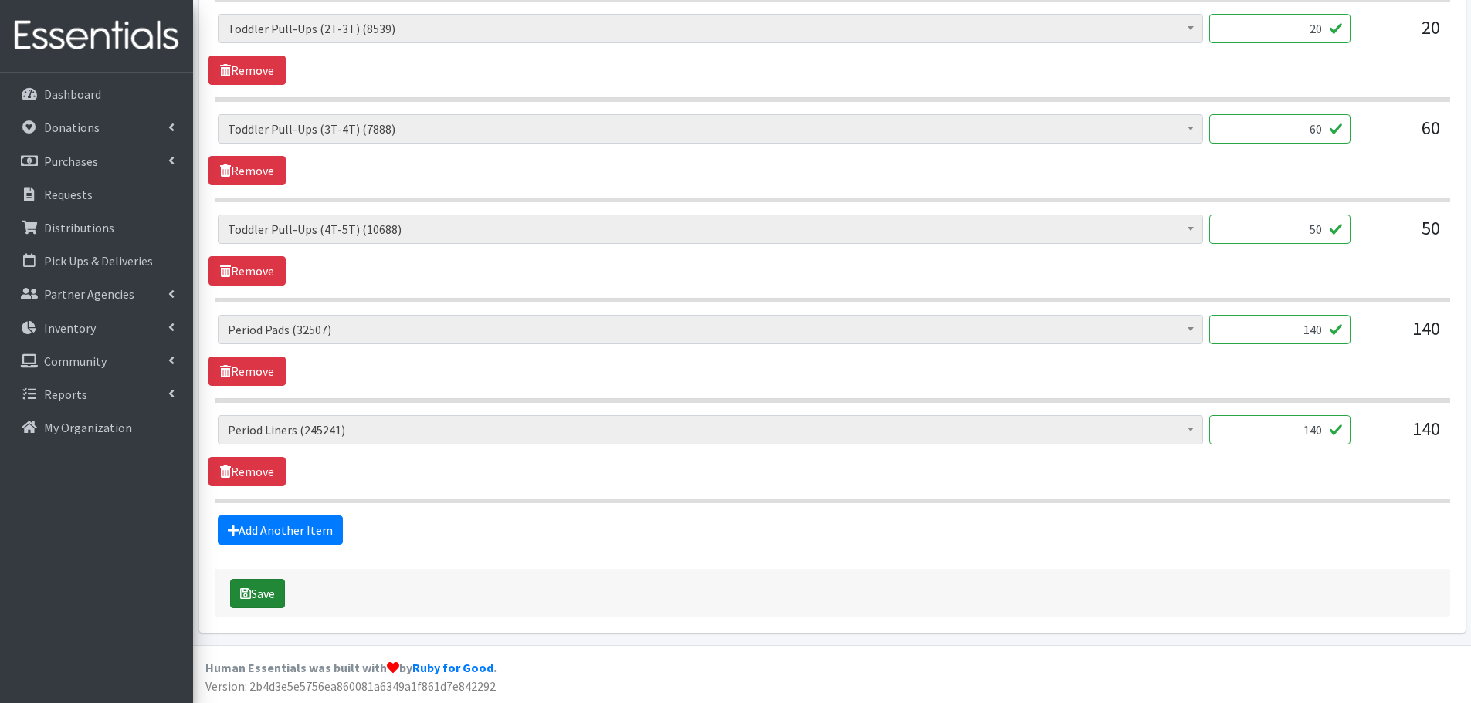
click at [268, 593] on button "Save" at bounding box center [257, 593] width 55 height 29
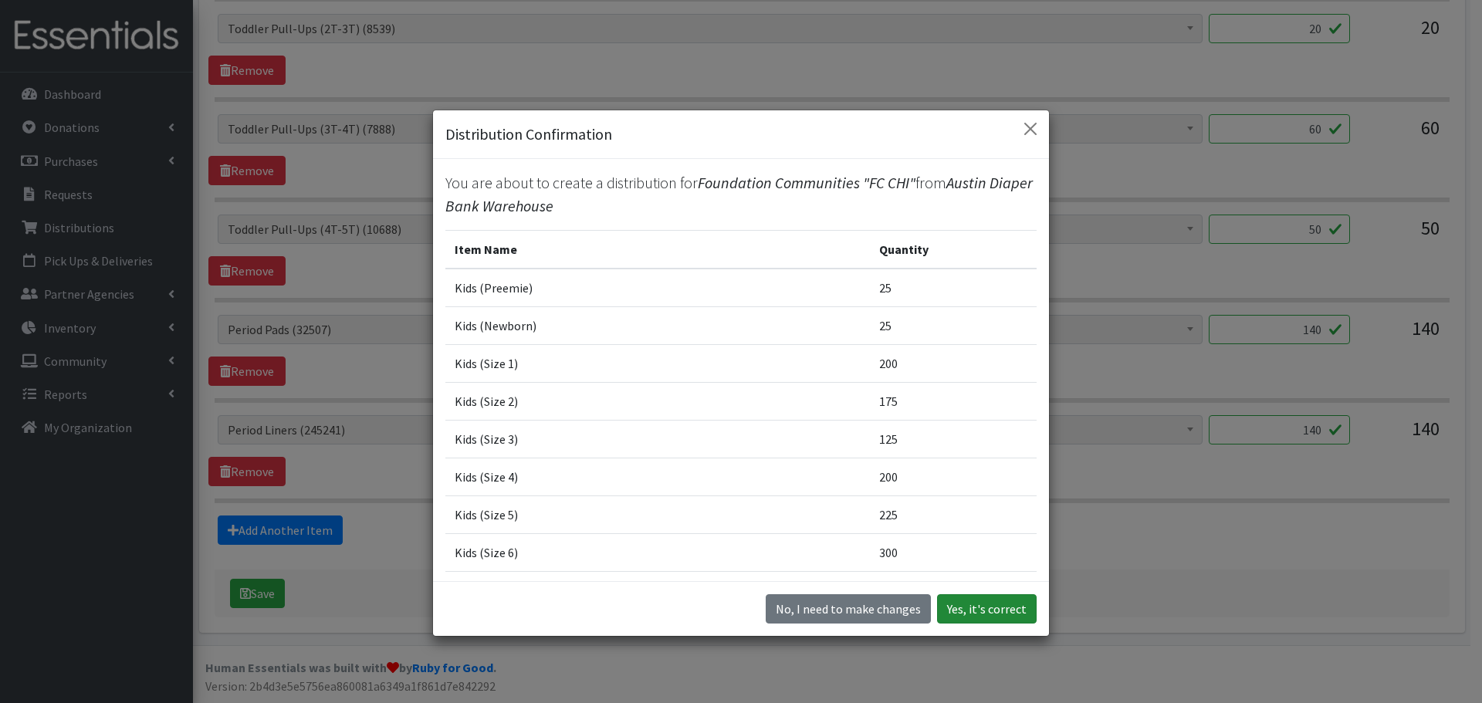
click at [964, 610] on button "Yes, it's correct" at bounding box center [987, 609] width 100 height 29
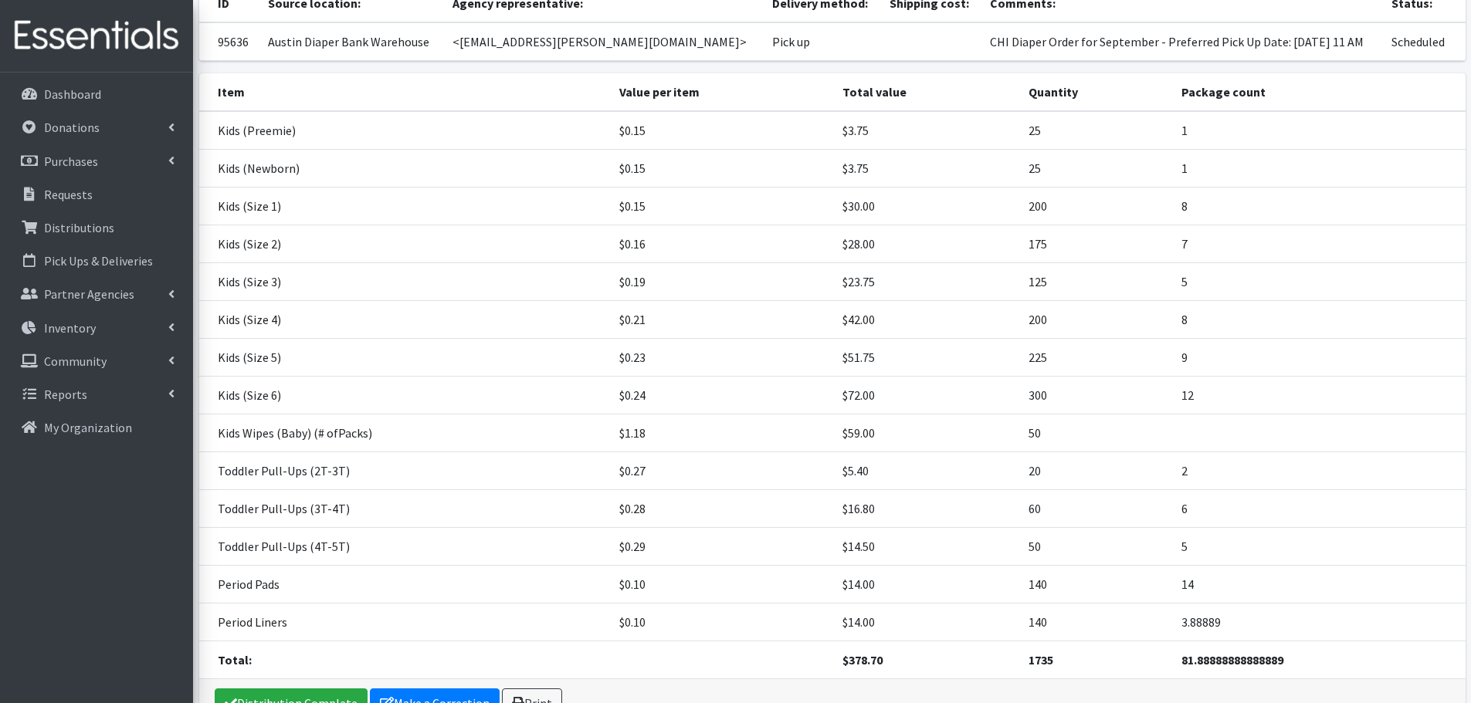
scroll to position [287, 0]
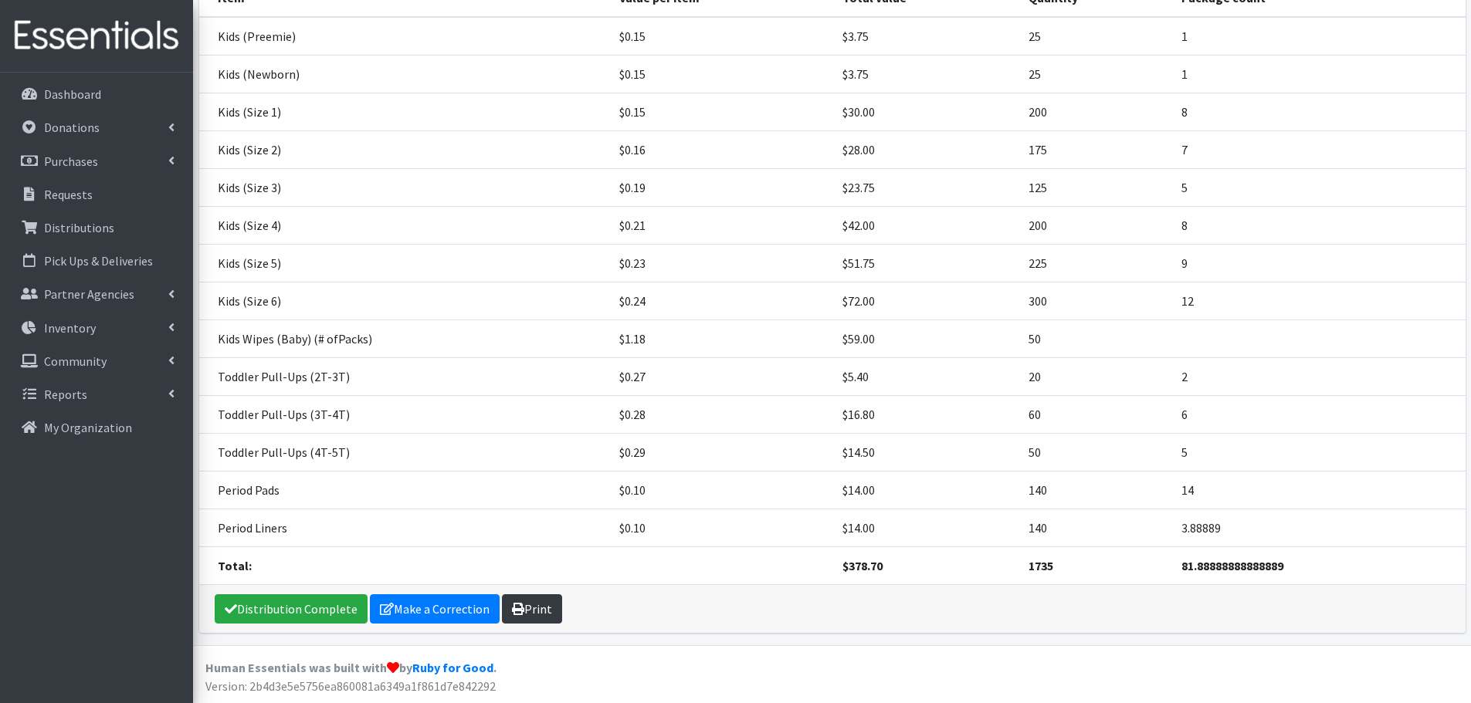
click at [530, 612] on link "Print" at bounding box center [532, 609] width 60 height 29
click at [81, 188] on p "Requests" at bounding box center [68, 194] width 49 height 15
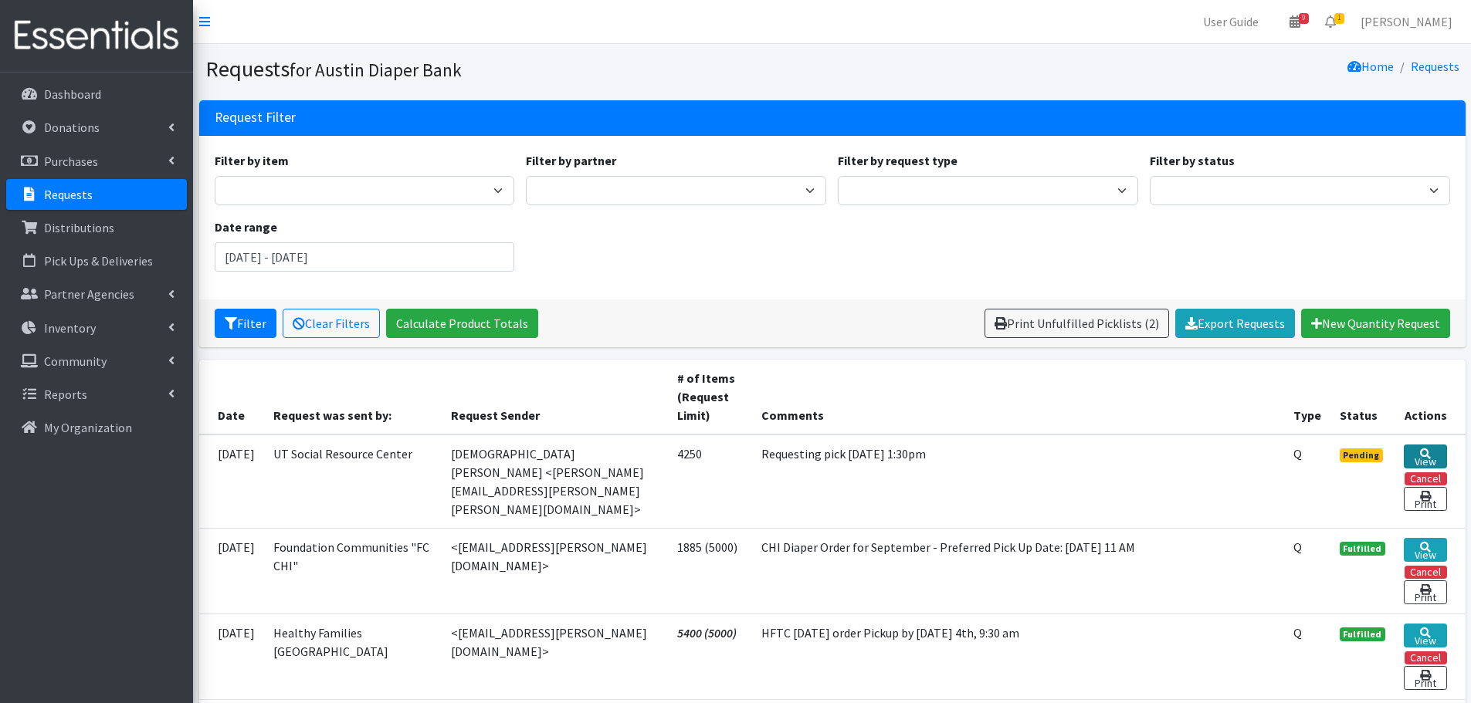
click at [1429, 459] on link "View" at bounding box center [1425, 457] width 42 height 24
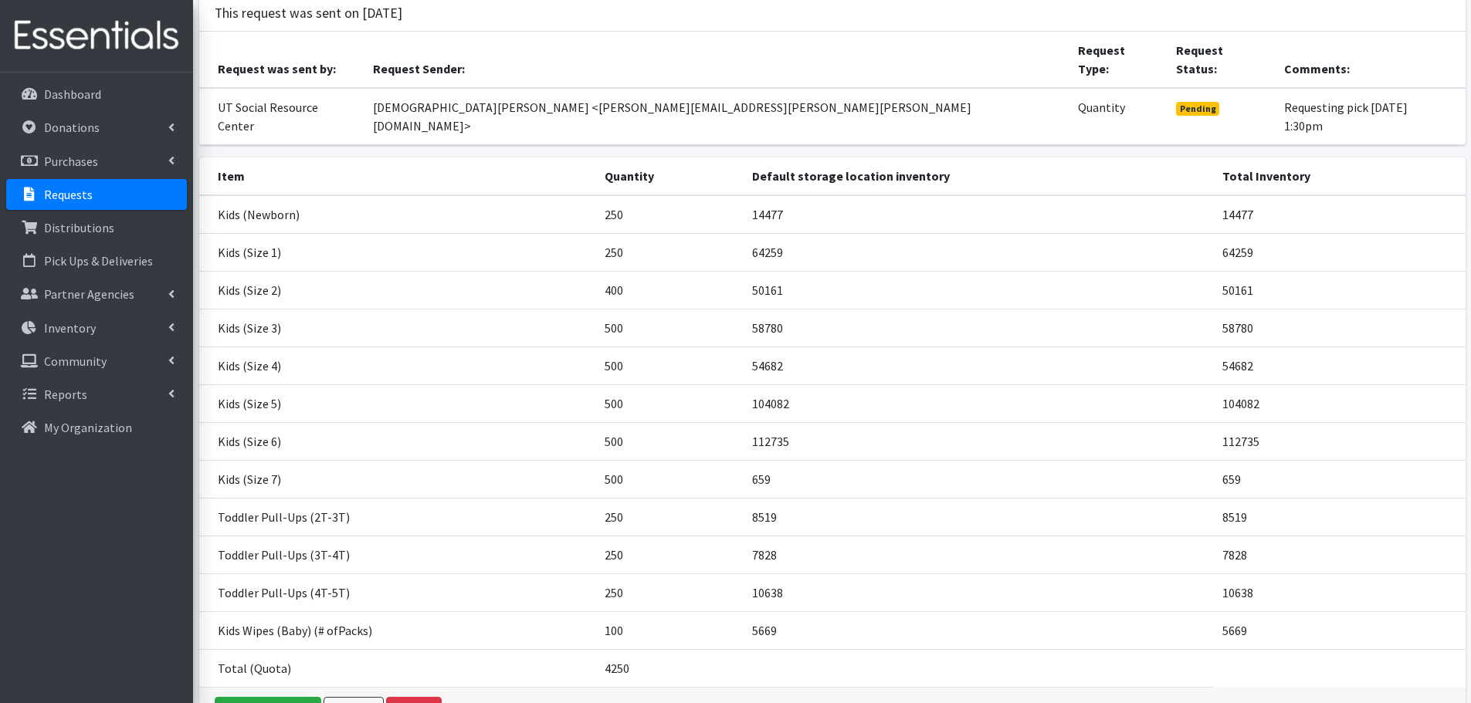
scroll to position [170, 0]
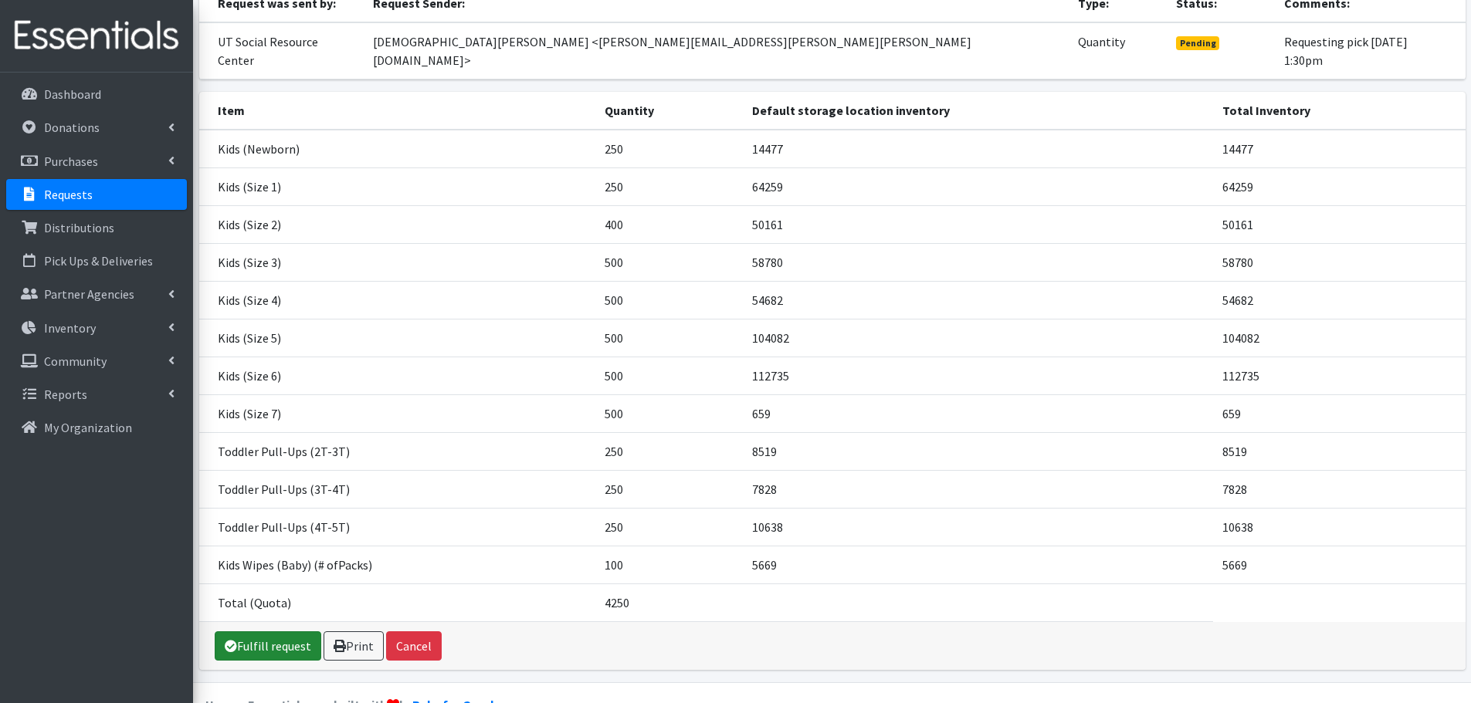
click at [252, 632] on link "Fulfill request" at bounding box center [268, 646] width 107 height 29
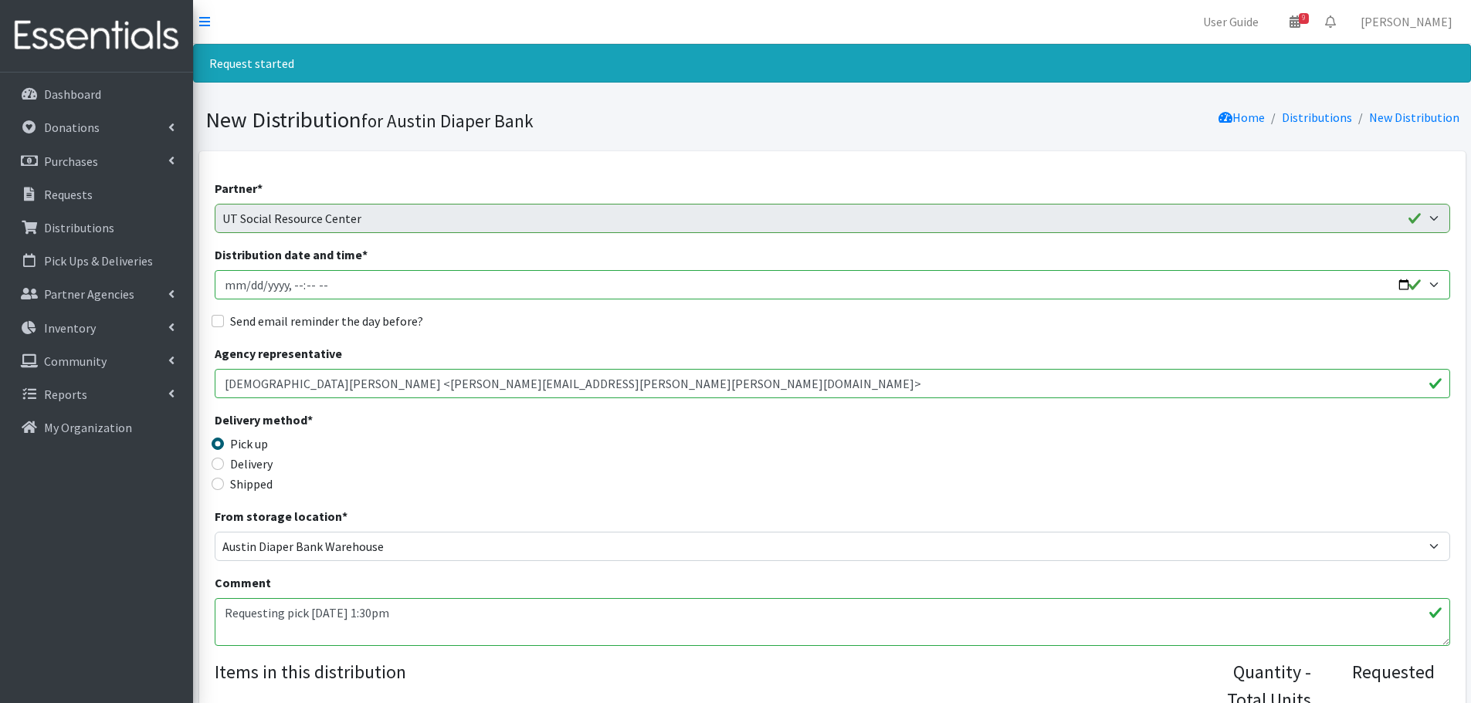
click at [1400, 286] on input "Distribution date and time *" at bounding box center [832, 284] width 1235 height 29
type input "2025-09-09T13:30"
click at [732, 451] on div "Delivery method * Pick up Delivery Shipped Shipping cost" at bounding box center [832, 459] width 1235 height 97
click at [217, 320] on input "Send email reminder the day before?" at bounding box center [218, 321] width 12 height 12
checkbox input "true"
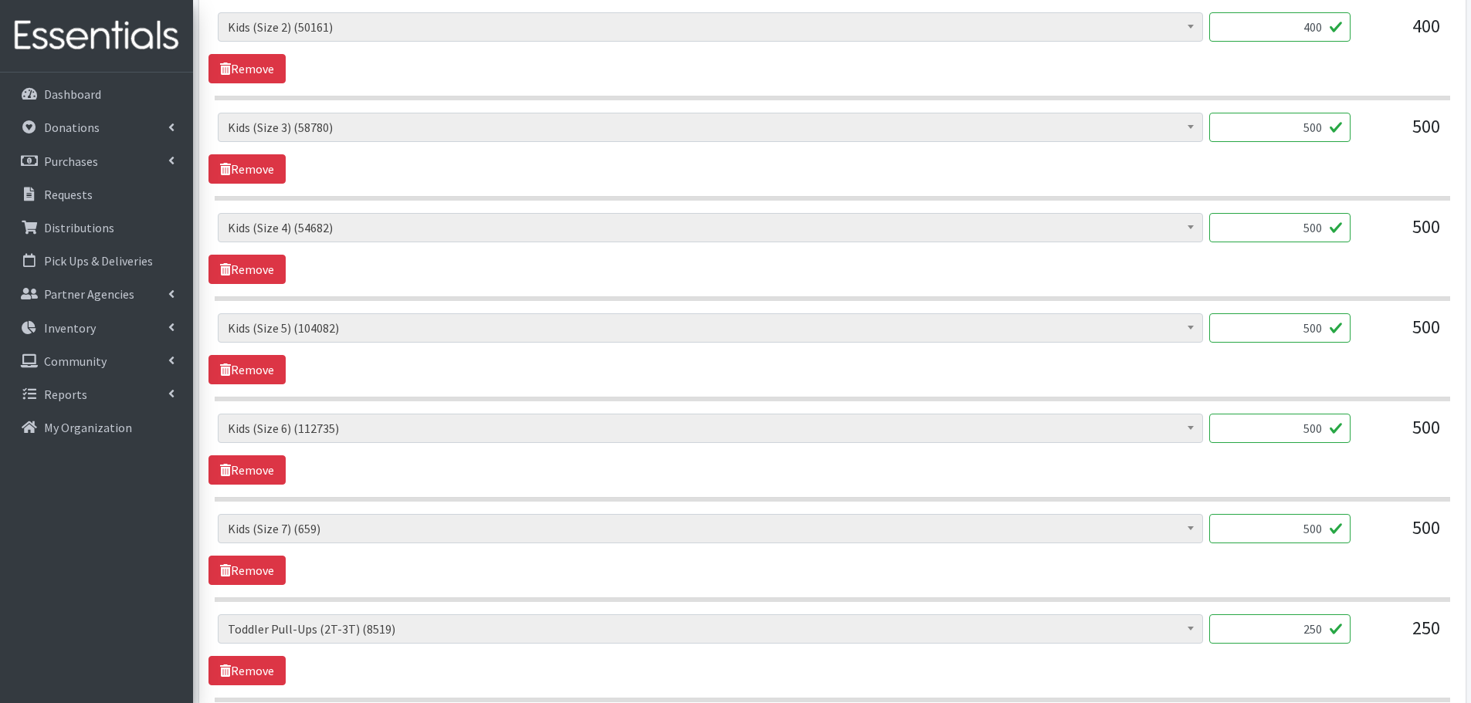
scroll to position [927, 0]
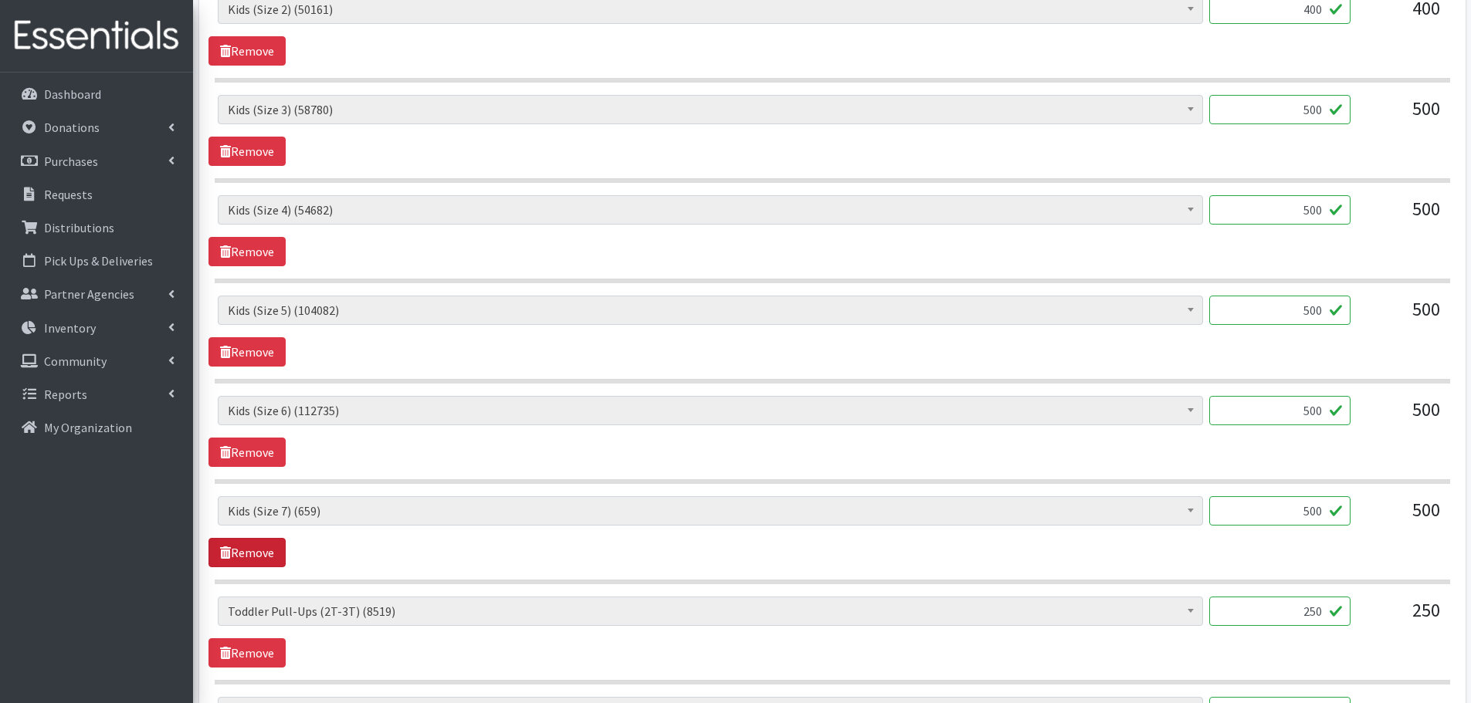
click at [246, 549] on link "Remove" at bounding box center [246, 552] width 77 height 29
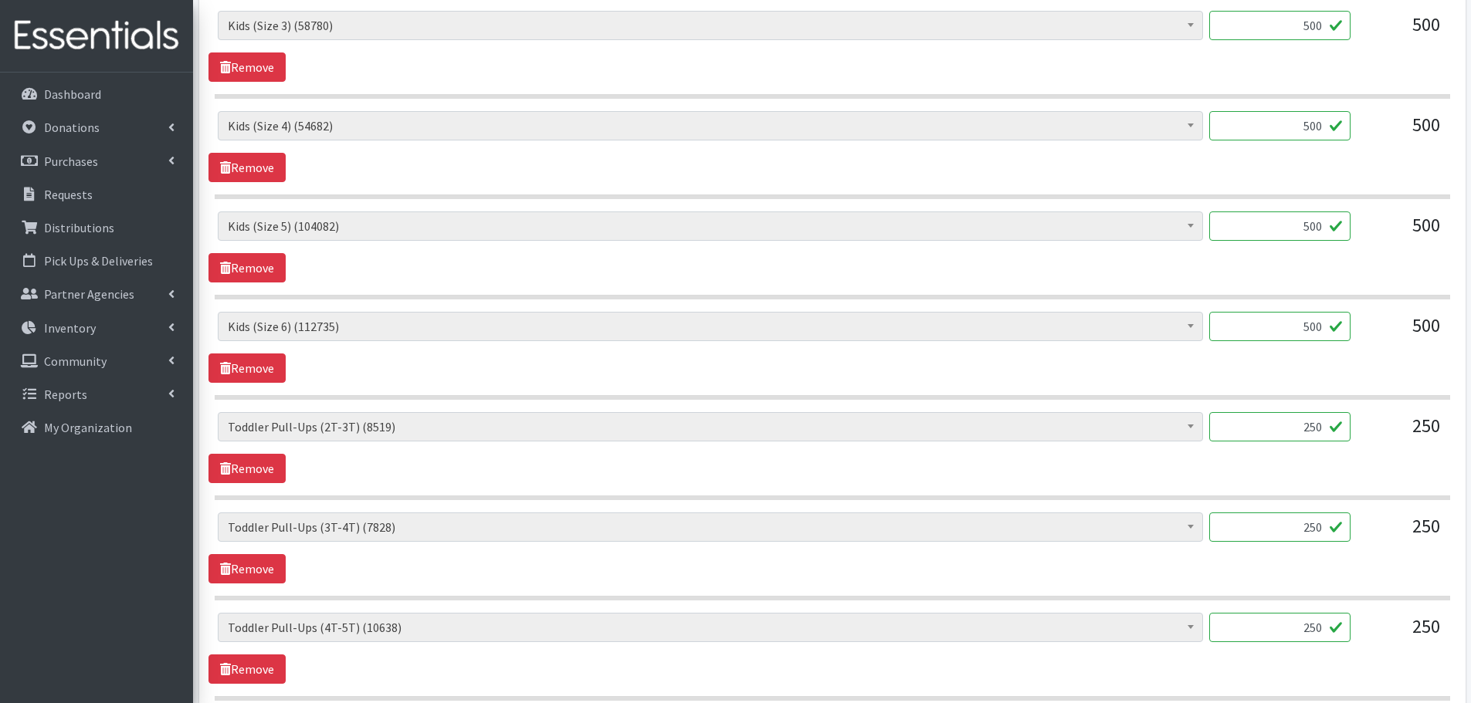
scroll to position [1158, 0]
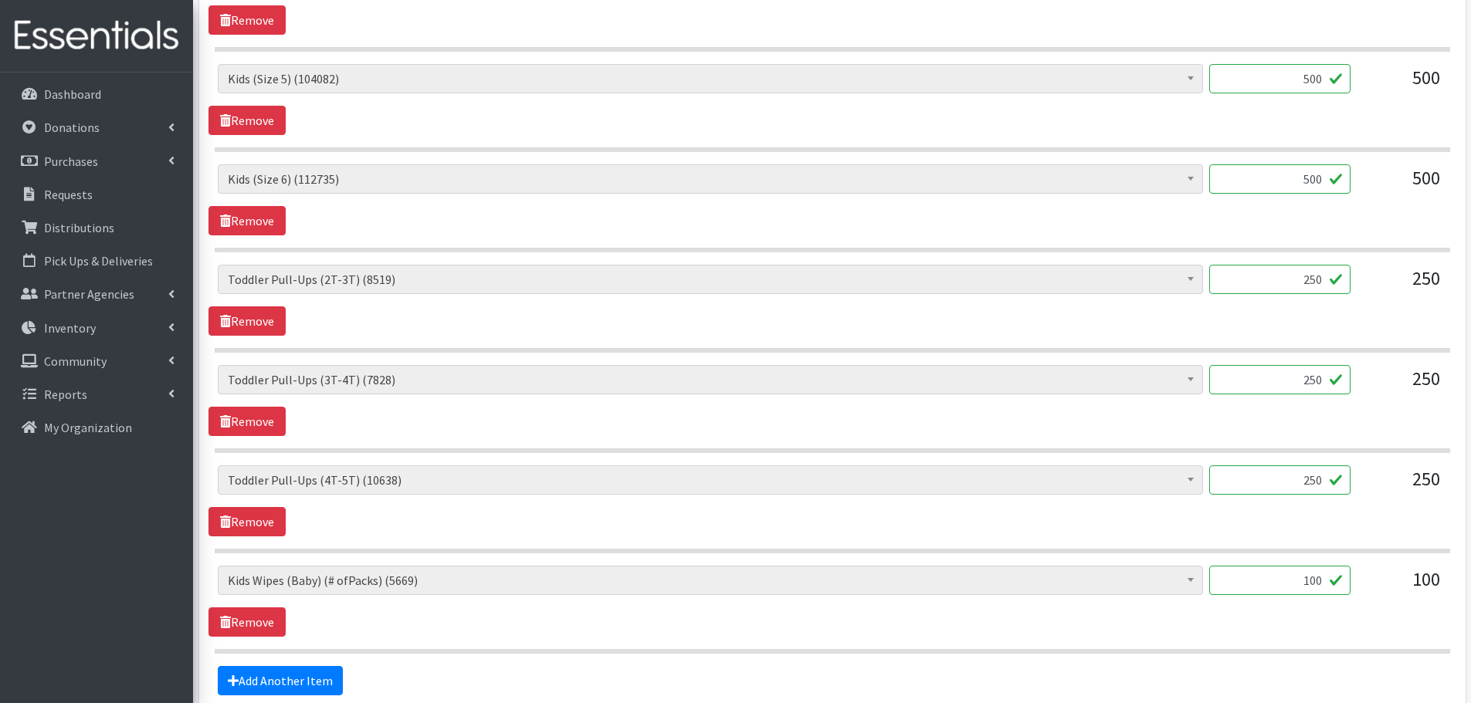
drag, startPoint x: 1279, startPoint y: 480, endPoint x: 1374, endPoint y: 490, distance: 96.2
click at [1374, 490] on div "Baby Formula (543) Kids (Newborn) (14477) Kids (Preemie) (384) Kids (Size 1) (6…" at bounding box center [832, 487] width 1228 height 42
type input "100"
drag, startPoint x: 1280, startPoint y: 374, endPoint x: 1400, endPoint y: 392, distance: 121.0
click at [1400, 392] on div "Baby Formula (543) Kids (Newborn) (14477) Kids (Preemie) (384) Kids (Size 1) (6…" at bounding box center [832, 386] width 1228 height 42
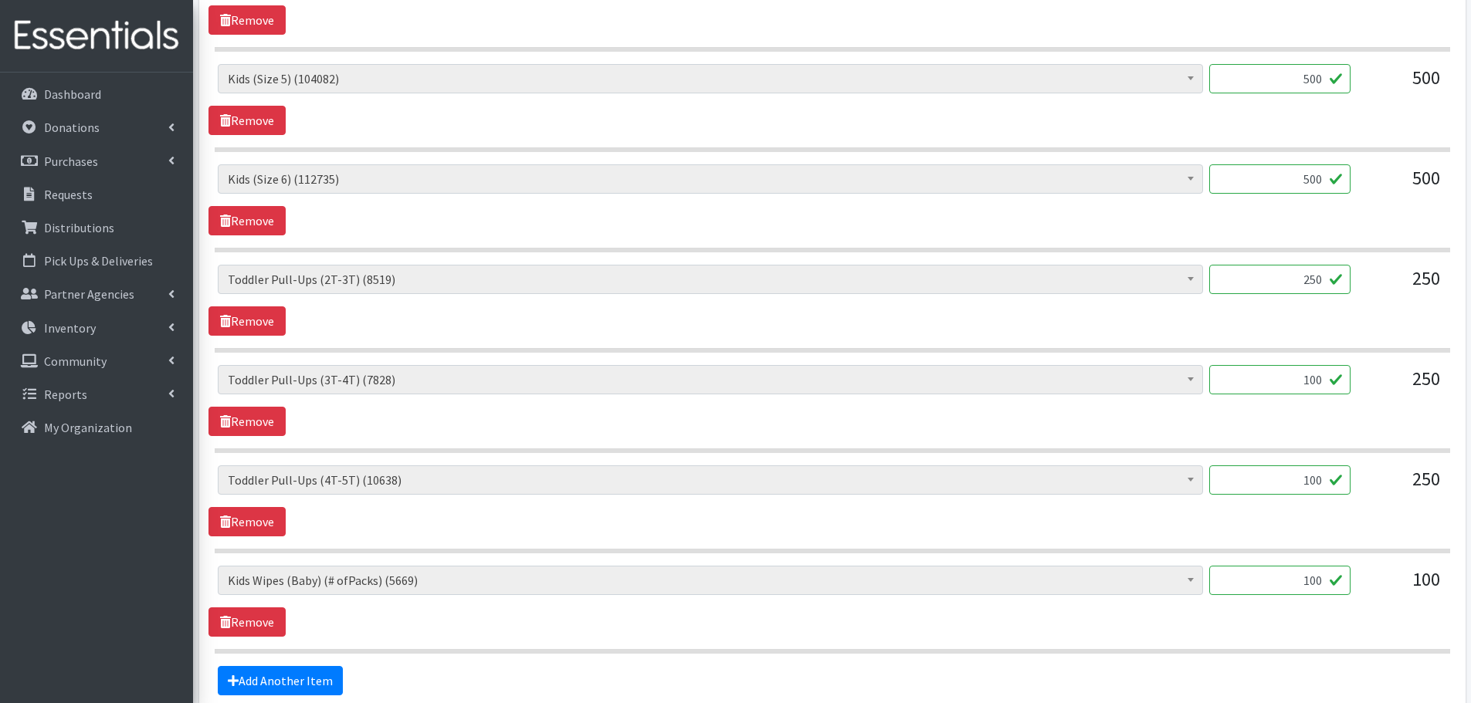
type input "100"
drag, startPoint x: 1299, startPoint y: 282, endPoint x: 1376, endPoint y: 292, distance: 77.1
click at [1376, 292] on div "Baby Formula (543) Kids (Newborn) (14477) Kids (Preemie) (384) Kids (Size 1) (6…" at bounding box center [832, 286] width 1228 height 42
type input "100"
click at [1401, 503] on div "250" at bounding box center [1401, 487] width 77 height 42
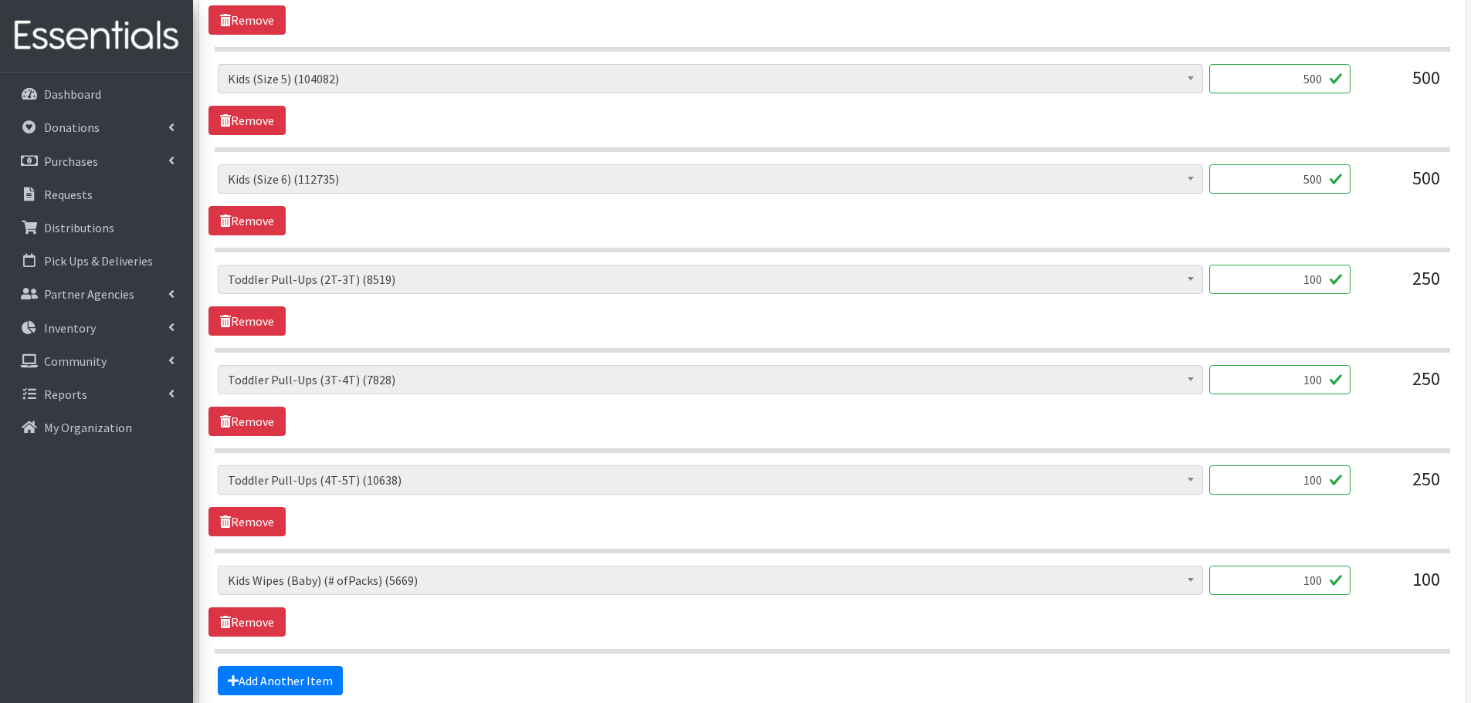
drag, startPoint x: 1294, startPoint y: 572, endPoint x: 1387, endPoint y: 569, distance: 92.7
click at [1387, 569] on div "Baby Formula (543) Kids (Newborn) (14477) Kids (Preemie) (384) Kids (Size 1) (6…" at bounding box center [832, 587] width 1228 height 42
type input "1"
click at [1318, 611] on div "Baby Formula (543) Kids (Newborn) (14477) Kids (Preemie) (384) Kids (Size 1) (6…" at bounding box center [831, 601] width 1247 height 71
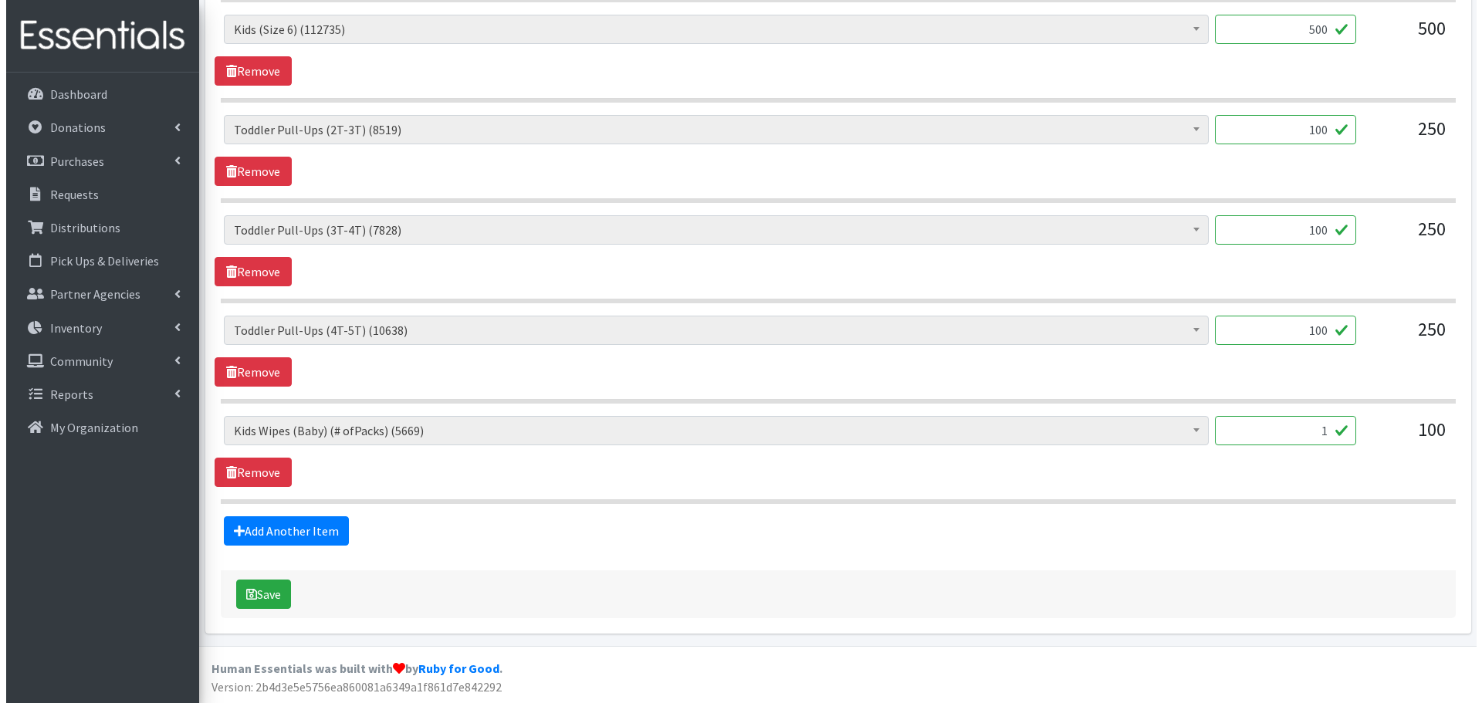
scroll to position [1309, 0]
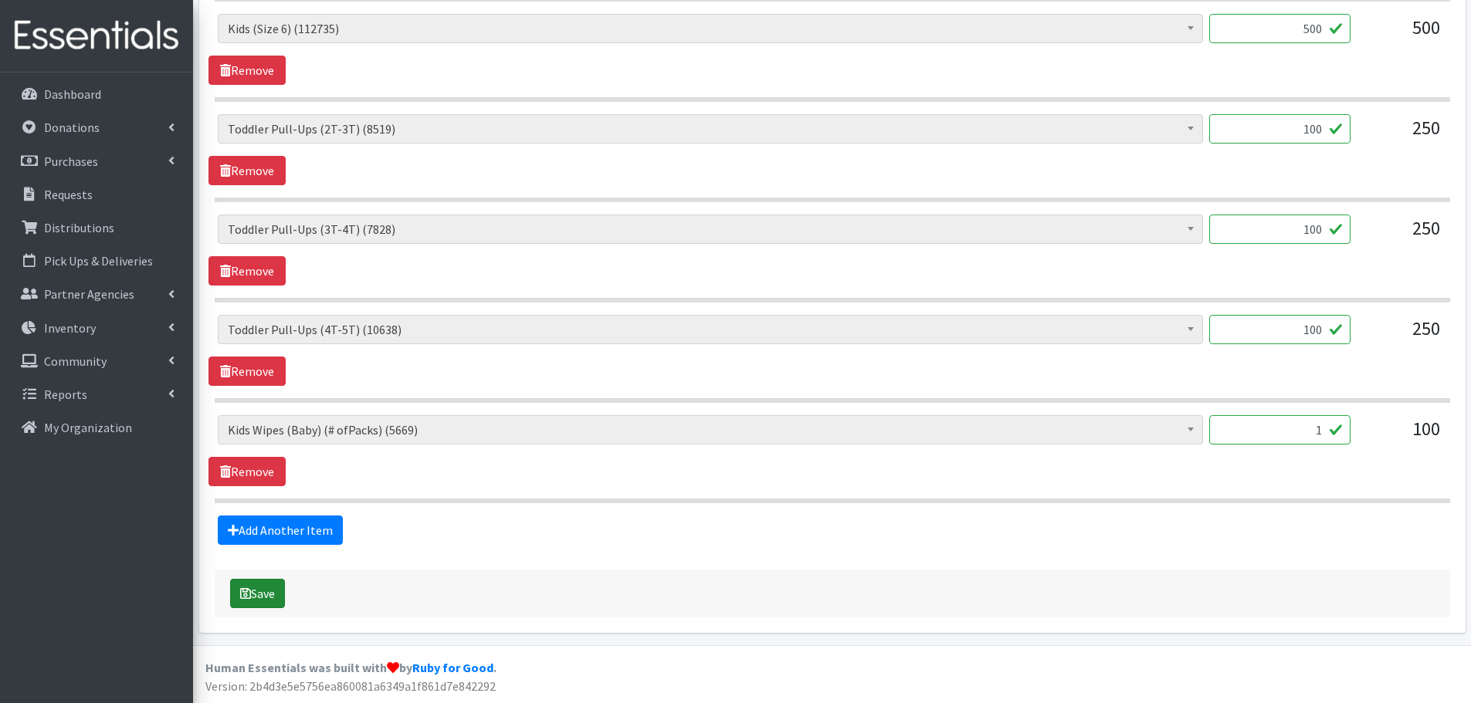
click at [259, 592] on button "Save" at bounding box center [257, 593] width 55 height 29
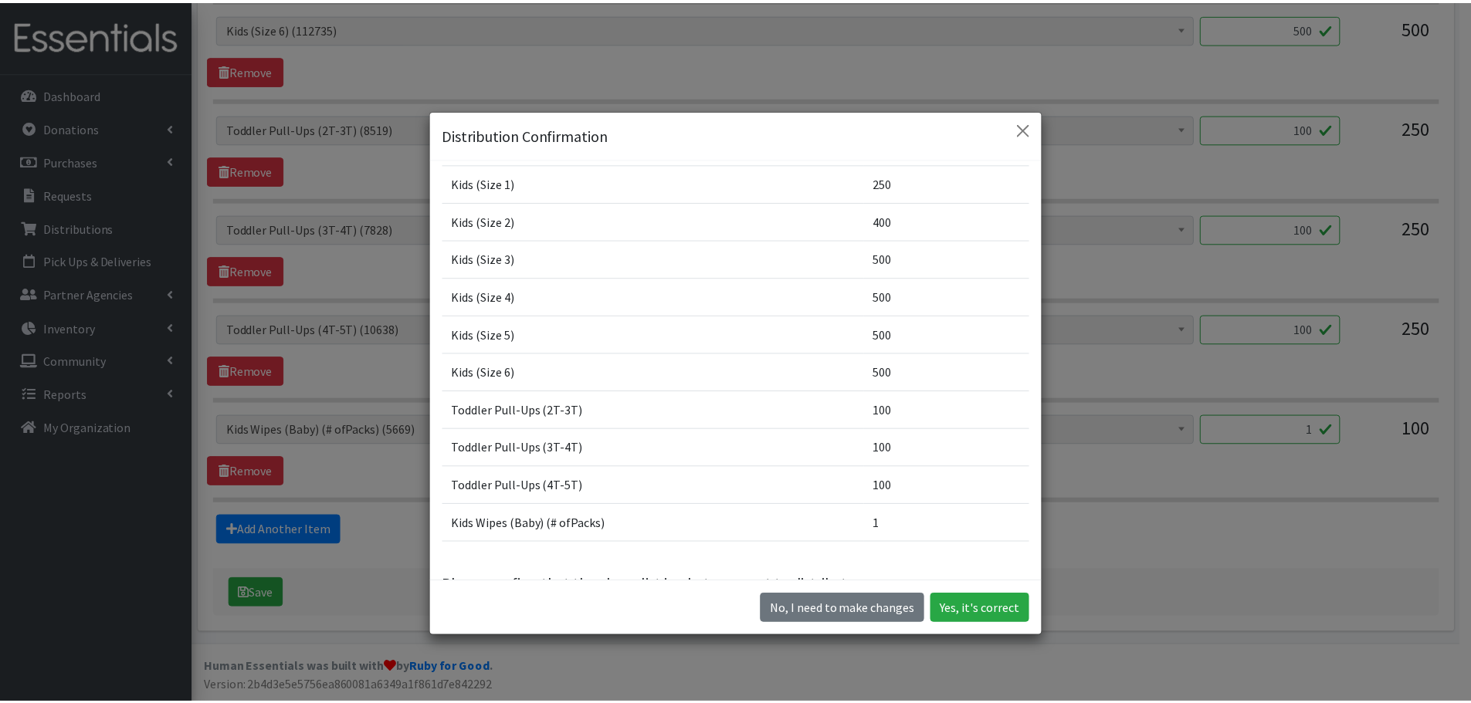
scroll to position [183, 0]
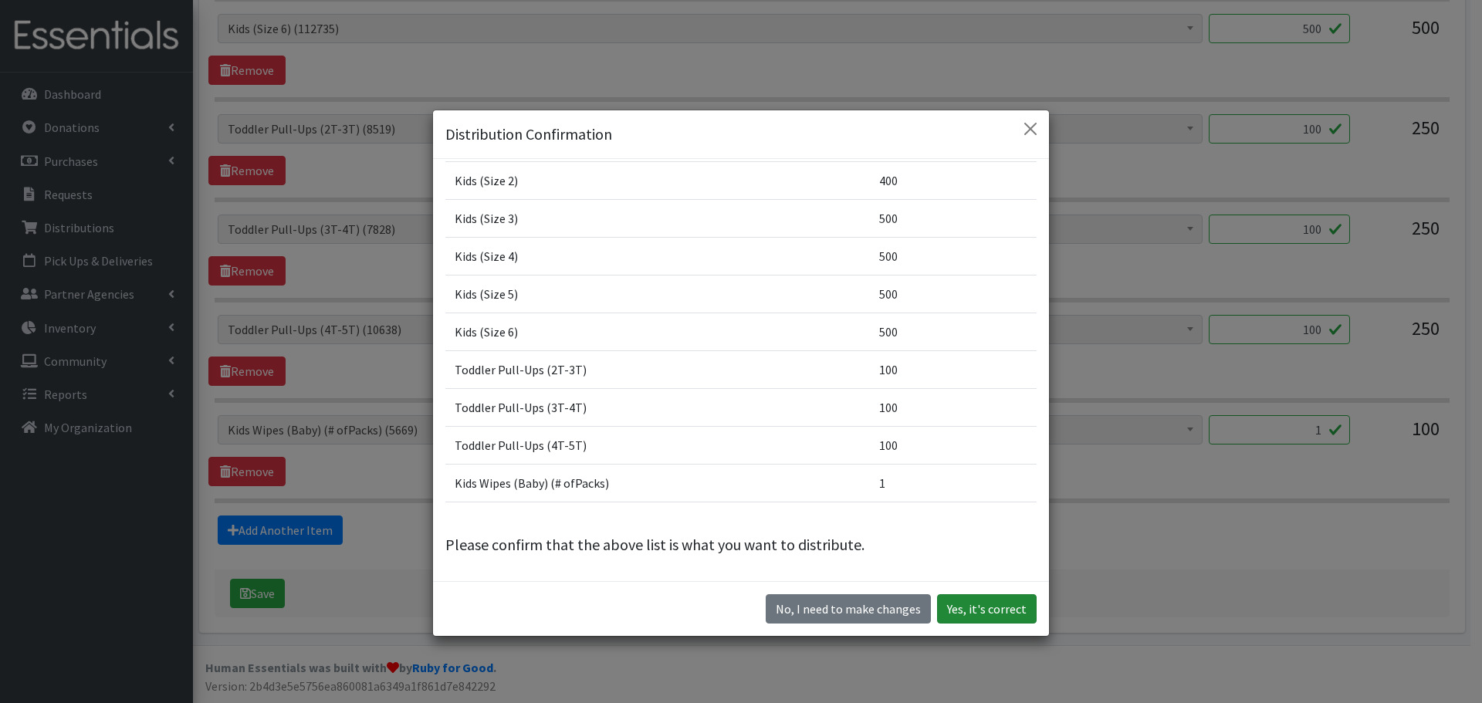
click at [981, 612] on button "Yes, it's correct" at bounding box center [987, 609] width 100 height 29
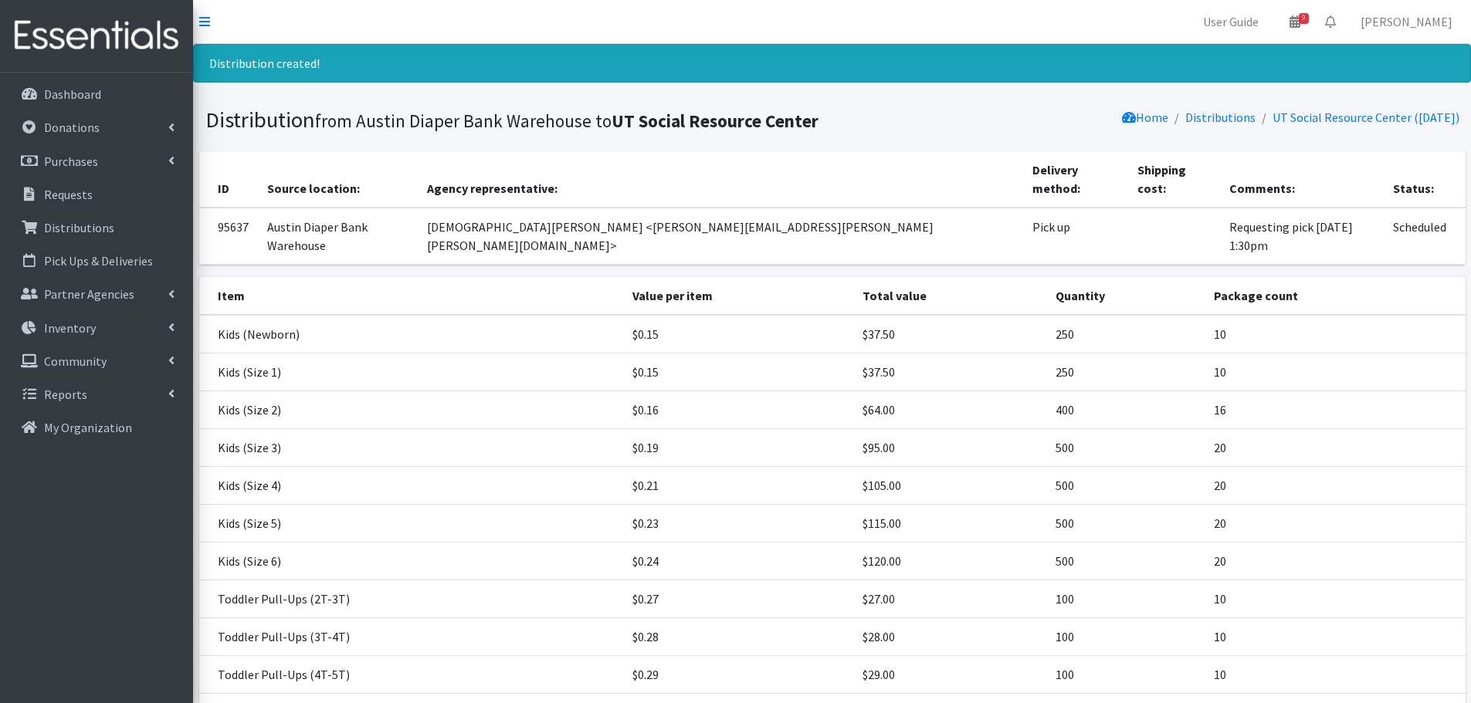
scroll to position [147, 0]
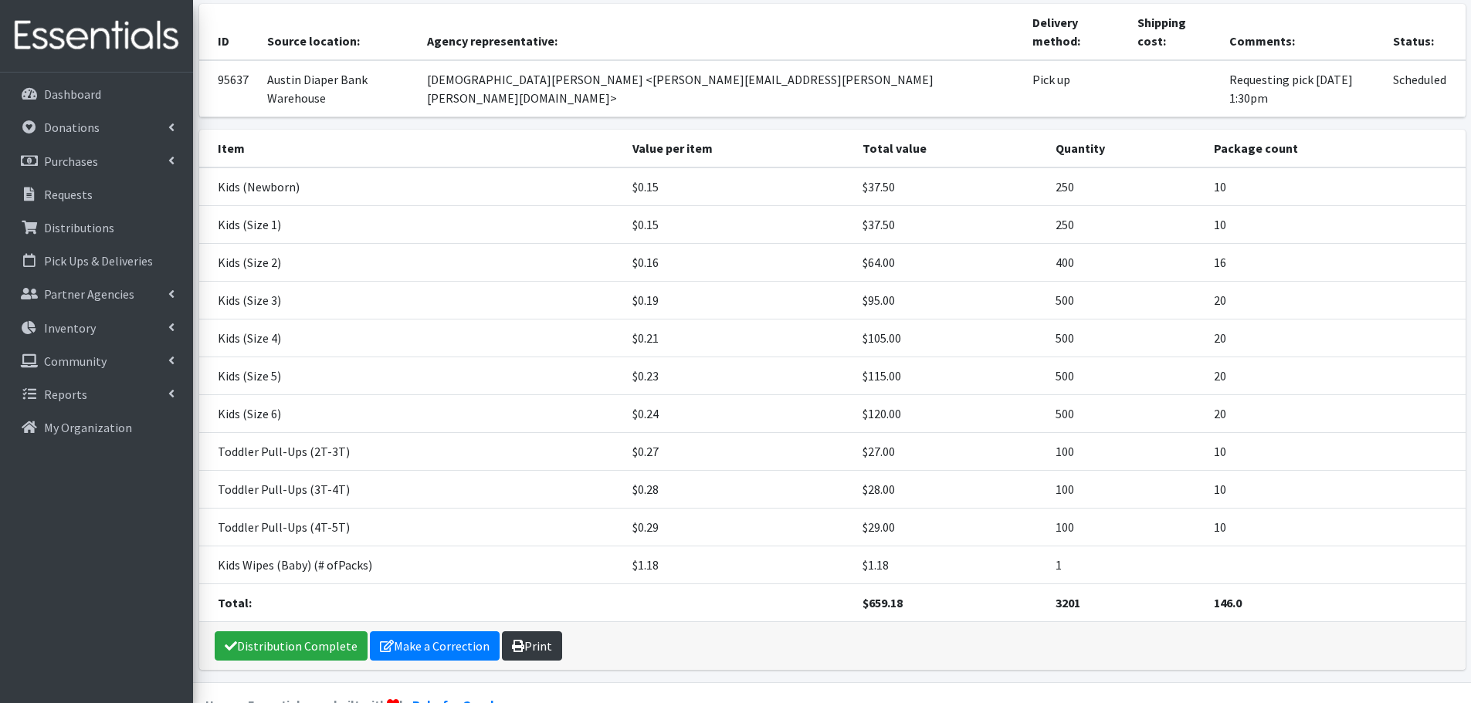
click at [551, 632] on link "Print" at bounding box center [532, 646] width 60 height 29
click at [49, 199] on p "Requests" at bounding box center [68, 194] width 49 height 15
